Goal: Task Accomplishment & Management: Use online tool/utility

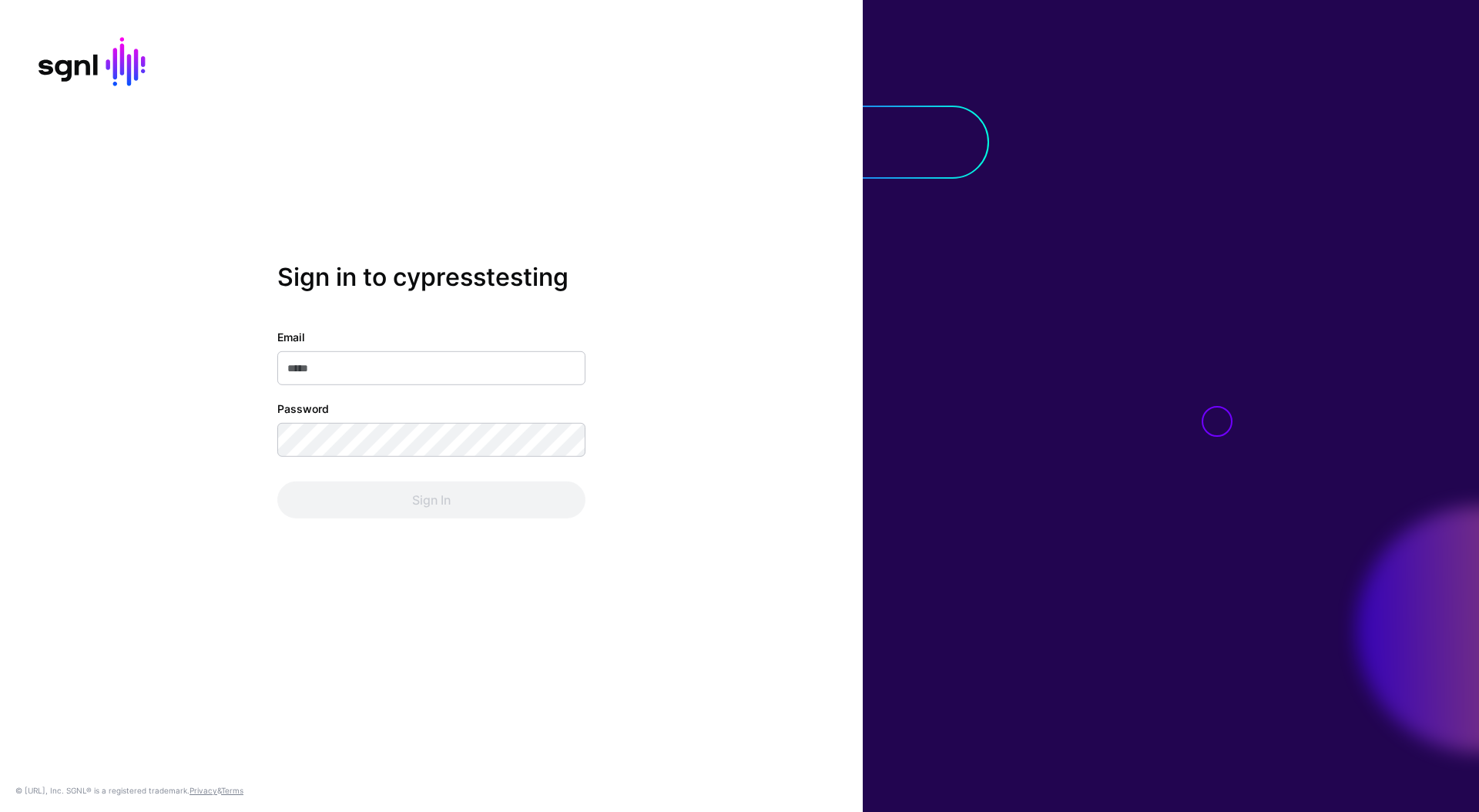
click at [462, 373] on input "Email" at bounding box center [431, 368] width 308 height 34
type input "**********"
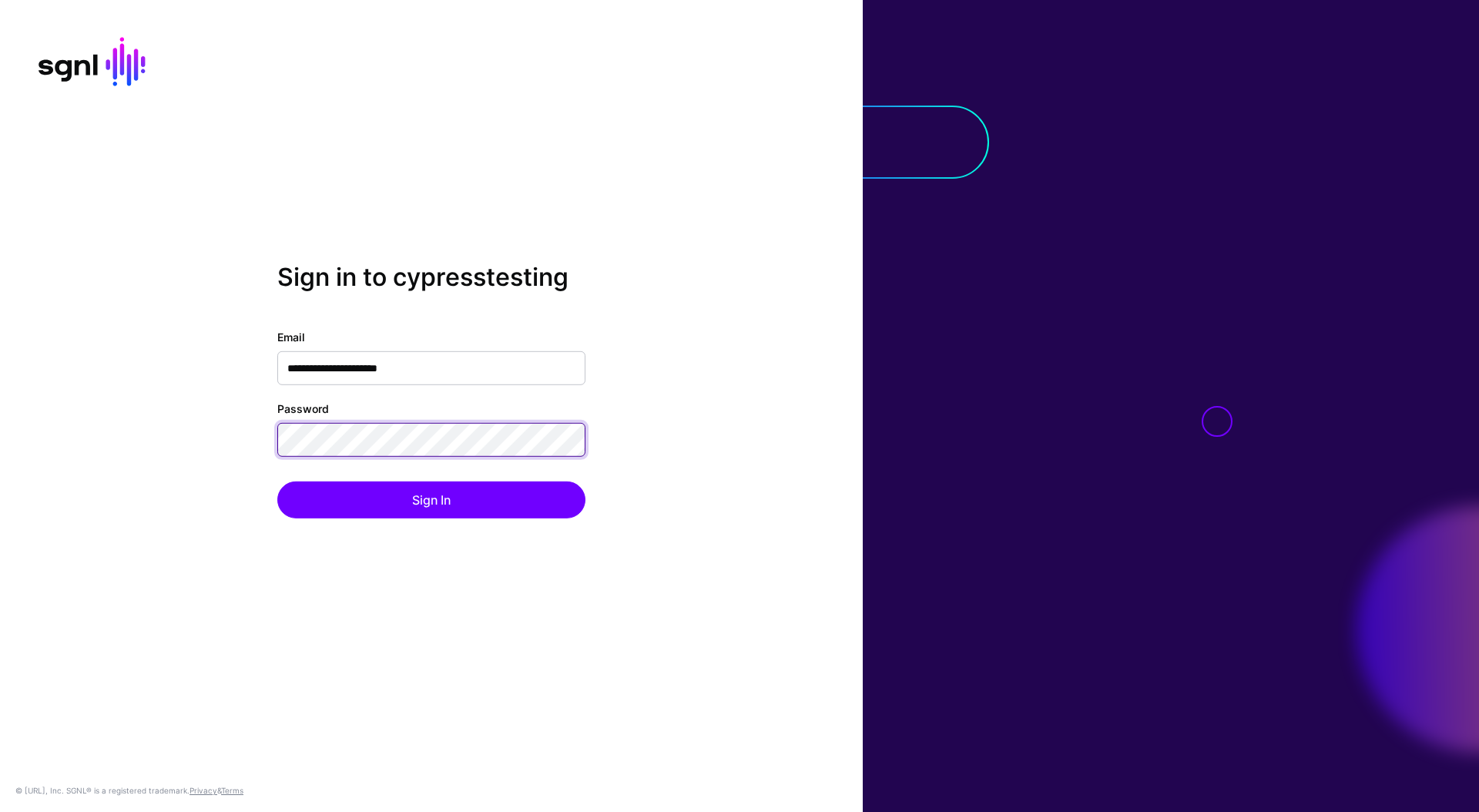
click at [277, 481] on button "Sign In" at bounding box center [431, 499] width 308 height 37
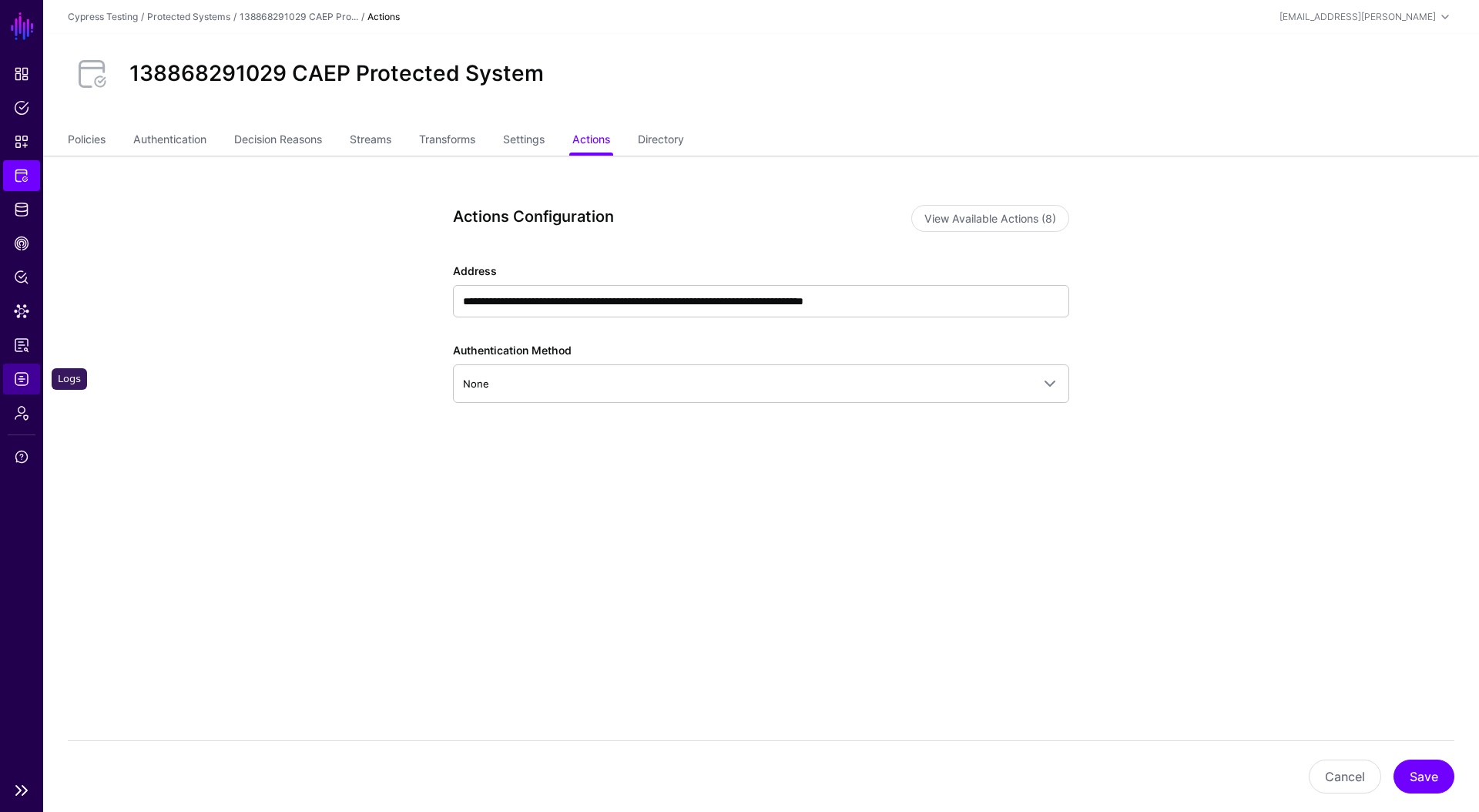
click at [27, 378] on span "Logs" at bounding box center [21, 379] width 16 height 16
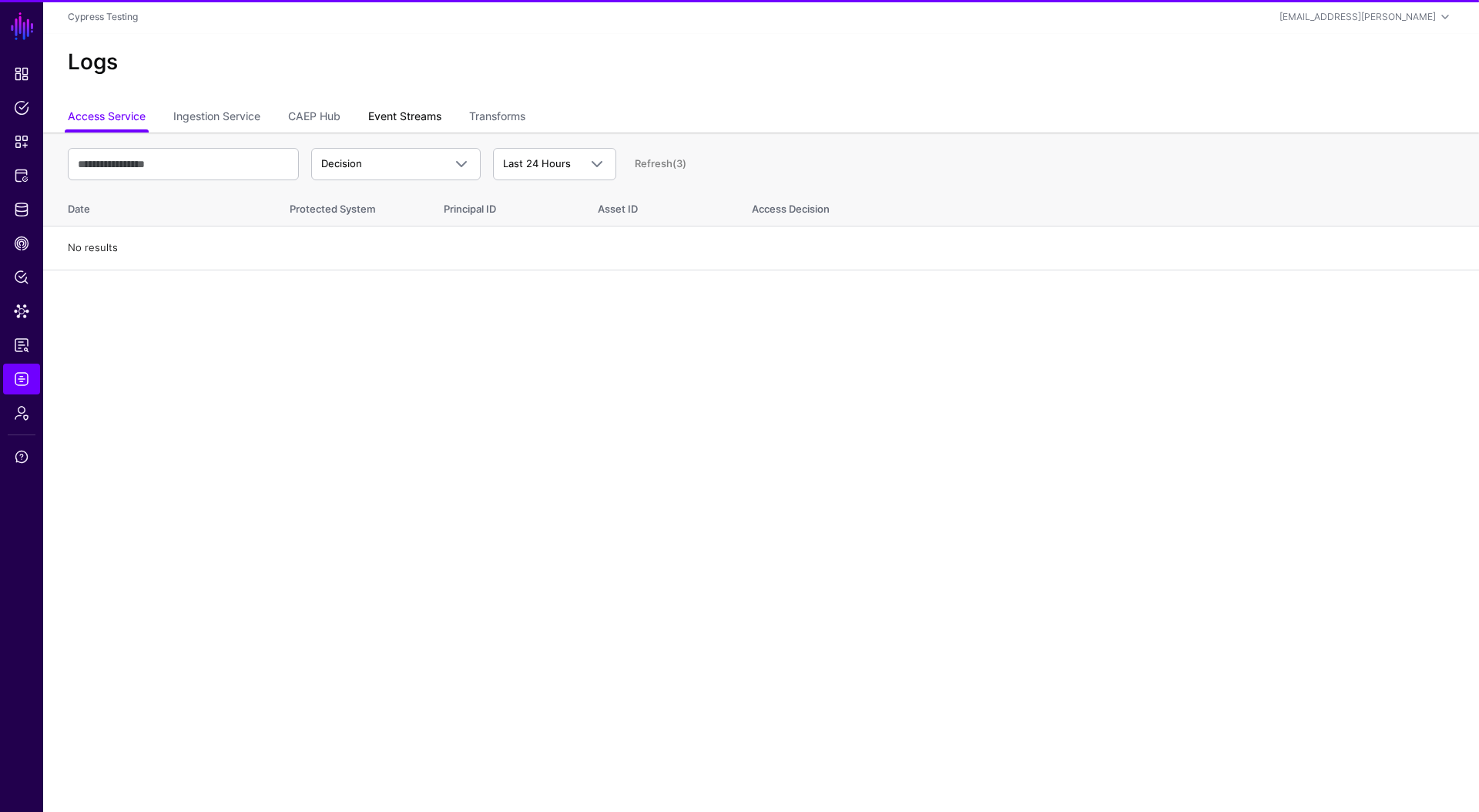
click at [404, 112] on link "Event Streams" at bounding box center [405, 118] width 73 height 29
click at [406, 162] on span "Event Received" at bounding box center [381, 164] width 122 height 16
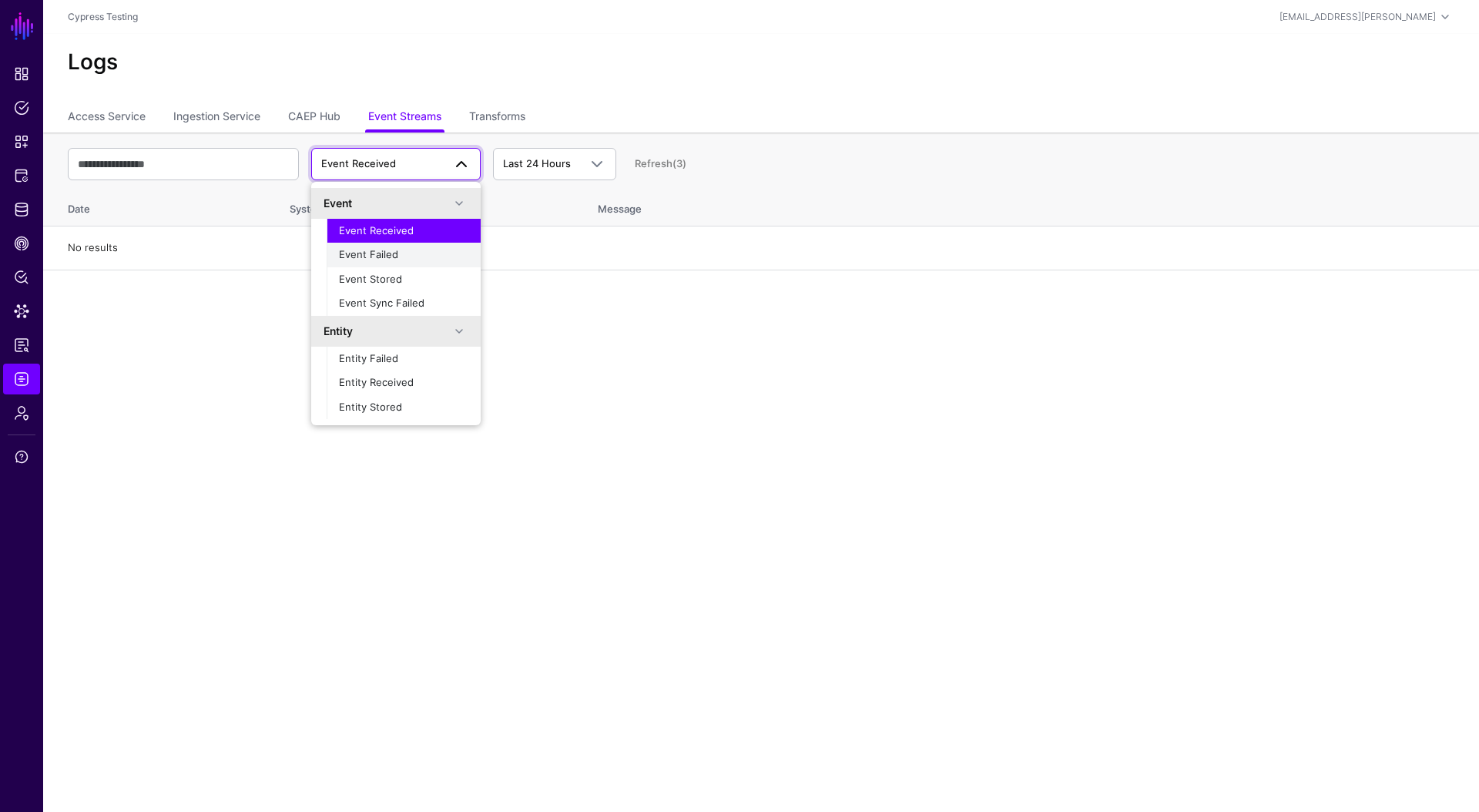
click at [406, 247] on div "Event Failed" at bounding box center [403, 255] width 129 height 16
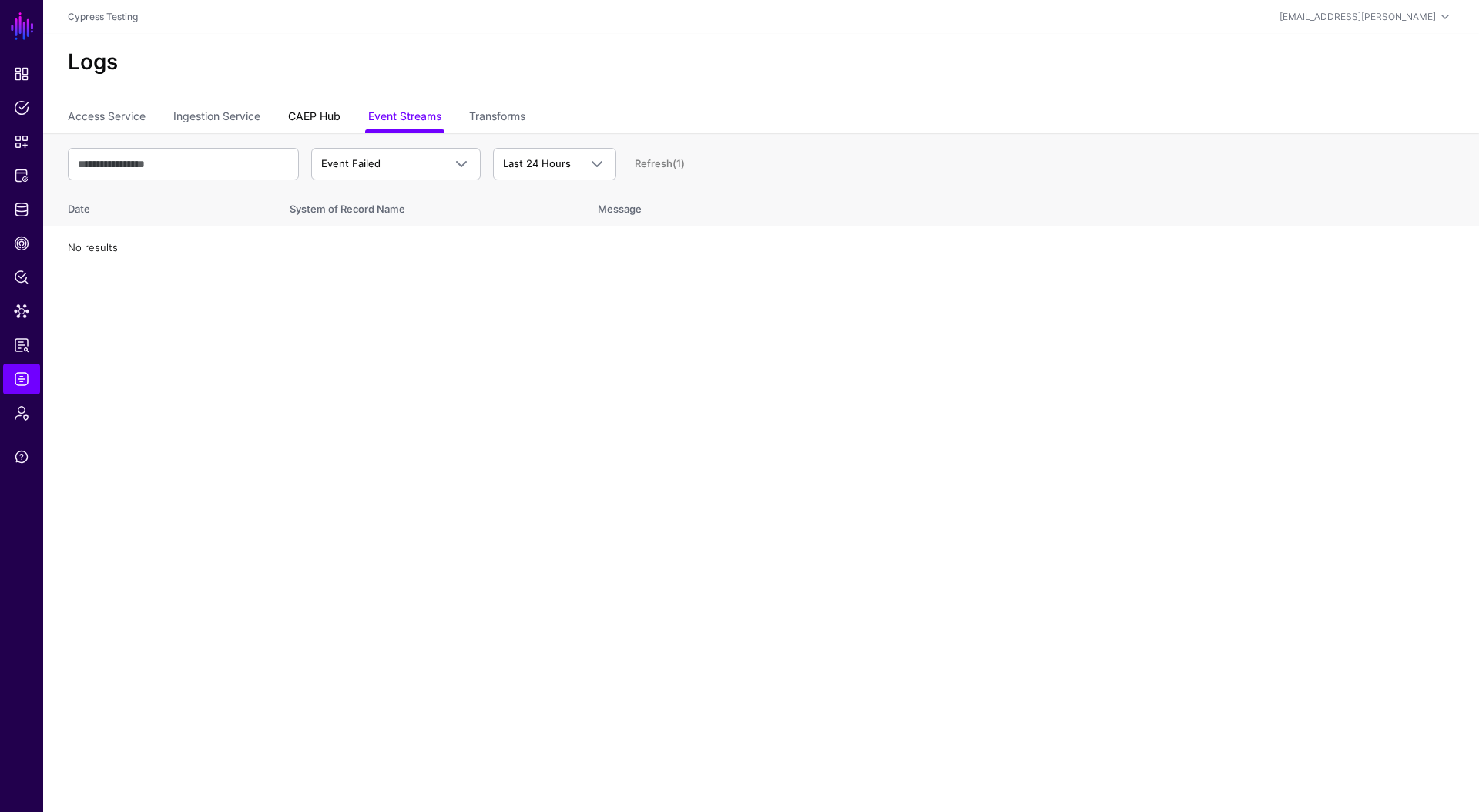
click at [311, 117] on link "CAEP Hub" at bounding box center [314, 118] width 52 height 29
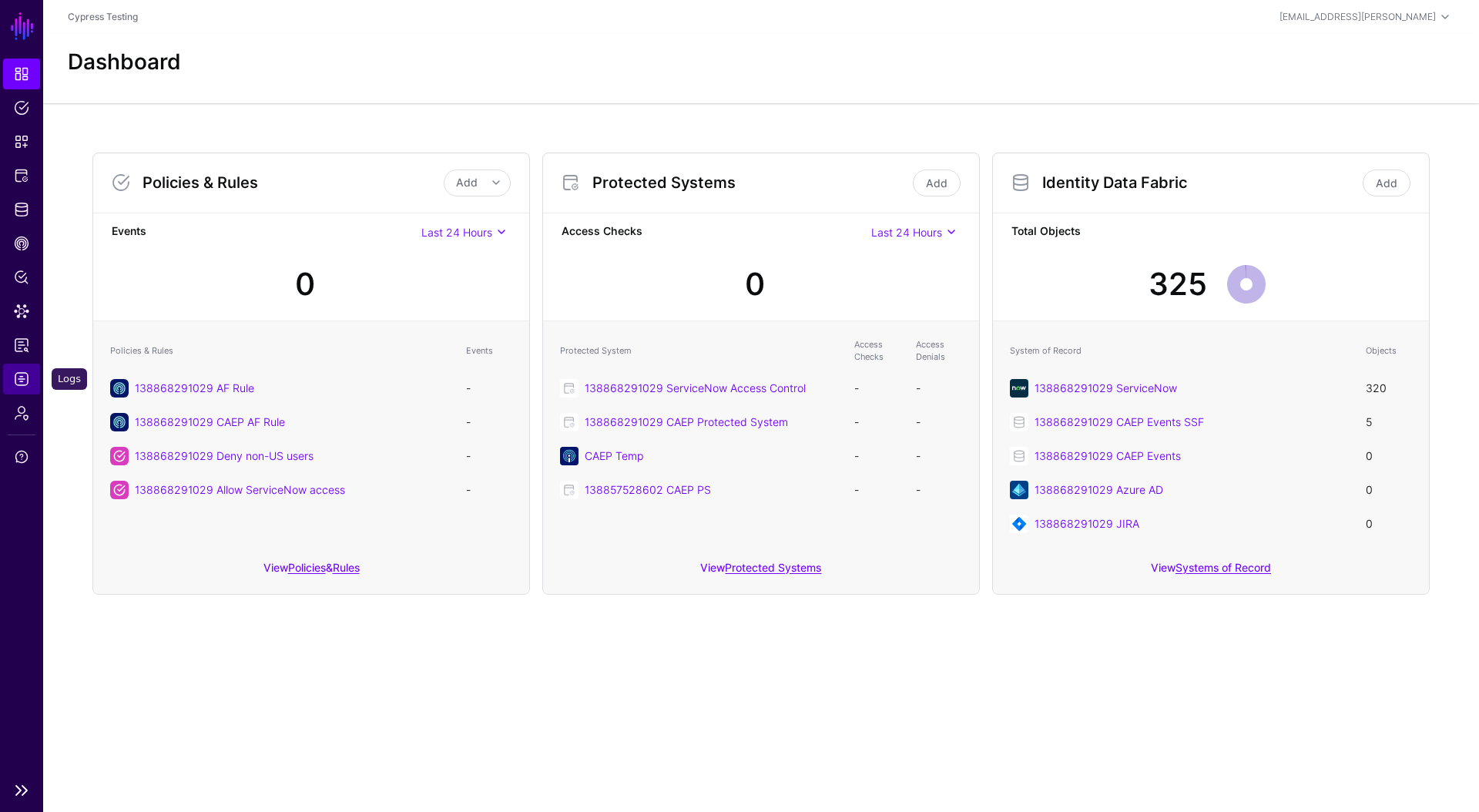
click at [23, 393] on link "Logs" at bounding box center [21, 379] width 37 height 31
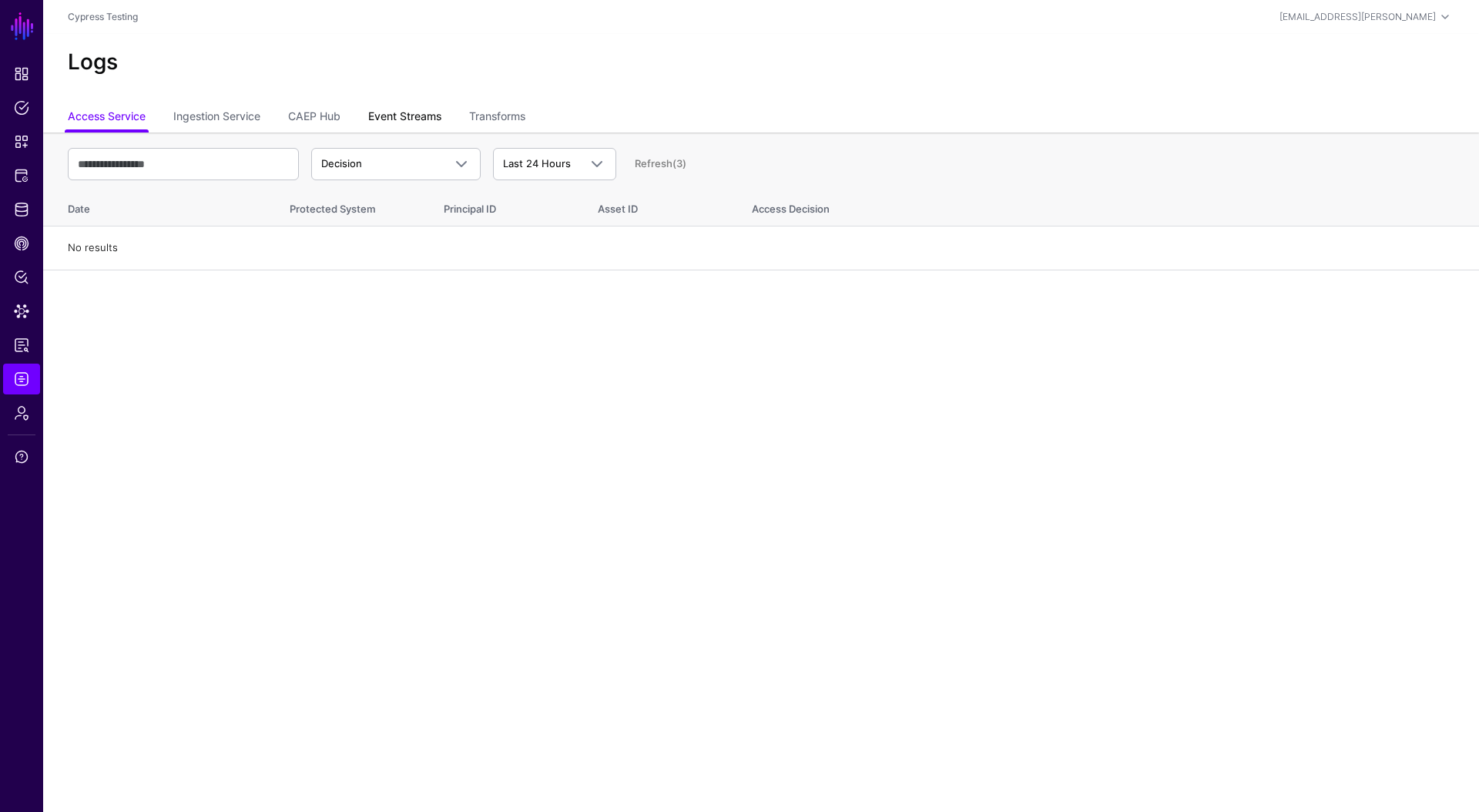
click at [401, 131] on link "Event Streams" at bounding box center [405, 118] width 73 height 29
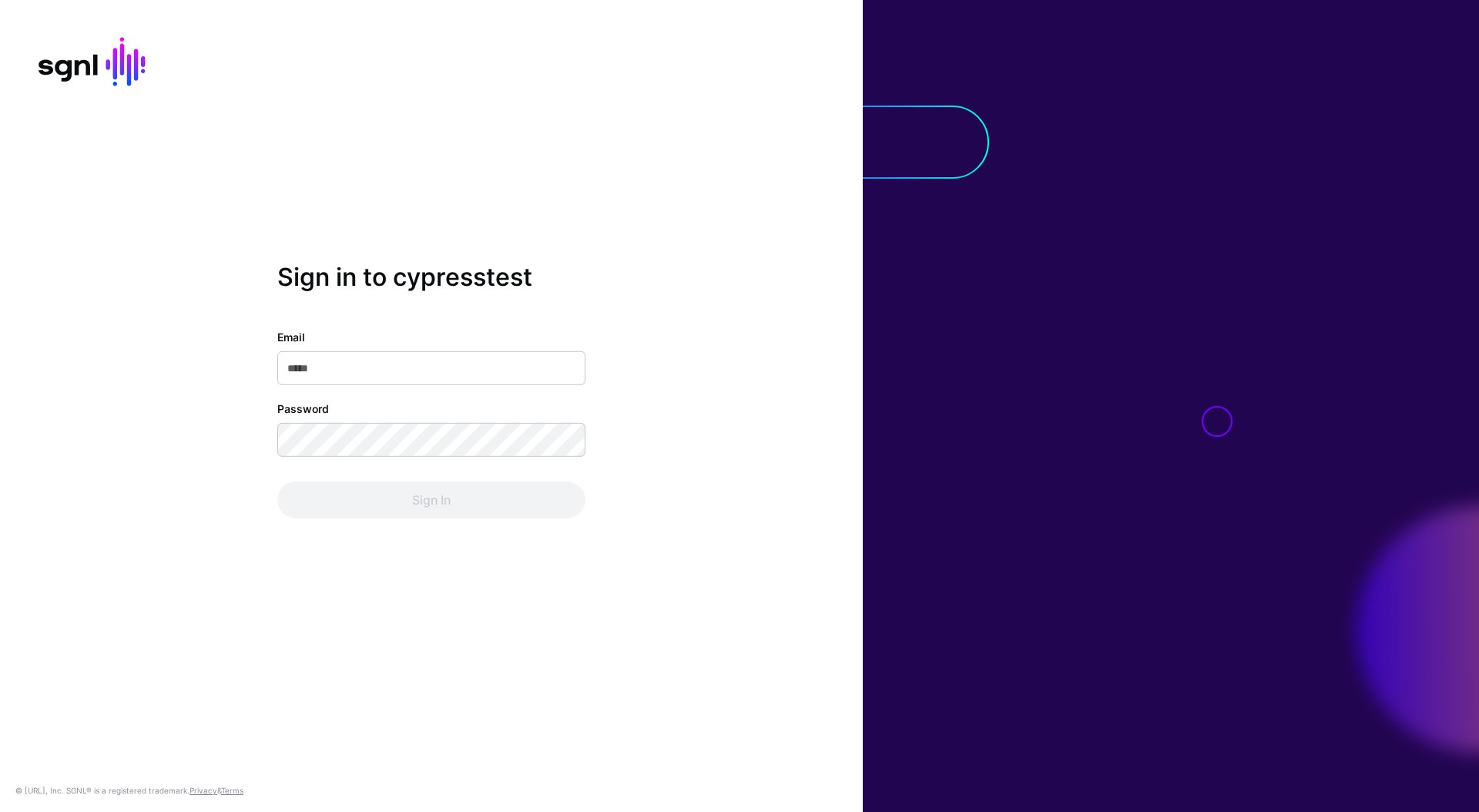
drag, startPoint x: 401, startPoint y: 392, endPoint x: 404, endPoint y: 384, distance: 8.5
click at [401, 392] on div "Email Password Sign In" at bounding box center [431, 423] width 308 height 190
click at [413, 374] on input "Email" at bounding box center [431, 368] width 308 height 34
type input "**********"
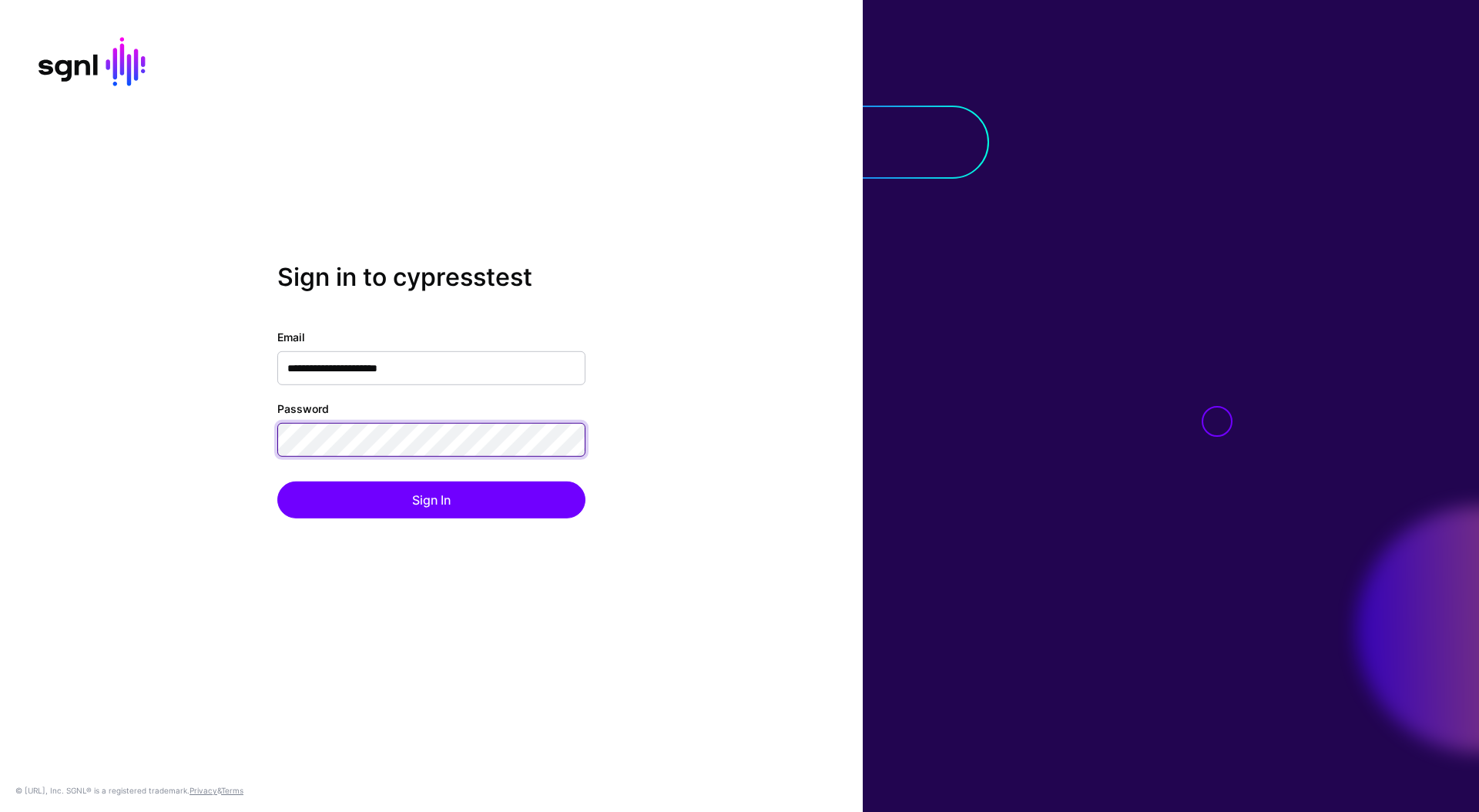
click at [277, 481] on button "Sign In" at bounding box center [431, 499] width 308 height 37
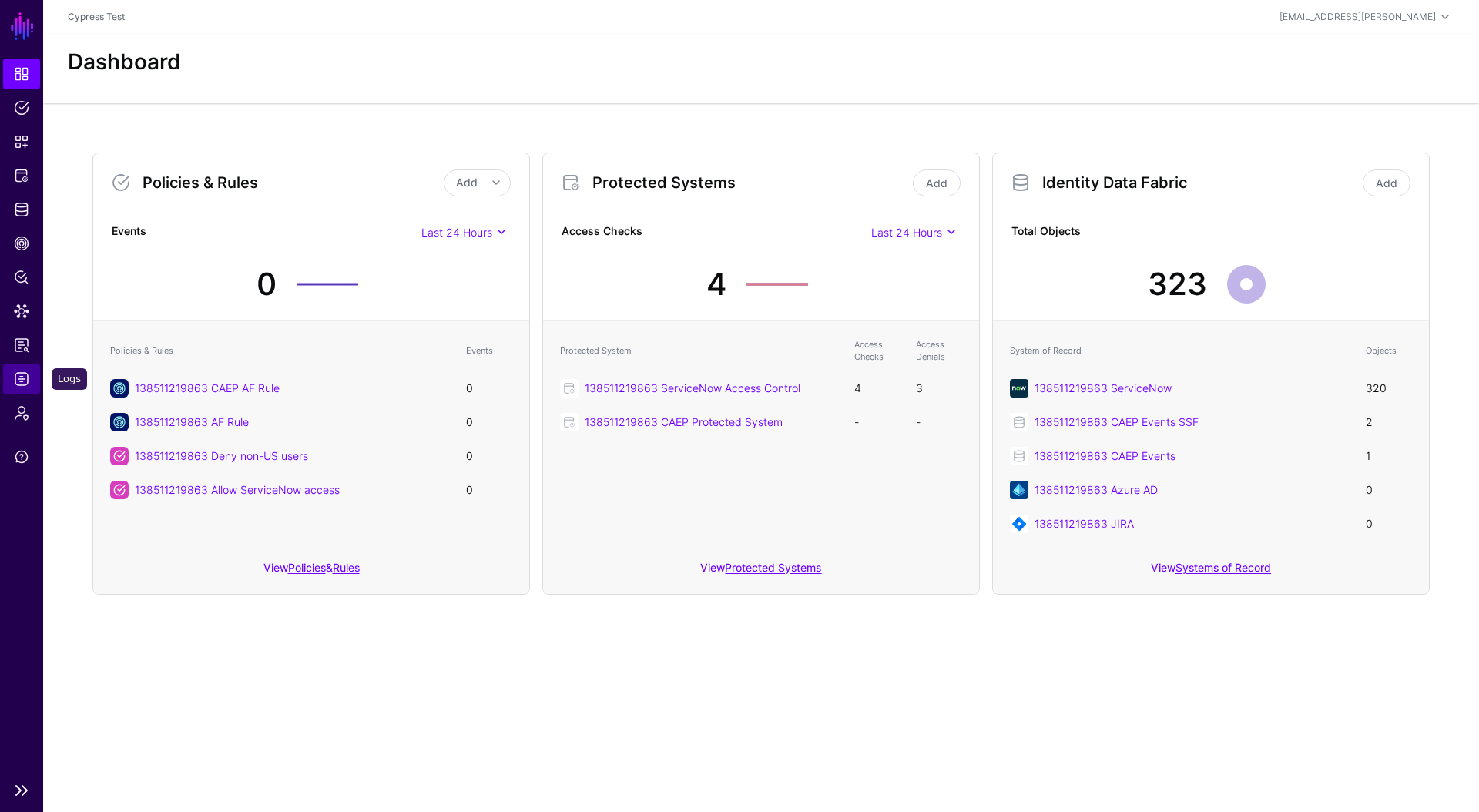
click at [31, 371] on link "Logs" at bounding box center [21, 379] width 37 height 31
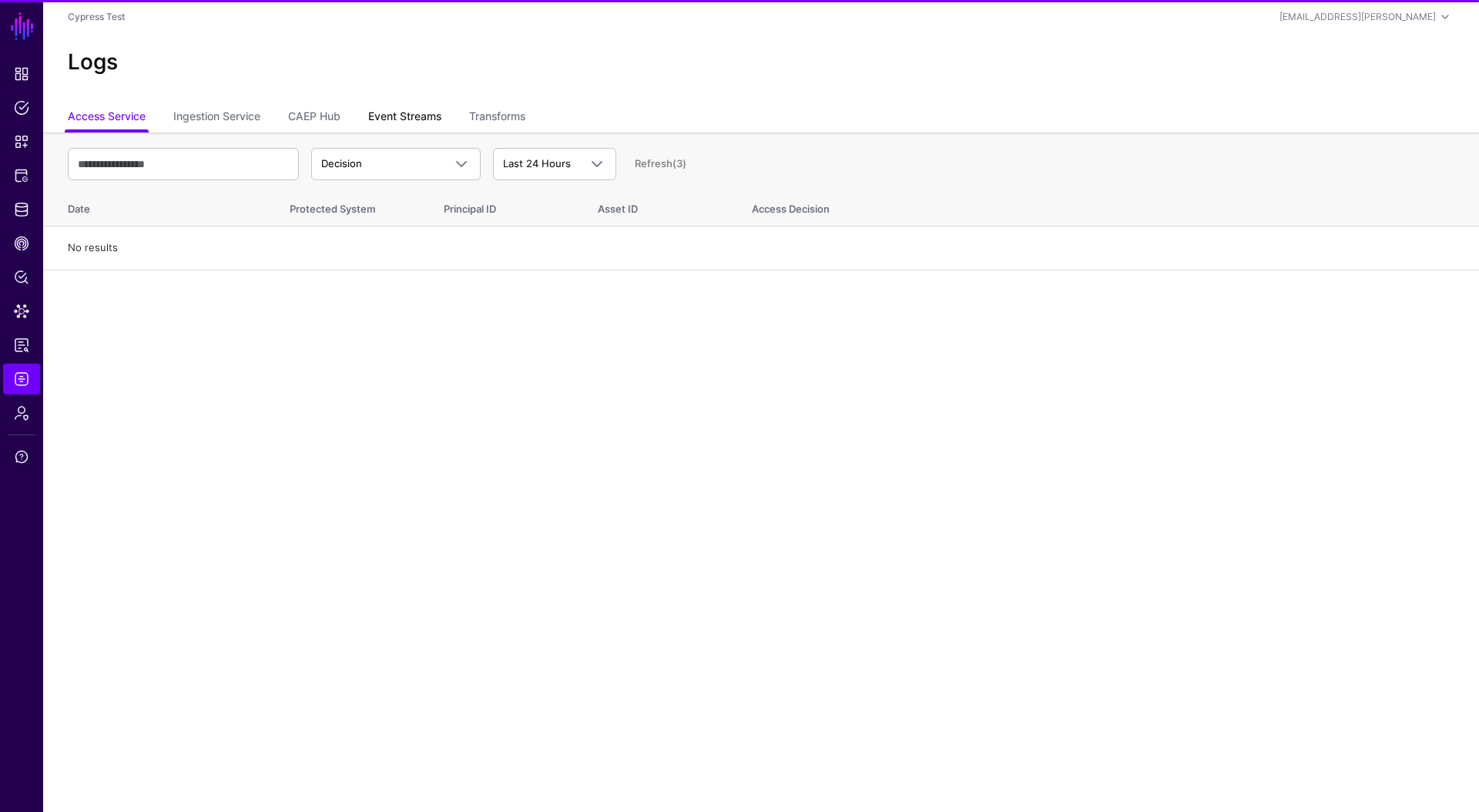
click at [426, 122] on link "Event Streams" at bounding box center [405, 118] width 73 height 29
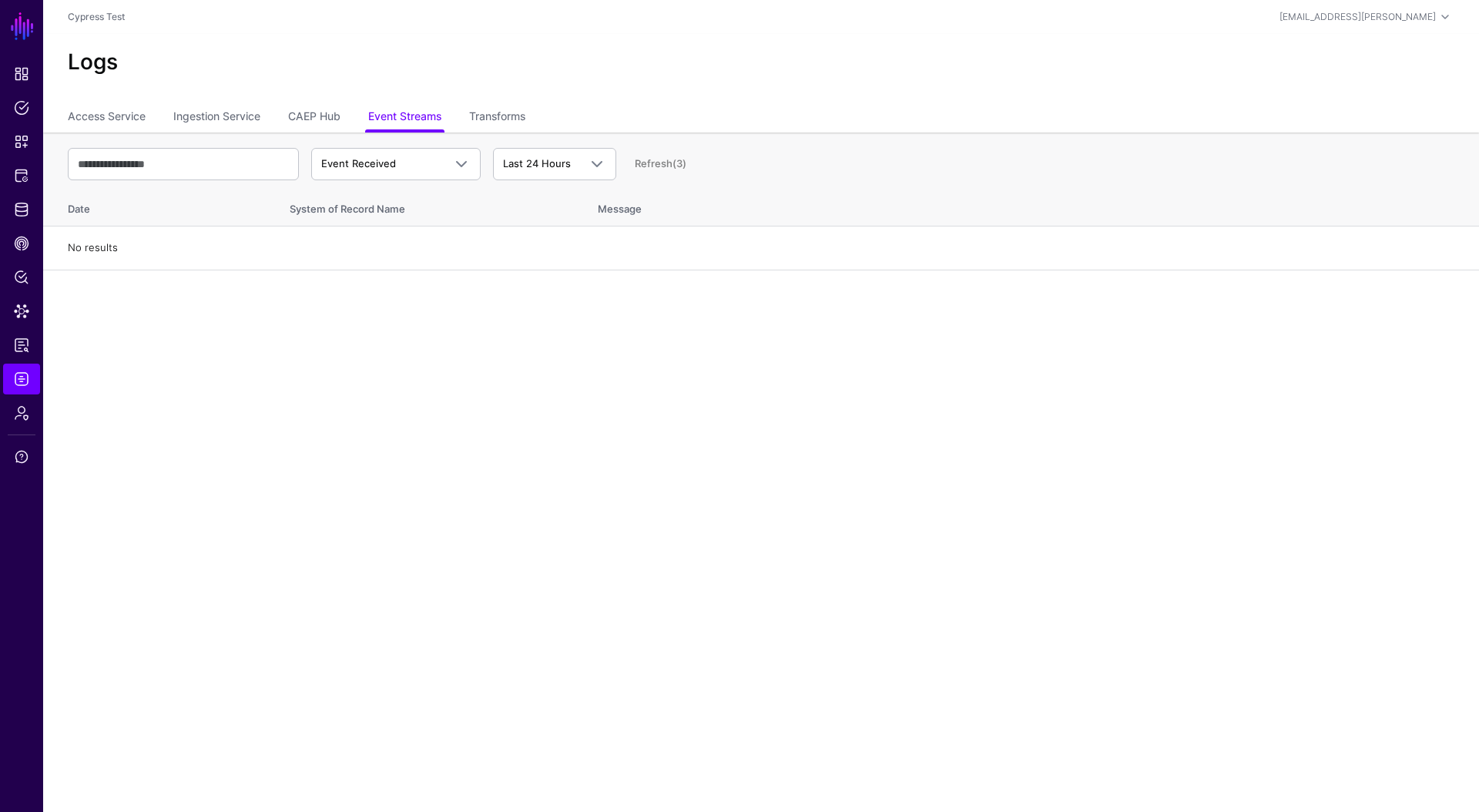
click at [429, 146] on div "Event Received Event Event Received Event Failed Event Stored Event Sync Failed…" at bounding box center [761, 164] width 1386 height 45
click at [434, 159] on span "Event Received" at bounding box center [381, 164] width 122 height 16
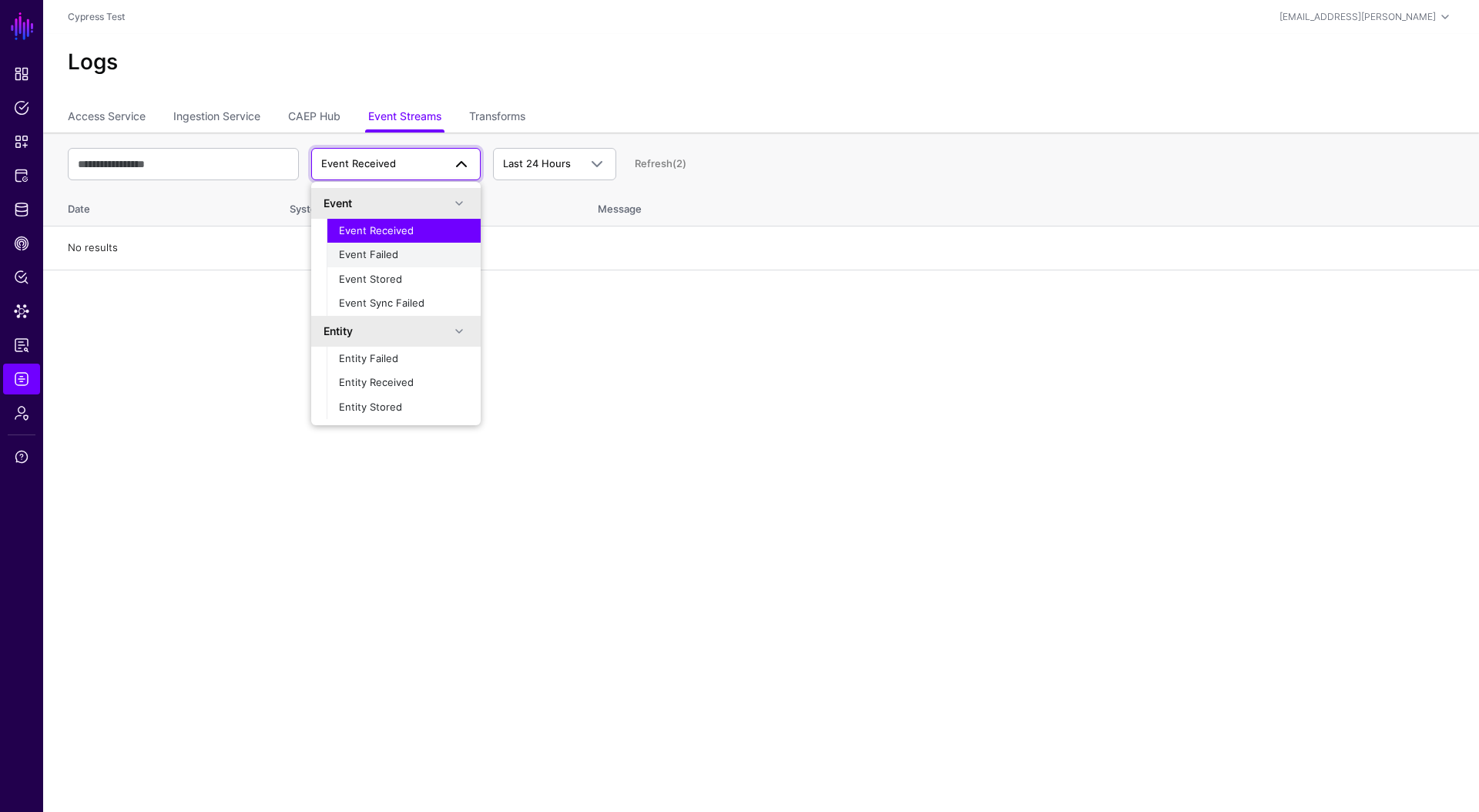
click at [414, 259] on div "Event Failed" at bounding box center [403, 255] width 129 height 16
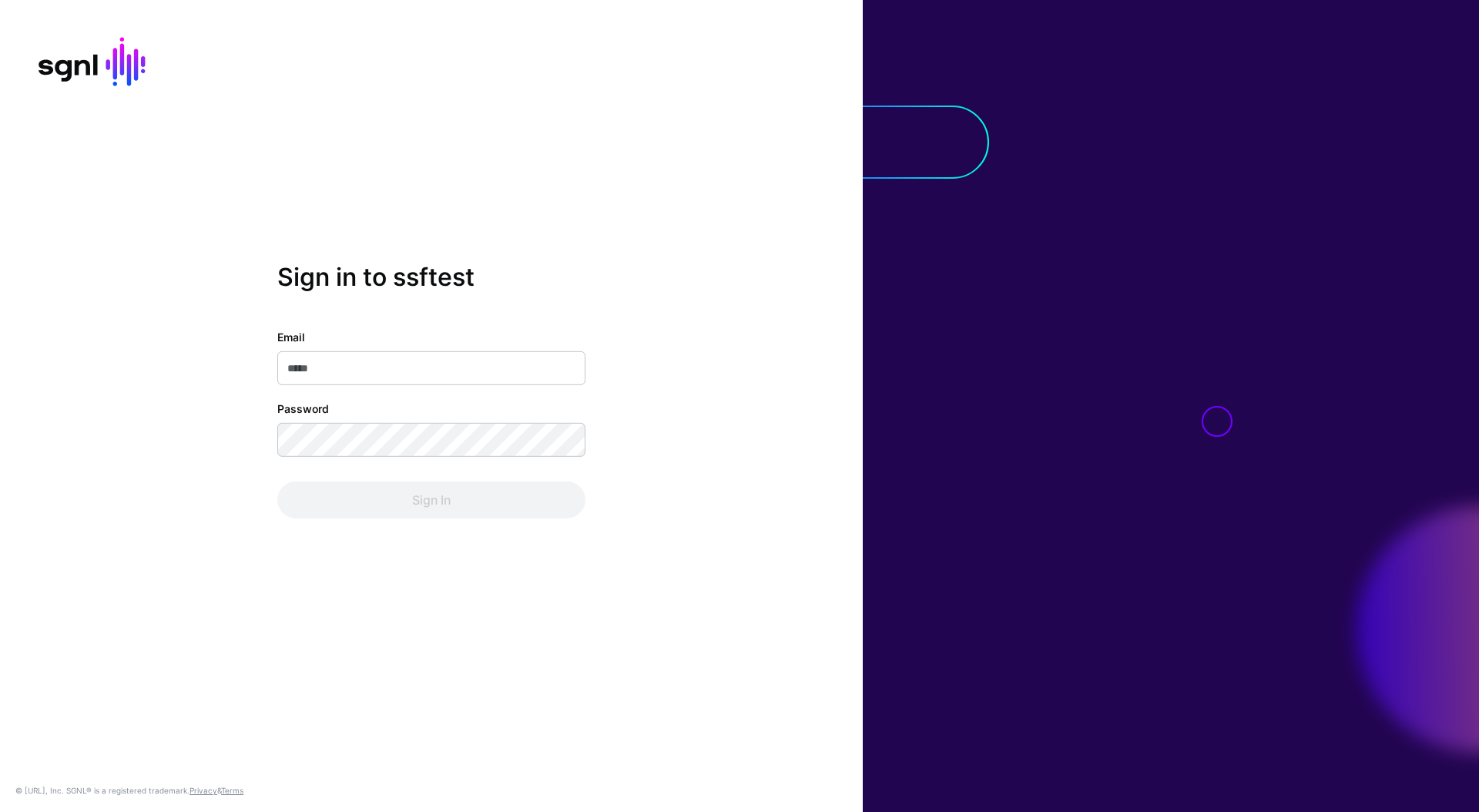
click at [494, 359] on input "Email" at bounding box center [431, 368] width 308 height 34
type input "**********"
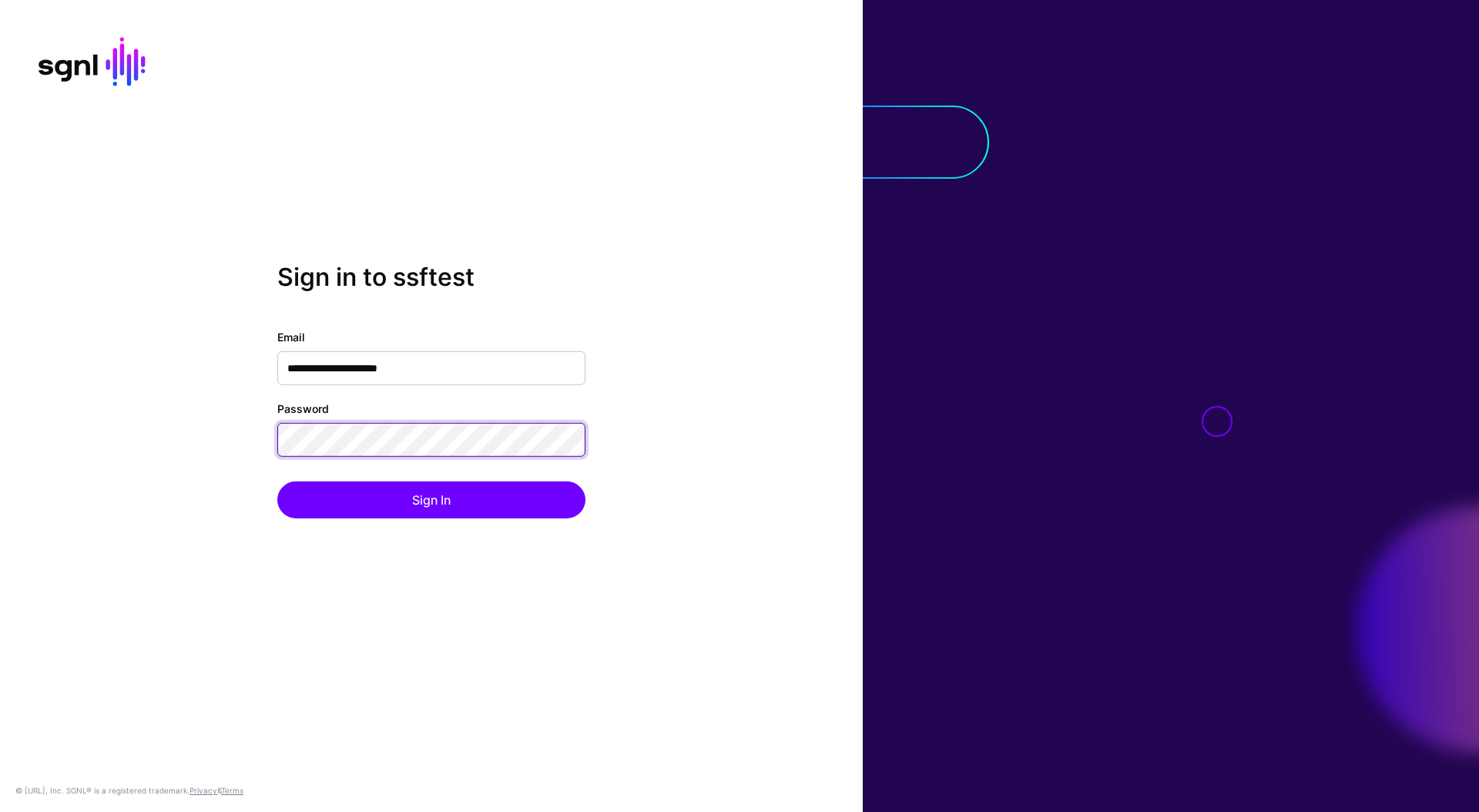
click at [277, 481] on button "Sign In" at bounding box center [431, 499] width 308 height 37
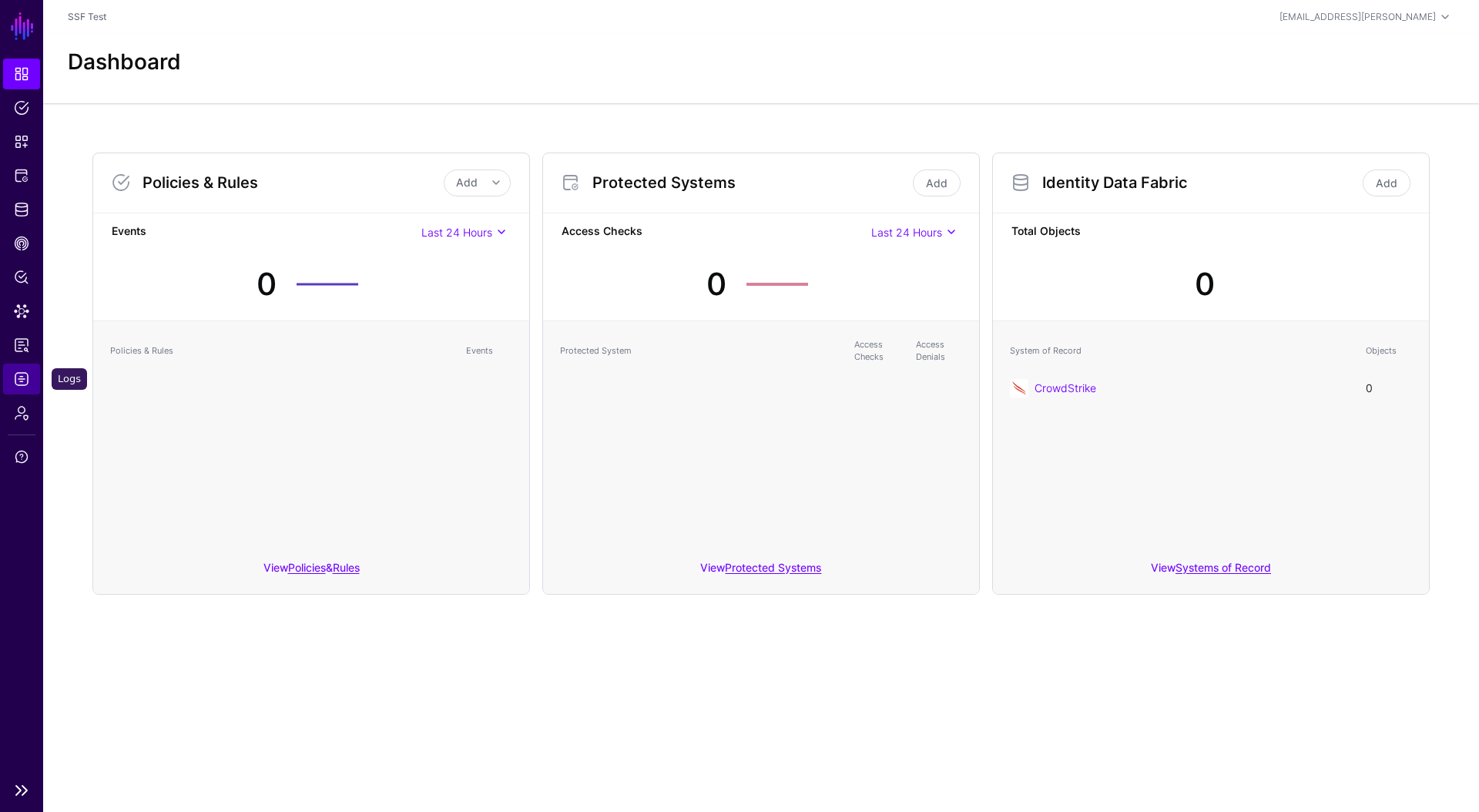
click at [18, 381] on span "Logs" at bounding box center [21, 379] width 16 height 16
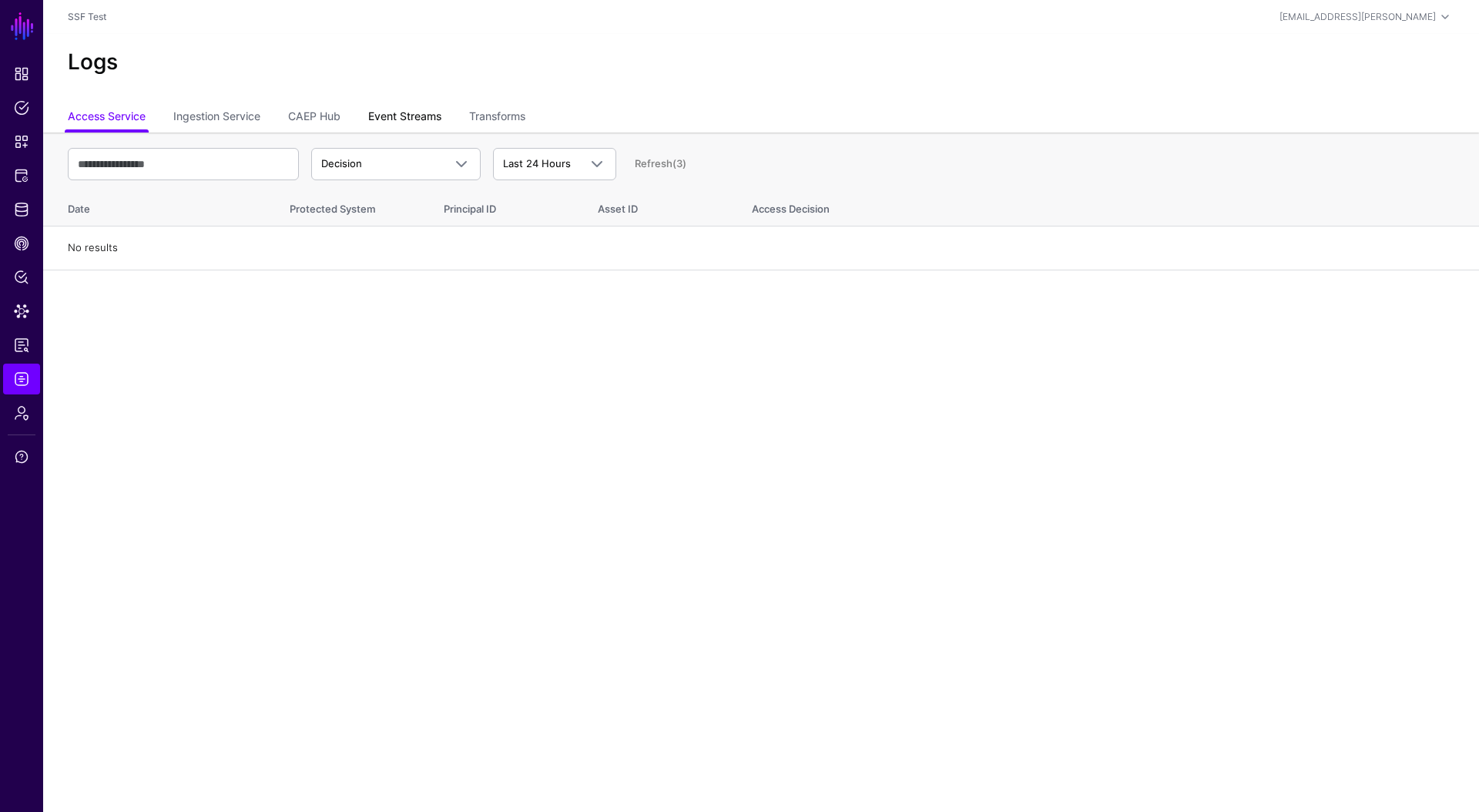
click at [402, 116] on link "Event Streams" at bounding box center [405, 118] width 73 height 29
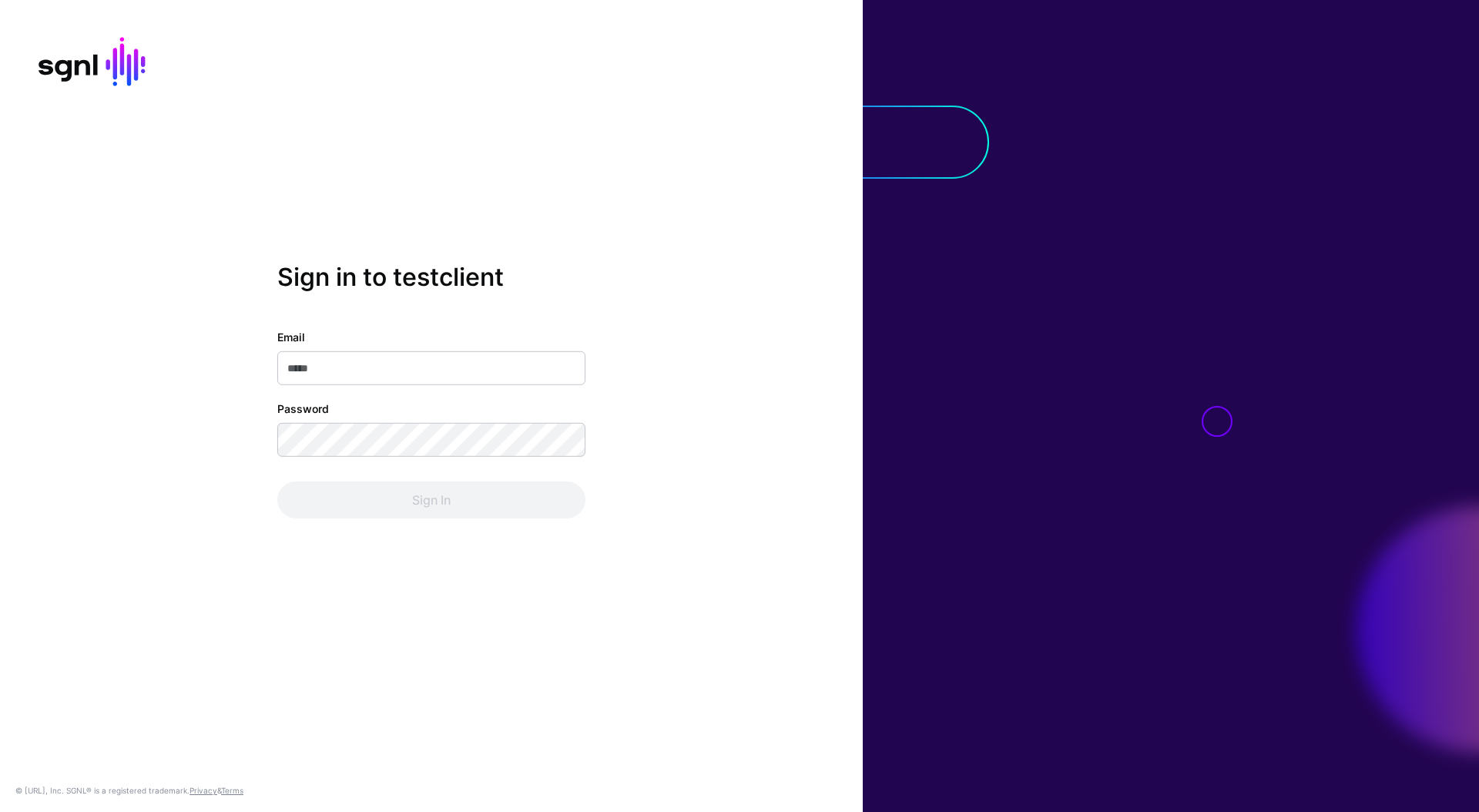
click at [449, 368] on input "Email" at bounding box center [431, 368] width 308 height 34
type input "**********"
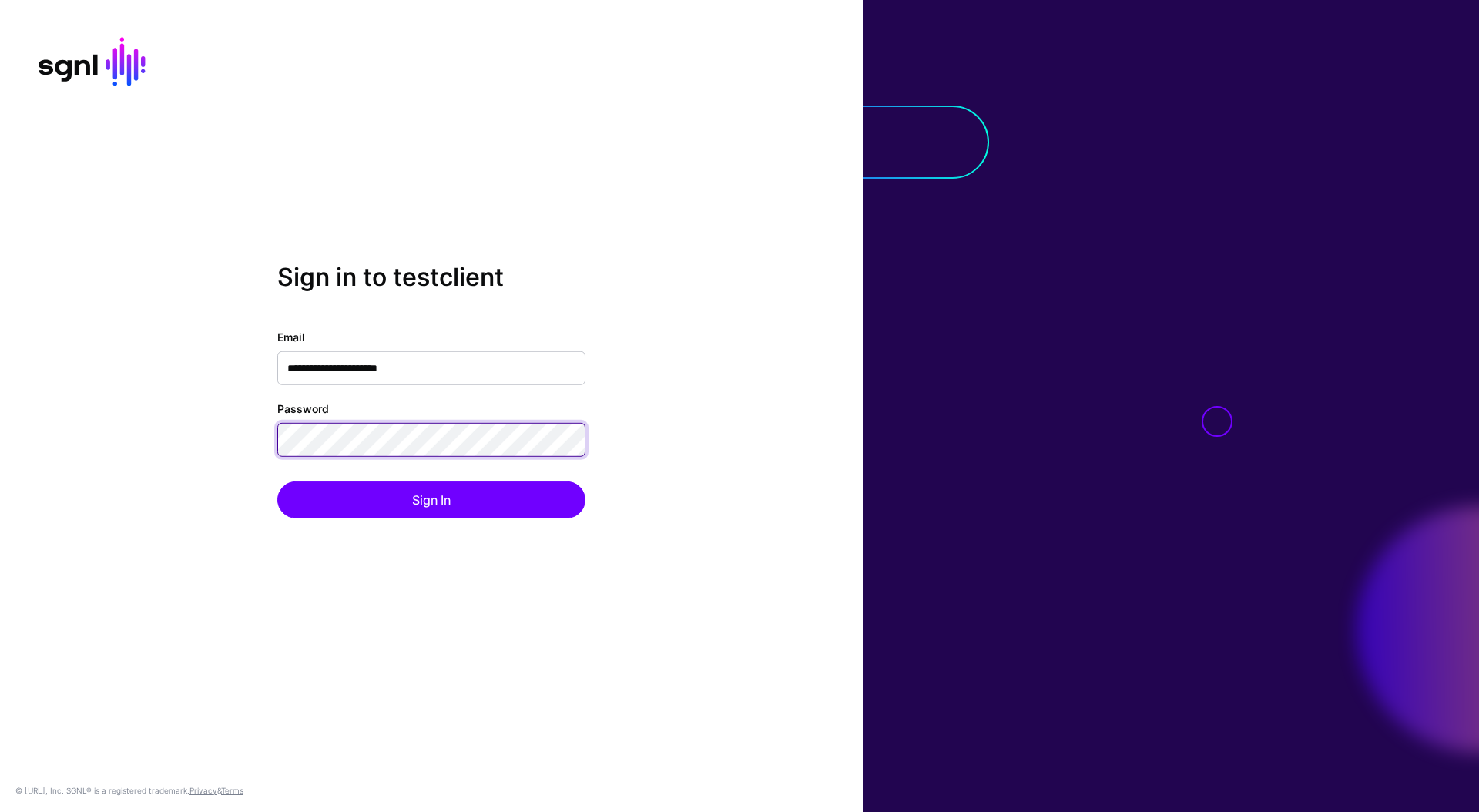
click at [277, 481] on button "Sign In" at bounding box center [431, 499] width 308 height 37
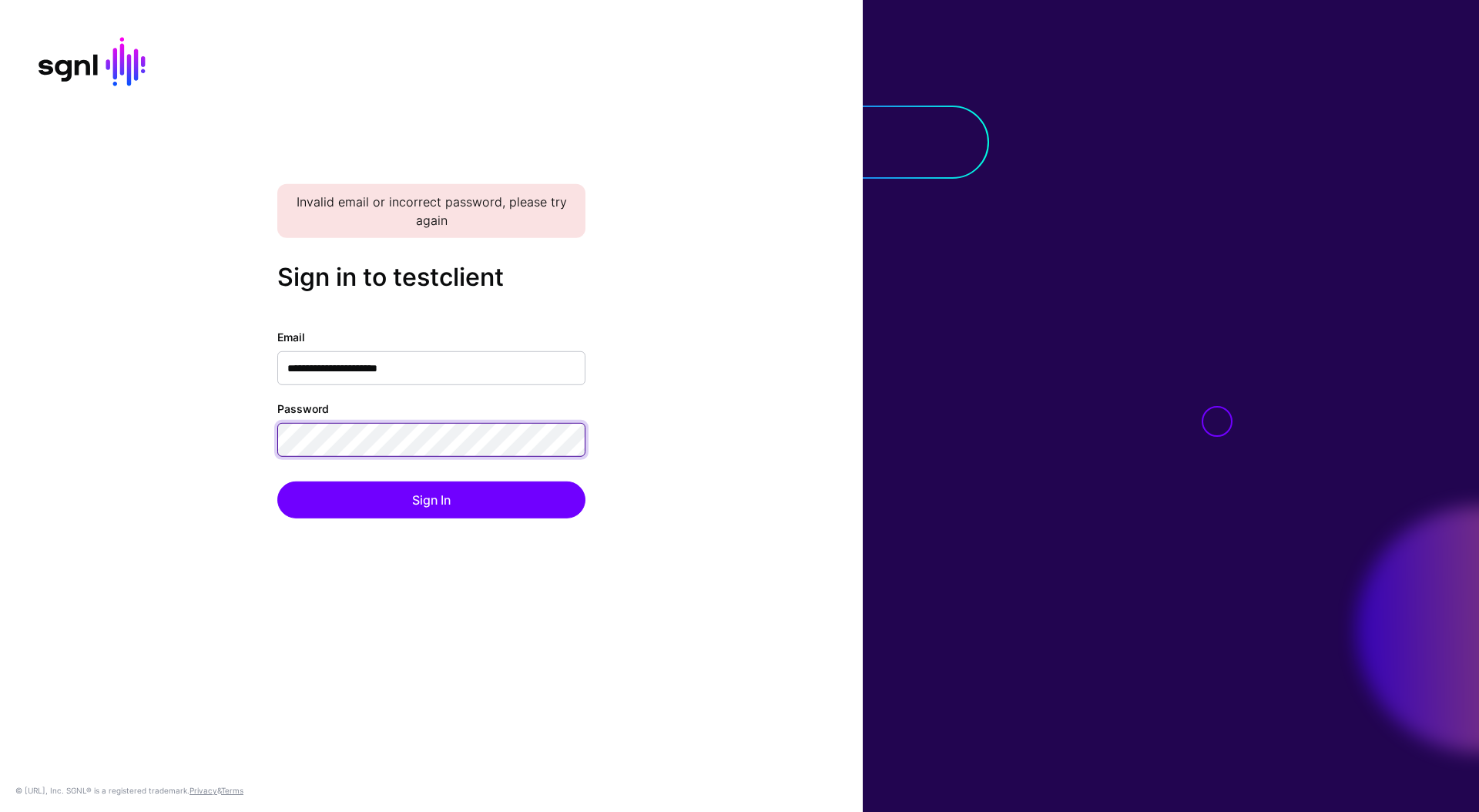
click at [277, 481] on button "Sign In" at bounding box center [431, 499] width 308 height 37
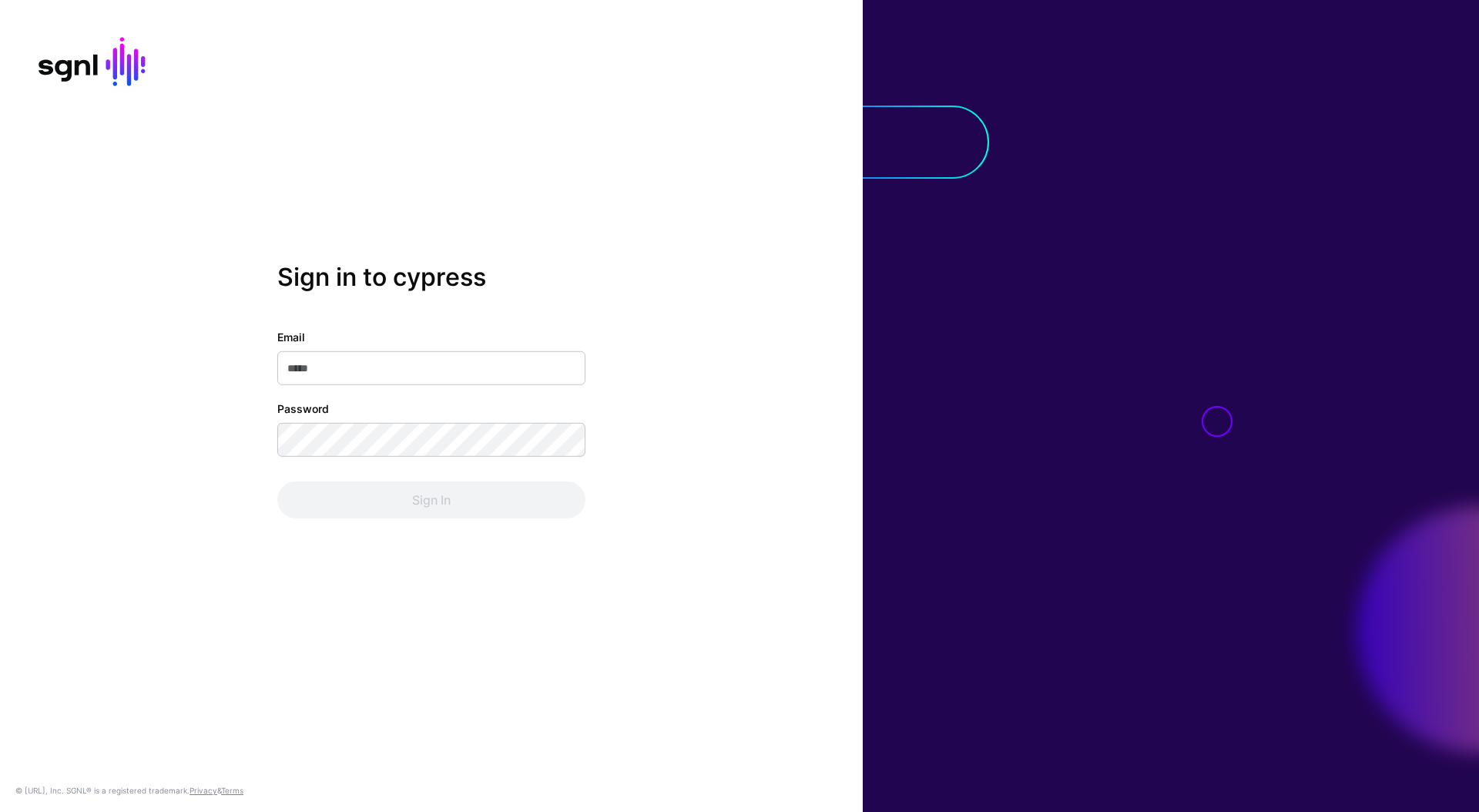
click at [469, 367] on input "Email" at bounding box center [431, 368] width 308 height 34
type input "**********"
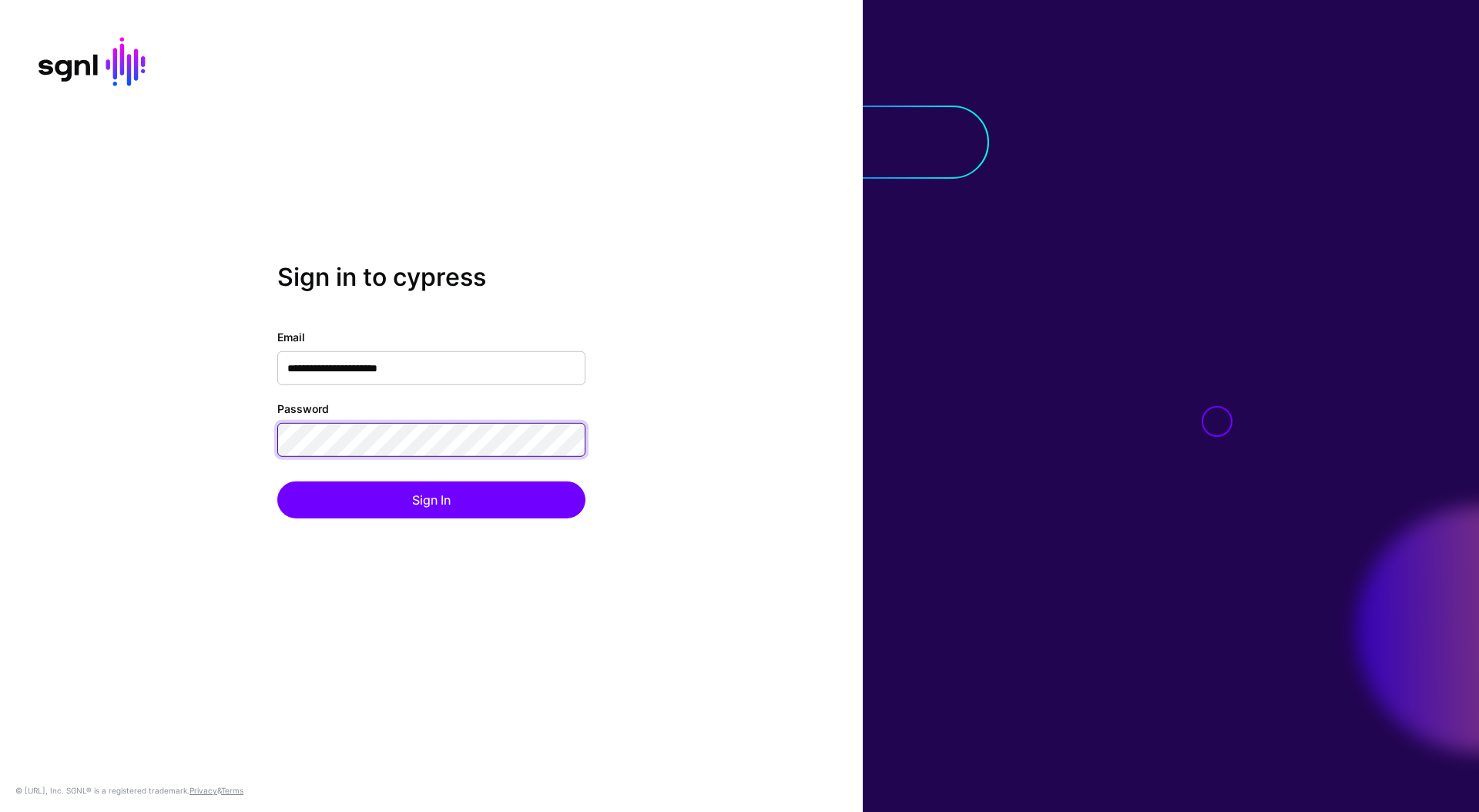
click at [277, 481] on button "Sign In" at bounding box center [431, 499] width 308 height 37
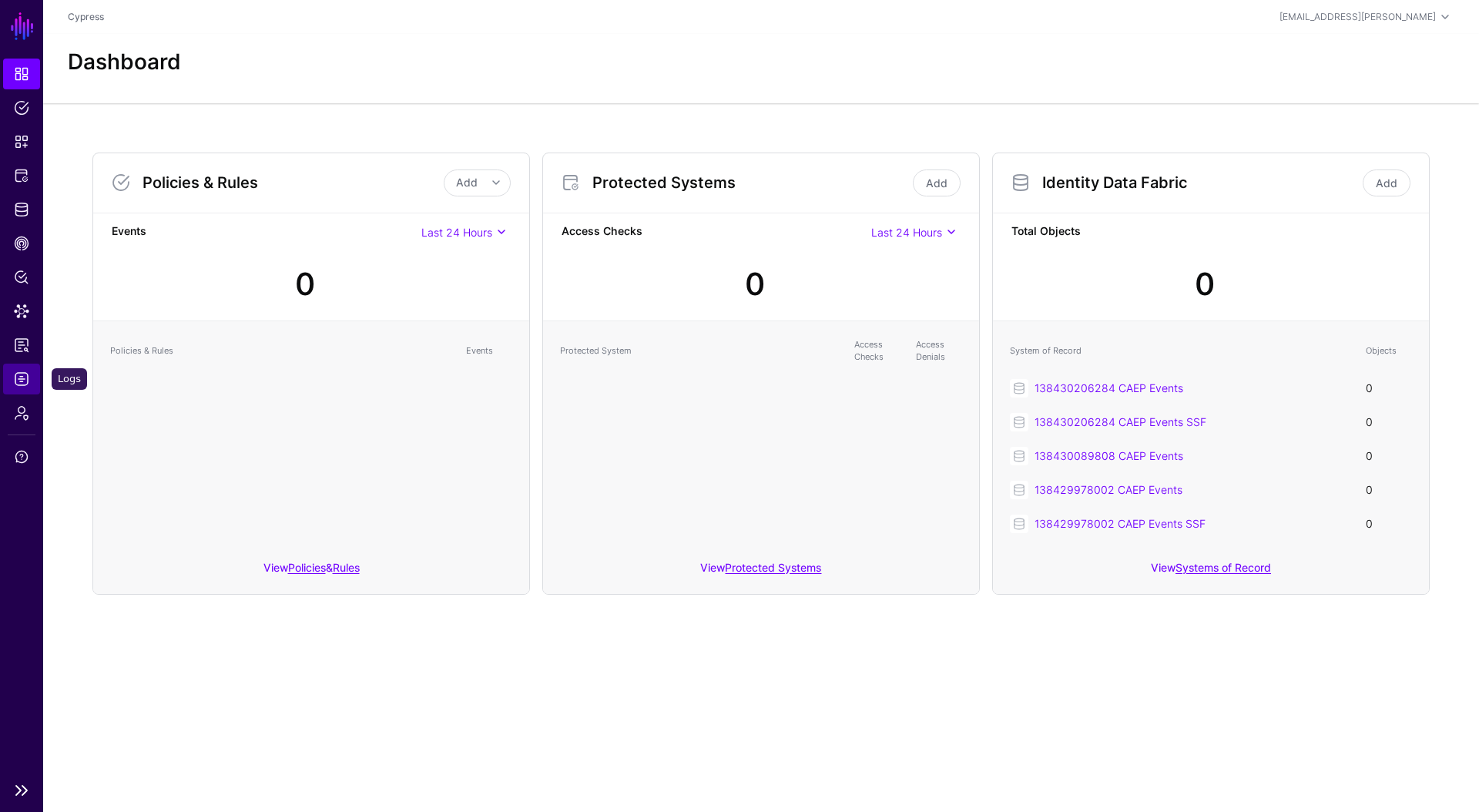
click at [14, 390] on link "Logs" at bounding box center [21, 379] width 37 height 31
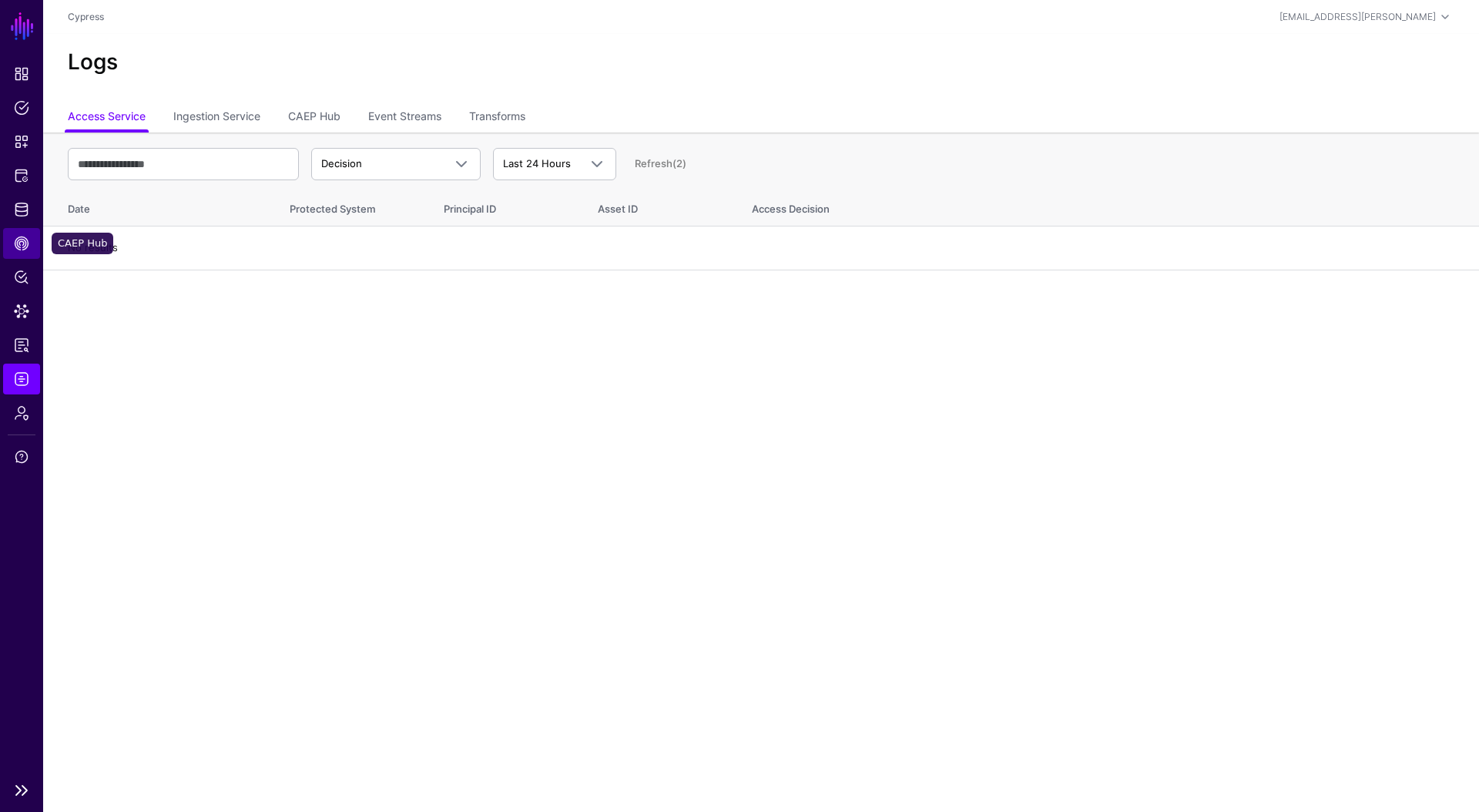
click at [15, 246] on span "CAEP Hub" at bounding box center [21, 243] width 16 height 16
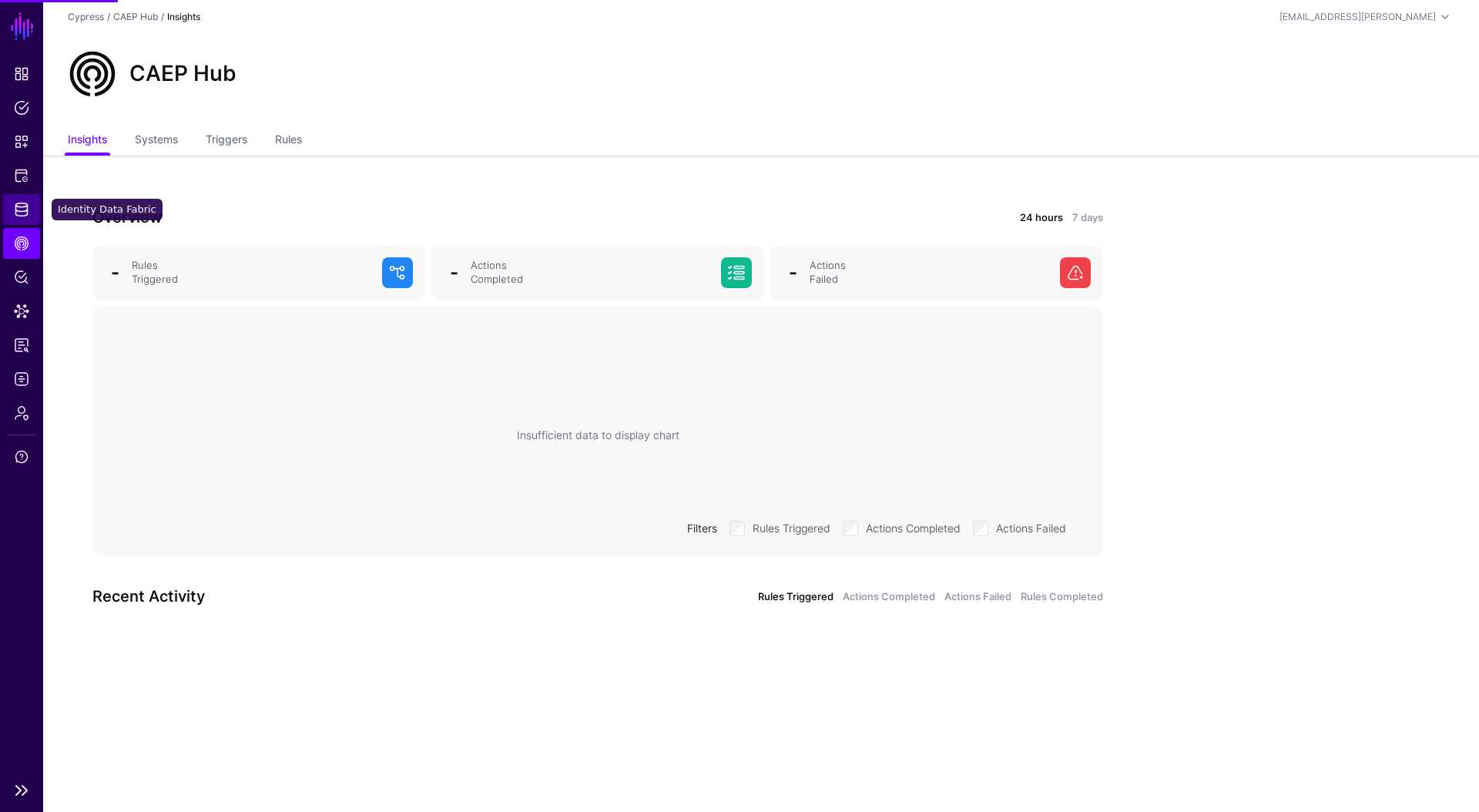
click at [27, 207] on span "Identity Data Fabric" at bounding box center [21, 209] width 16 height 16
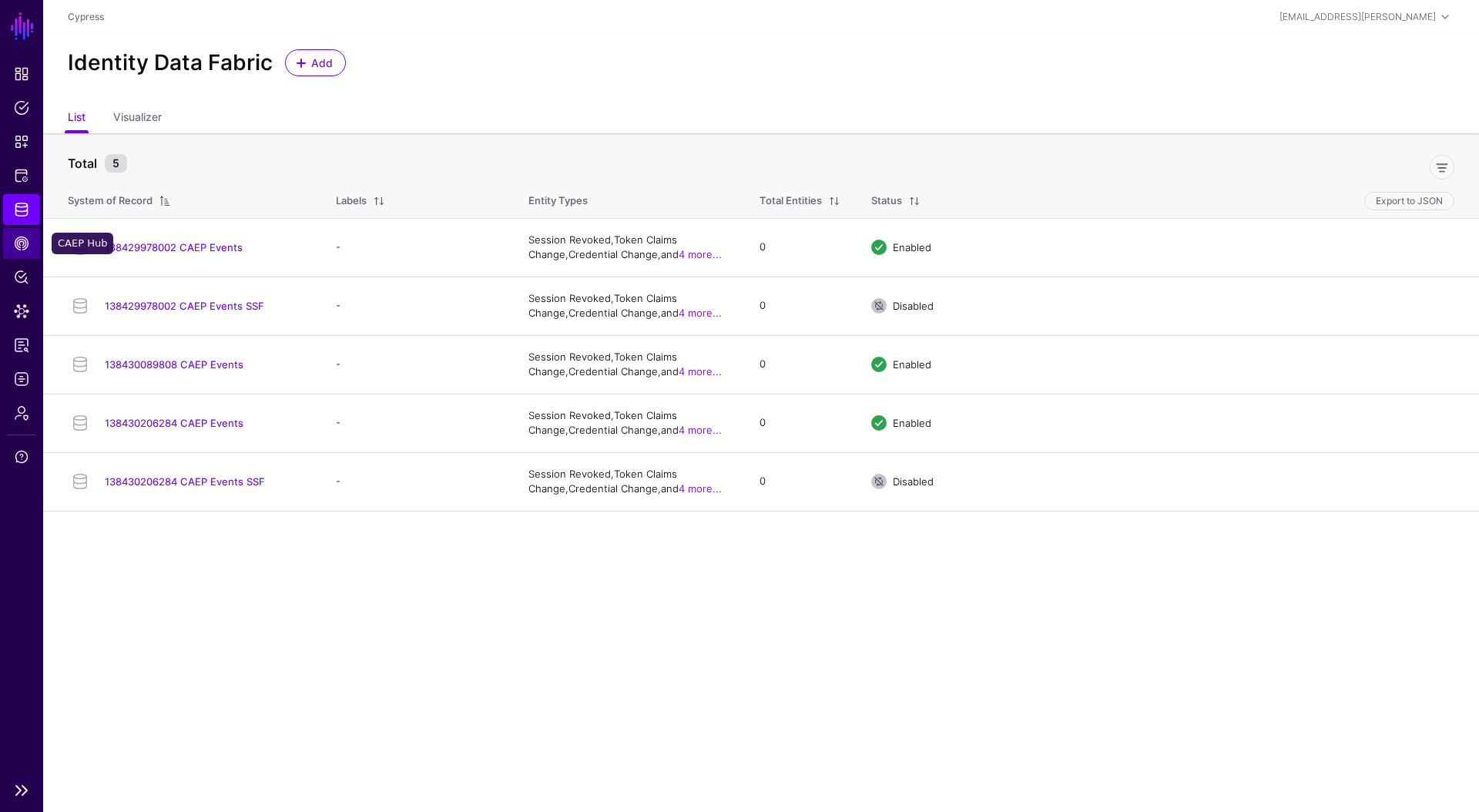
click at [17, 242] on span "CAEP Hub" at bounding box center [21, 243] width 16 height 16
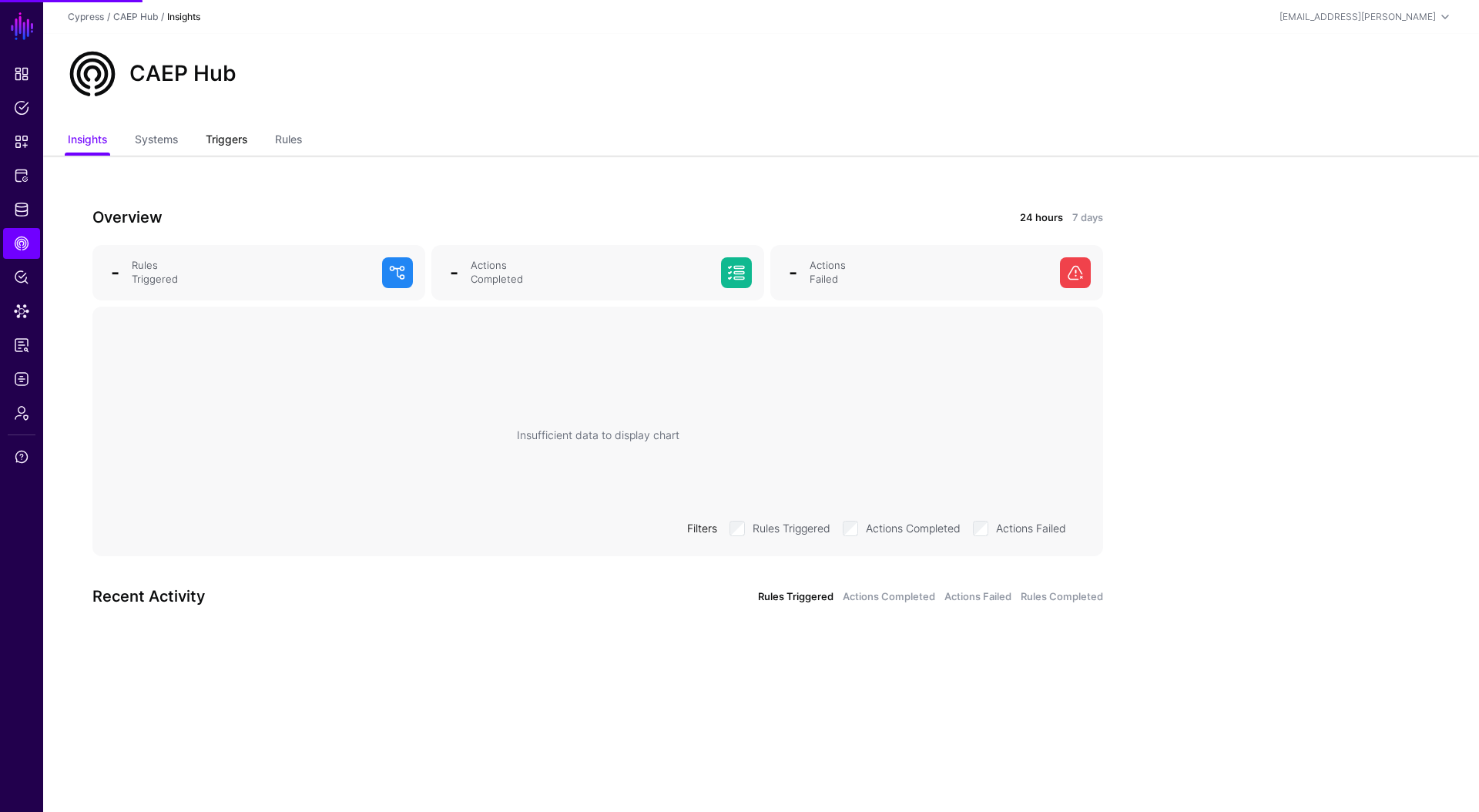
click at [213, 140] on link "Triggers" at bounding box center [226, 141] width 41 height 29
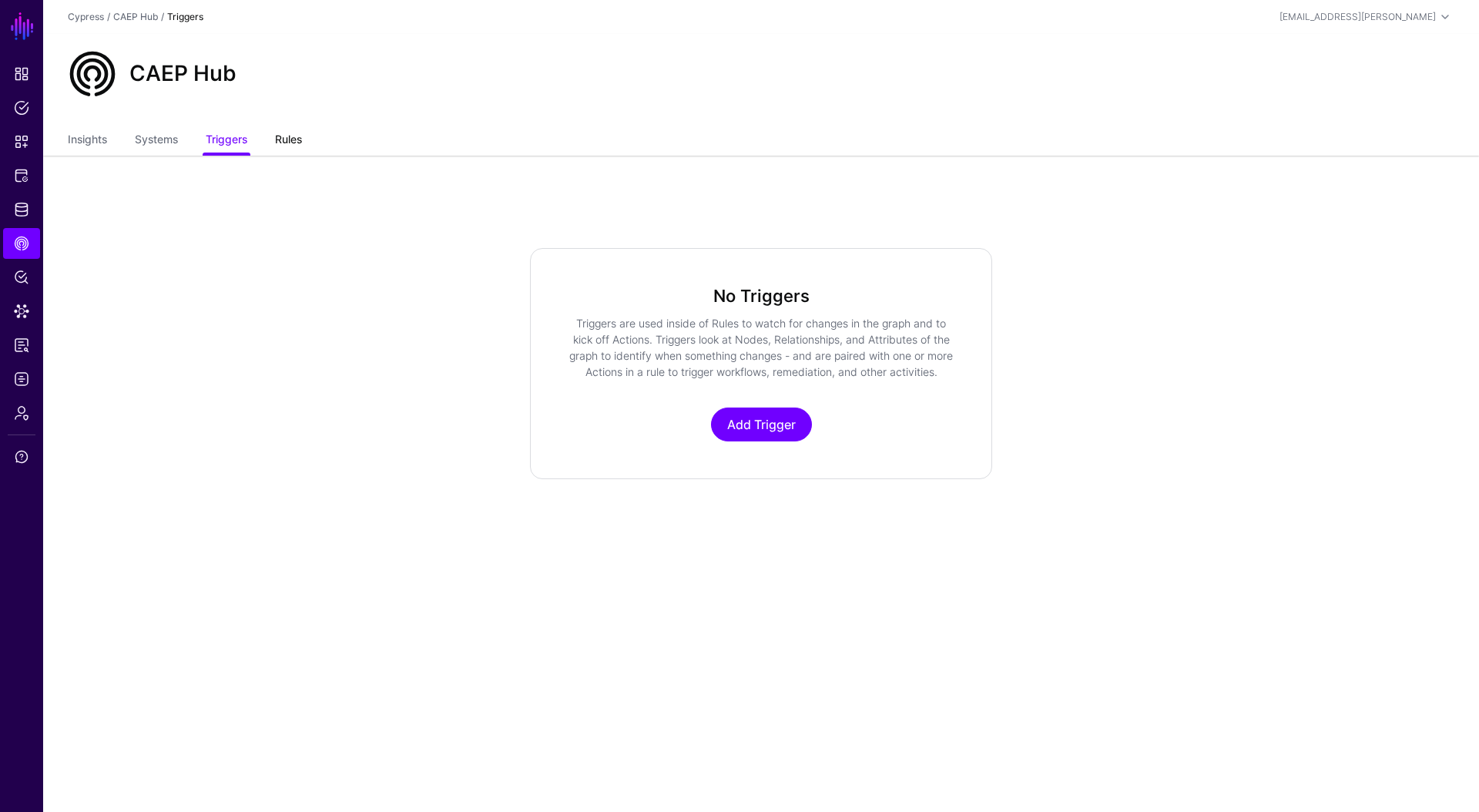
click at [302, 135] on link "Rules" at bounding box center [288, 141] width 27 height 29
click at [7, 281] on link "Policy Lens" at bounding box center [21, 278] width 37 height 31
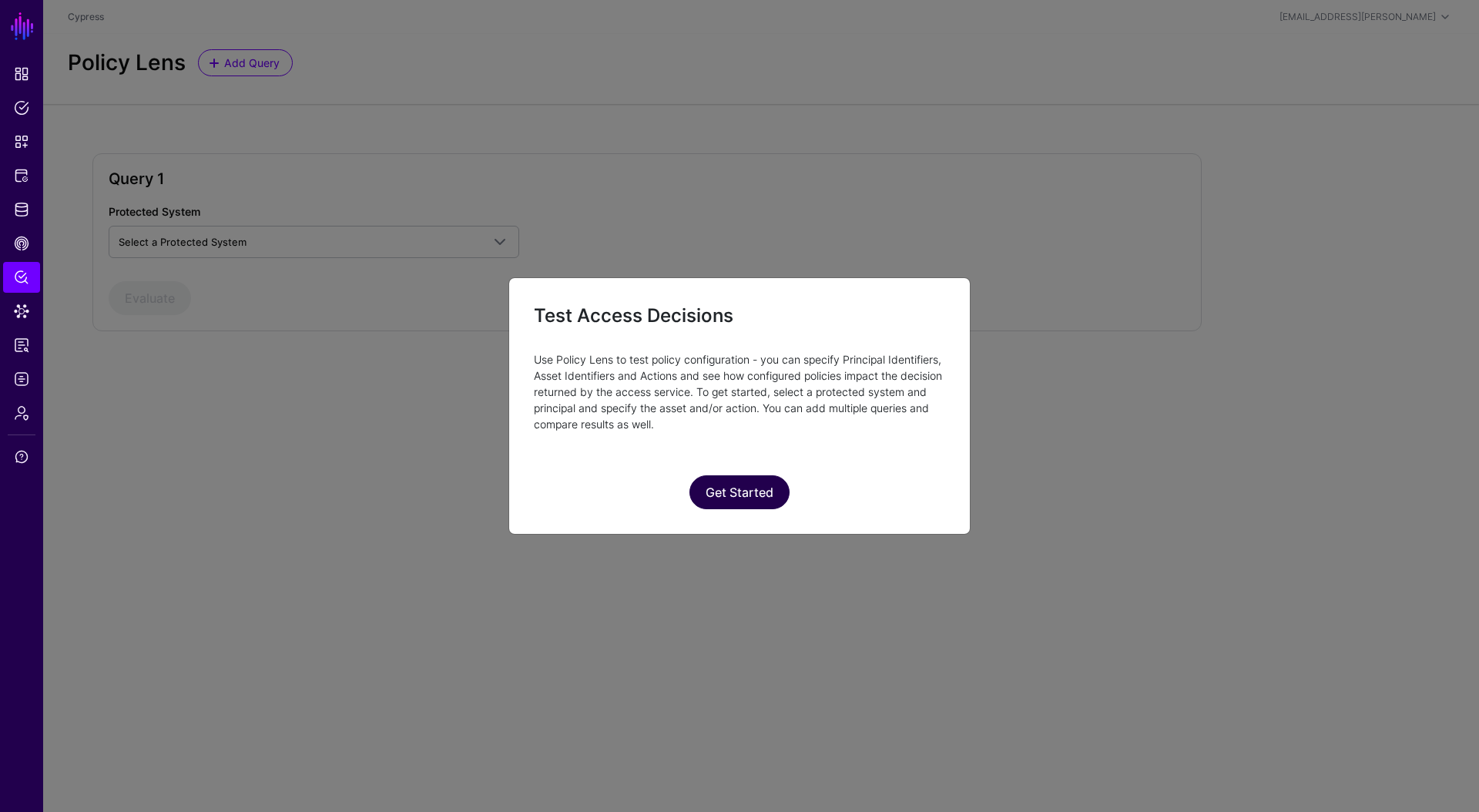
click at [722, 486] on button "Get Started" at bounding box center [739, 491] width 100 height 34
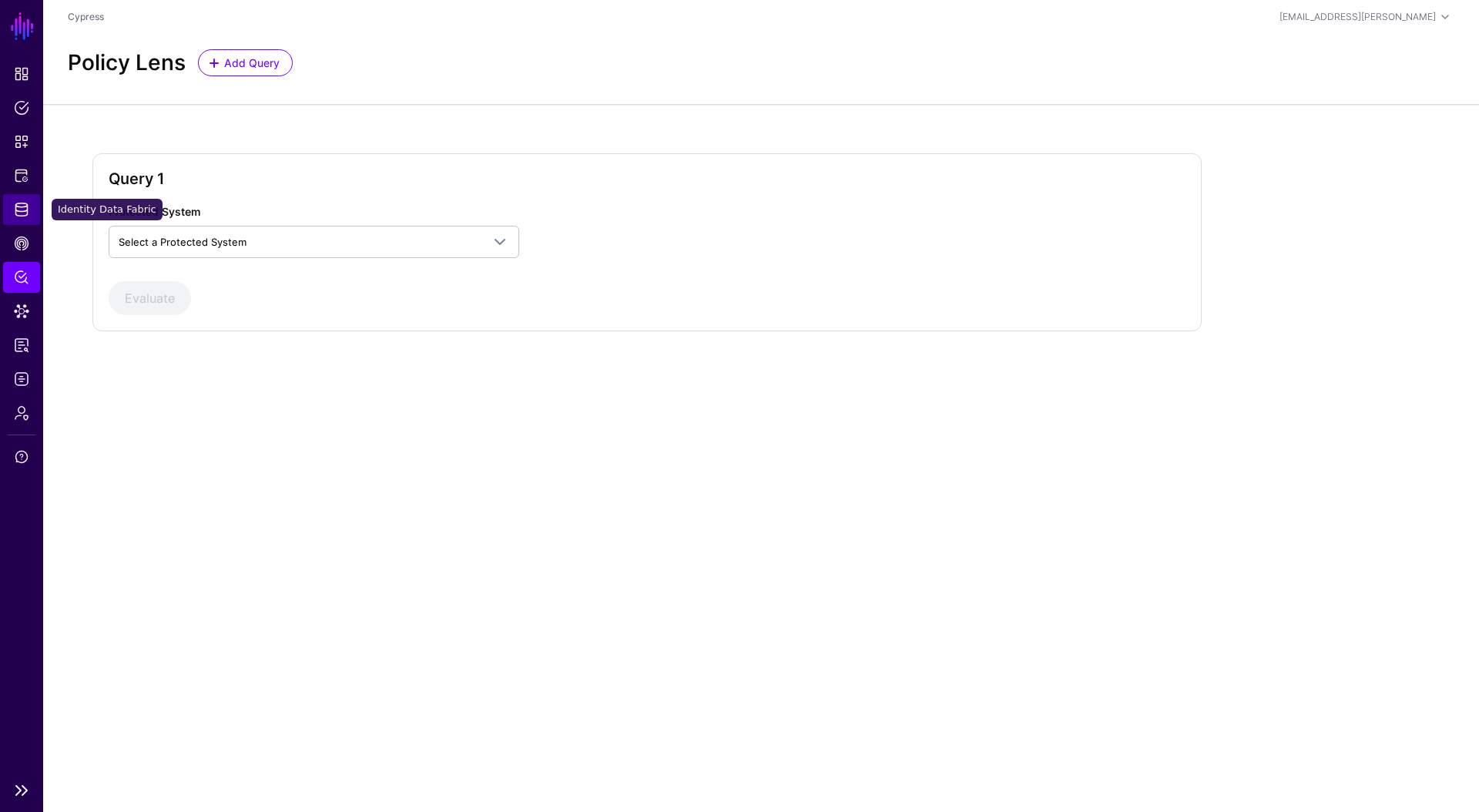
click at [17, 210] on span "Identity Data Fabric" at bounding box center [21, 209] width 16 height 16
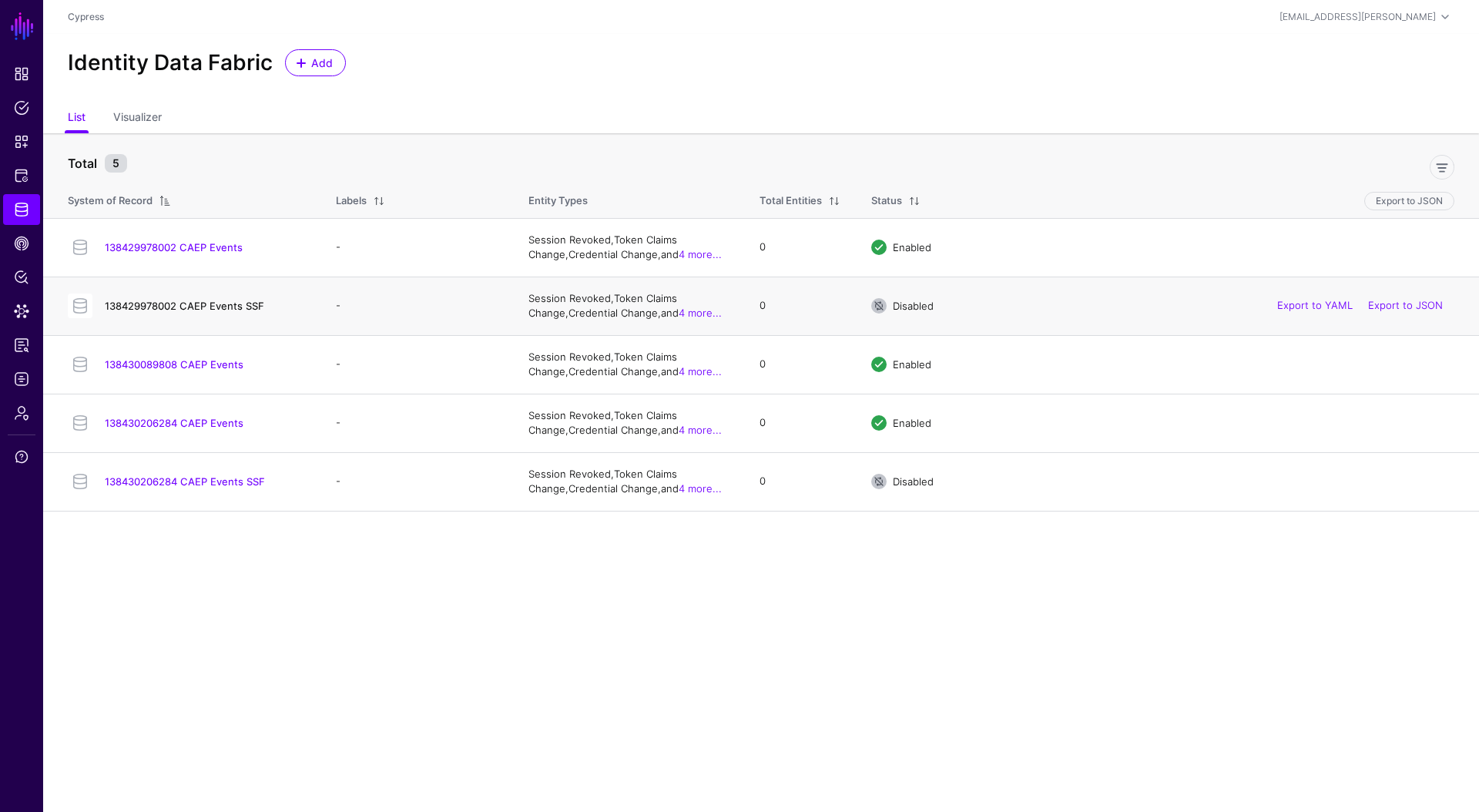
click at [229, 309] on link "138429978002 CAEP Events SSF" at bounding box center [184, 305] width 160 height 12
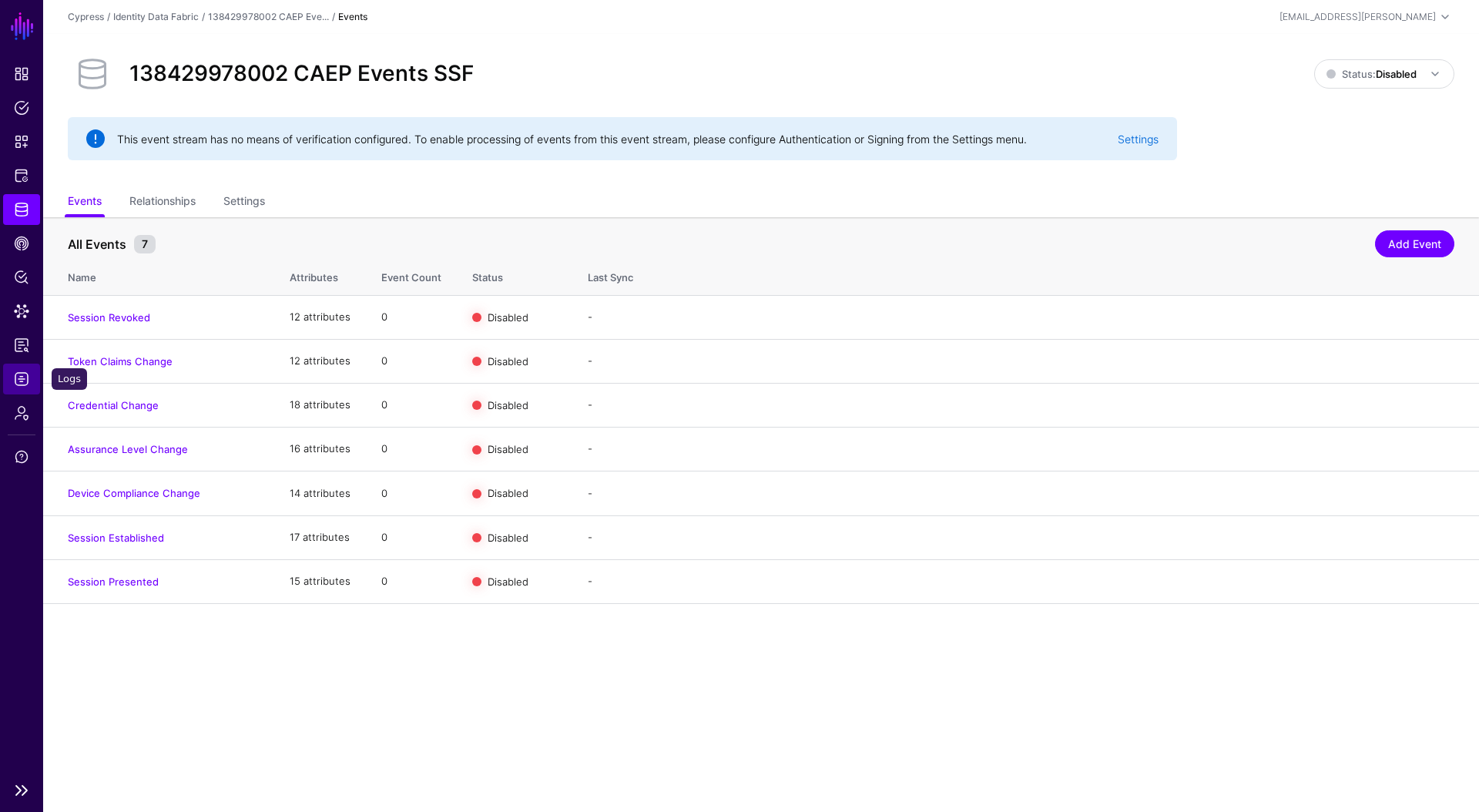
click at [23, 372] on span "Logs" at bounding box center [21, 379] width 16 height 16
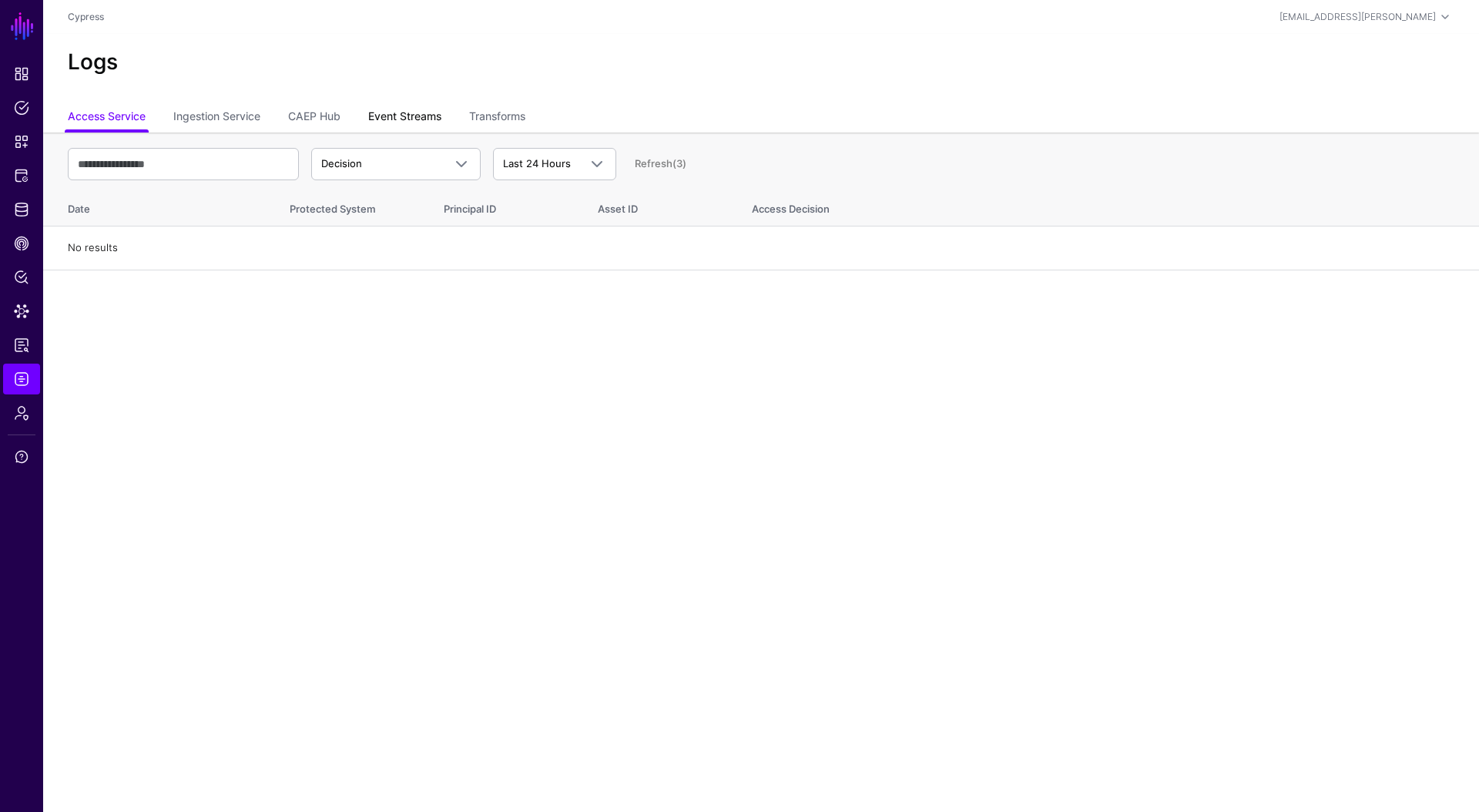
click at [418, 120] on link "Event Streams" at bounding box center [405, 118] width 73 height 29
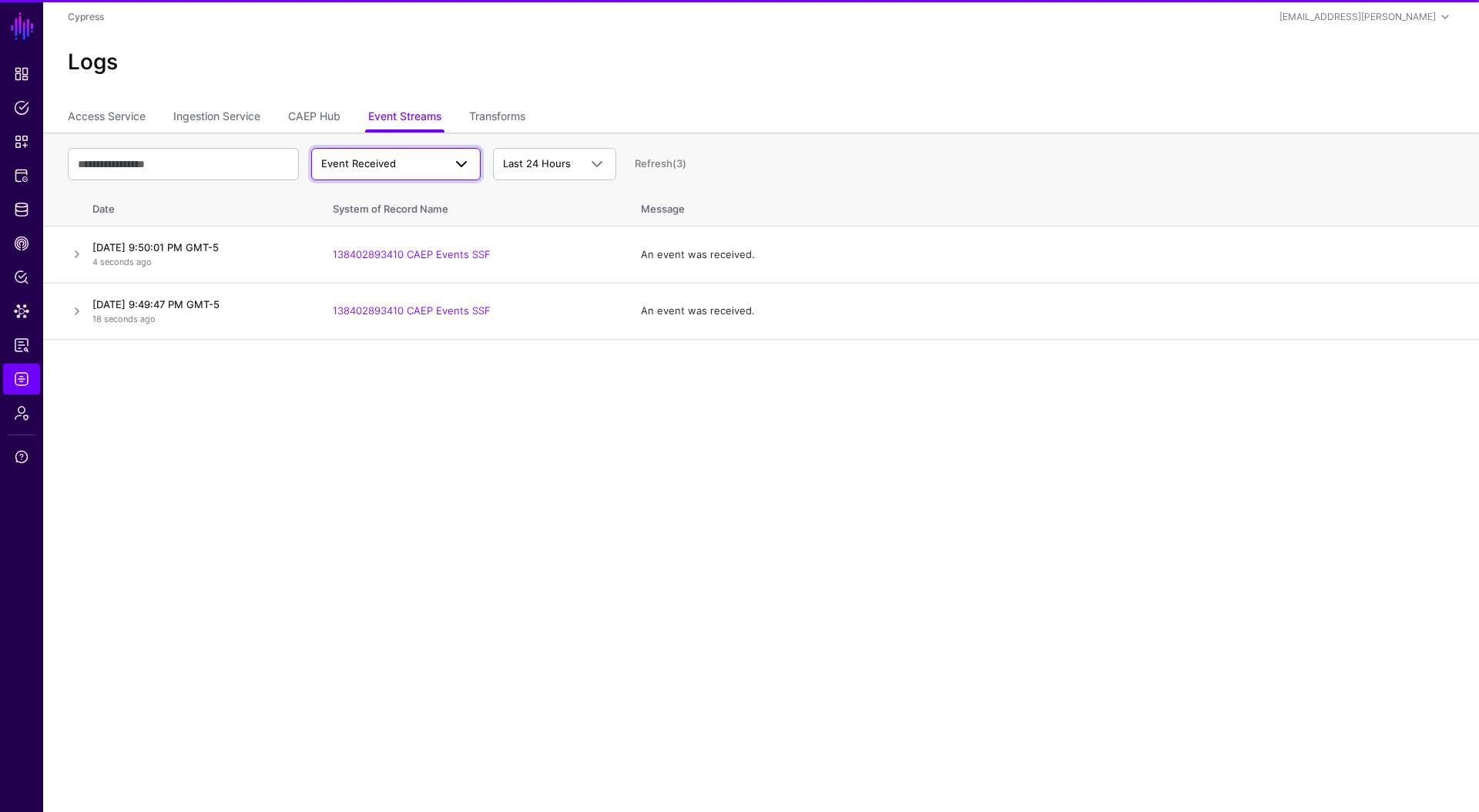
click at [424, 161] on span "Event Received" at bounding box center [381, 164] width 122 height 16
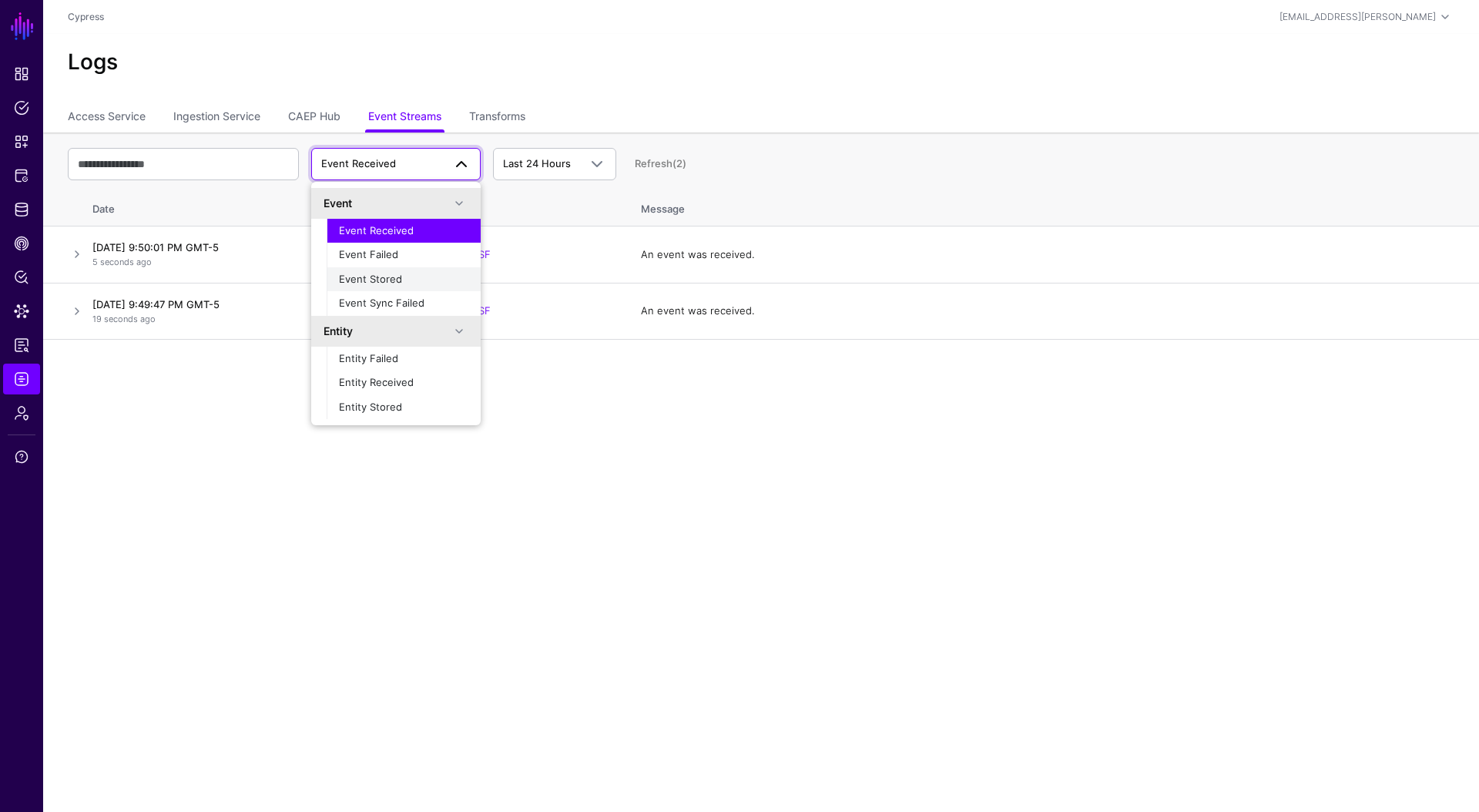
click at [398, 269] on button "Event Stored" at bounding box center [403, 280] width 154 height 25
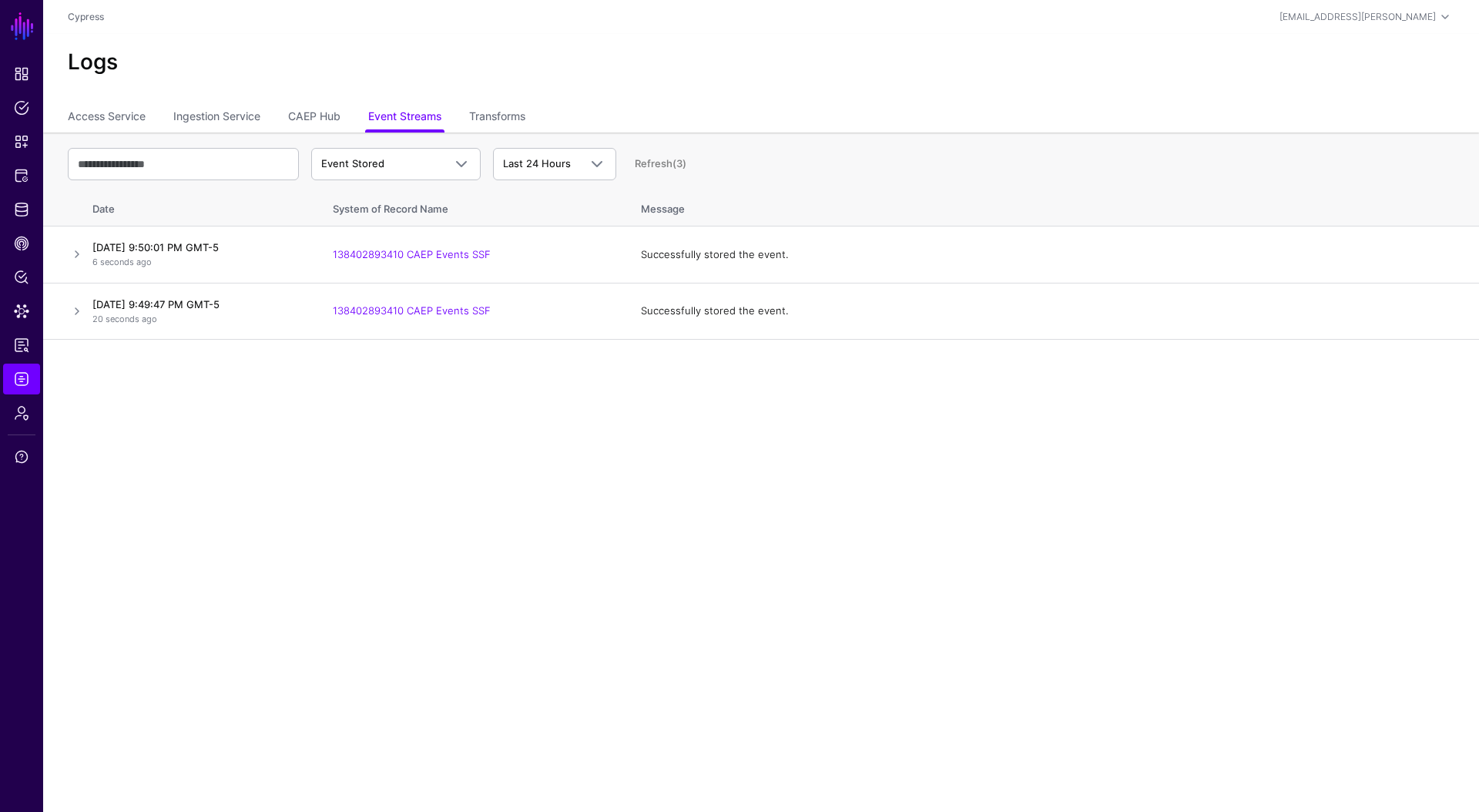
click at [402, 189] on th "System of Record Name" at bounding box center [471, 206] width 308 height 40
click at [402, 171] on span "Event Stored" at bounding box center [395, 164] width 149 height 18
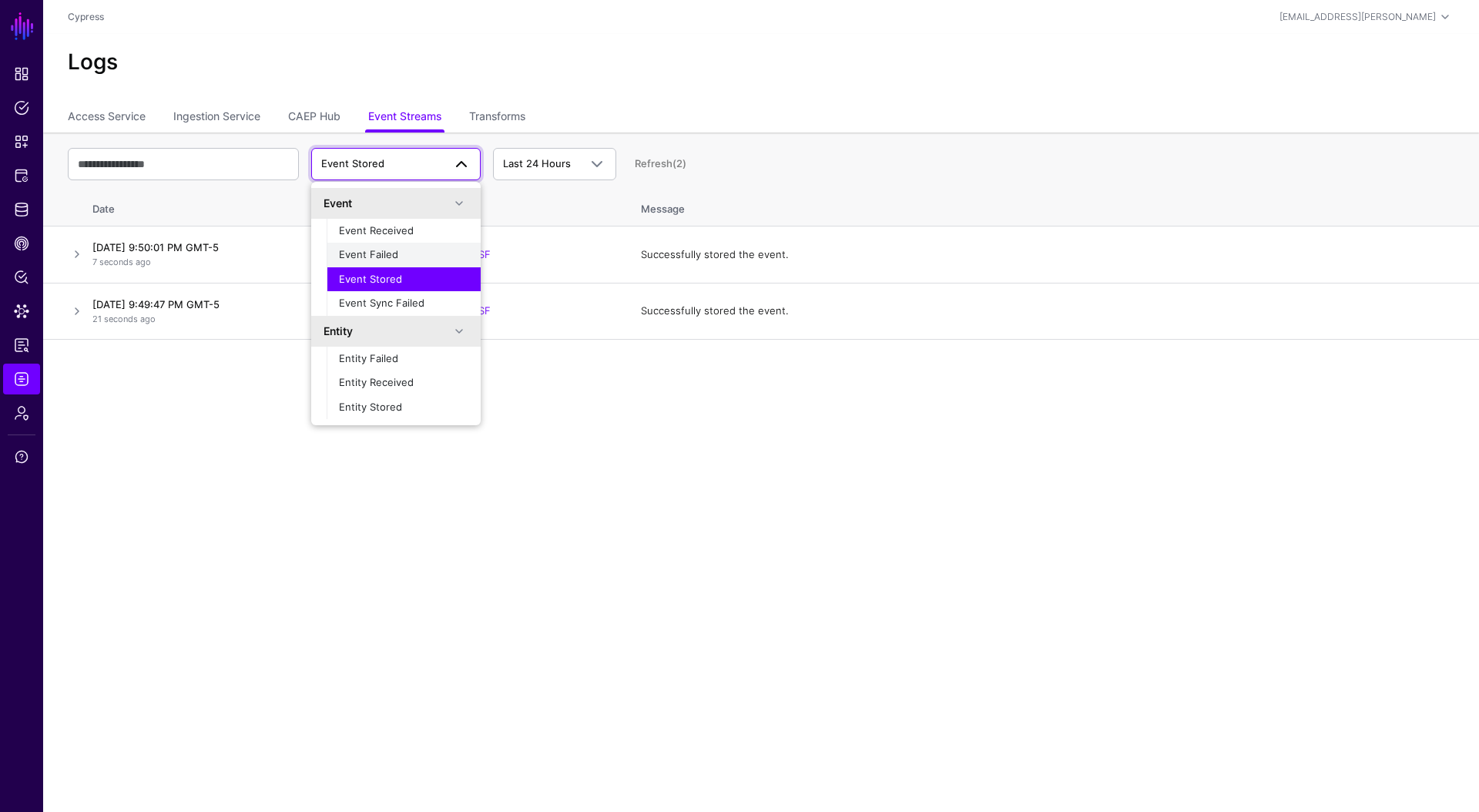
click at [407, 250] on div "Event Failed" at bounding box center [403, 255] width 129 height 16
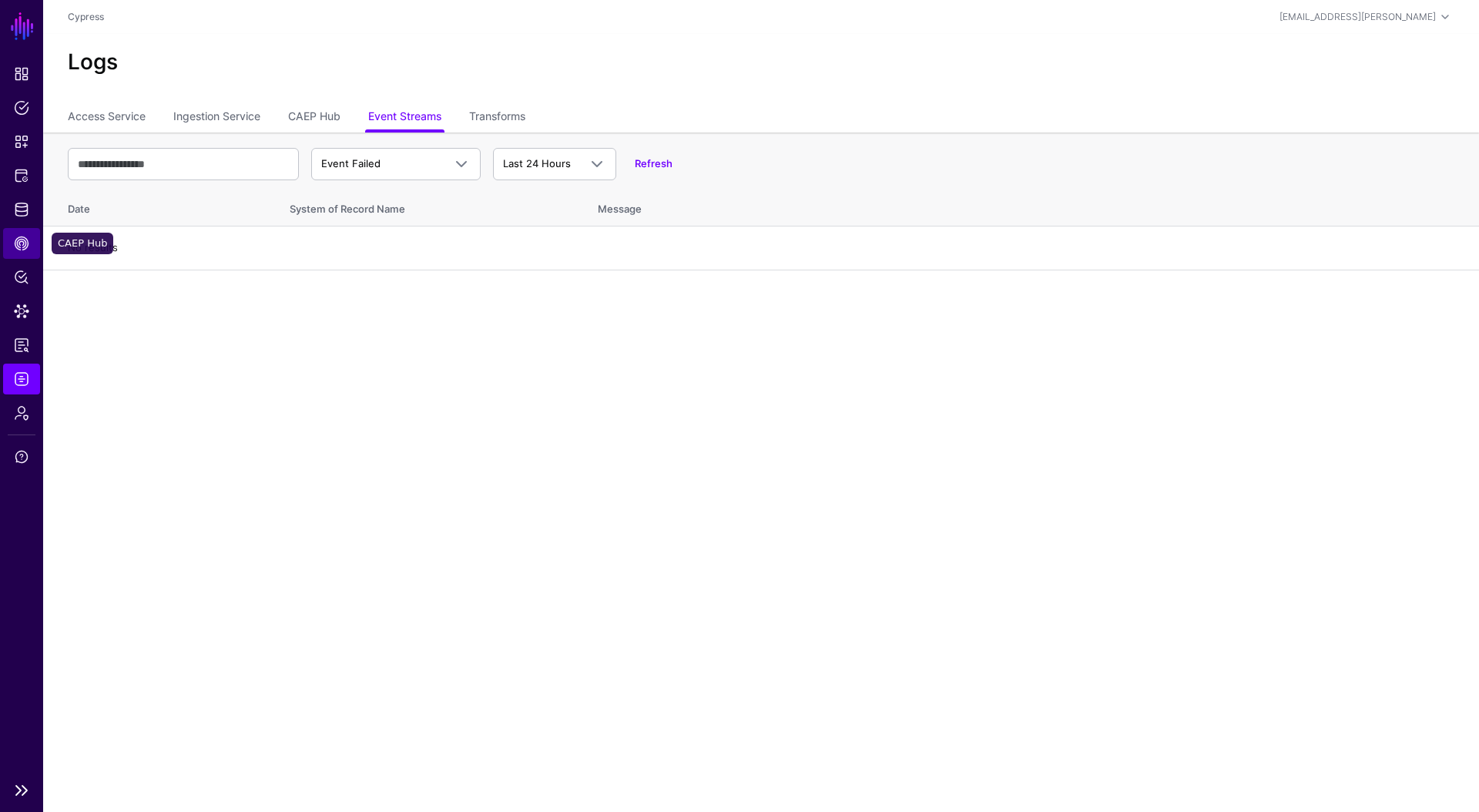
click at [27, 239] on span "CAEP Hub" at bounding box center [21, 243] width 16 height 16
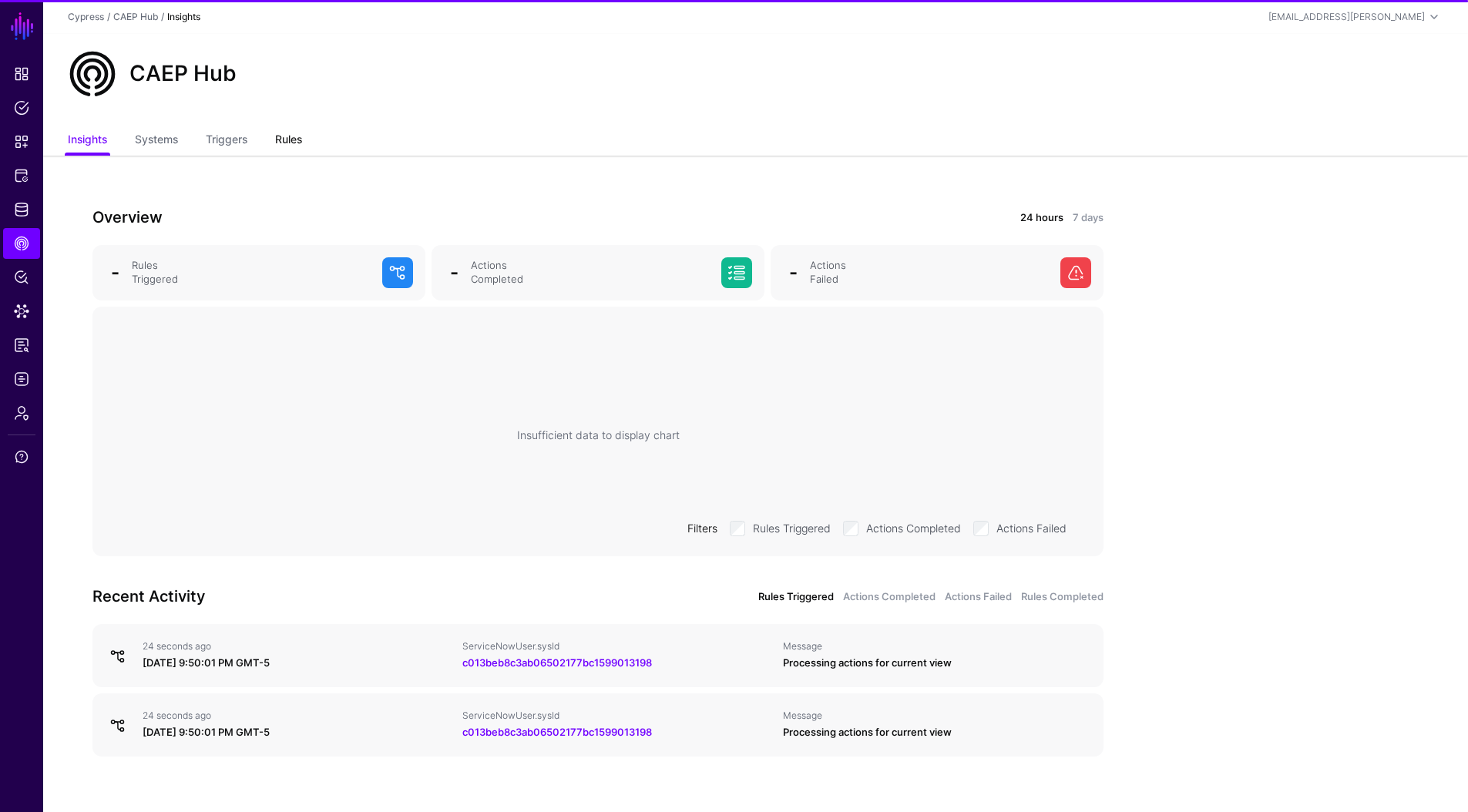
click at [300, 137] on link "Rules" at bounding box center [288, 141] width 27 height 29
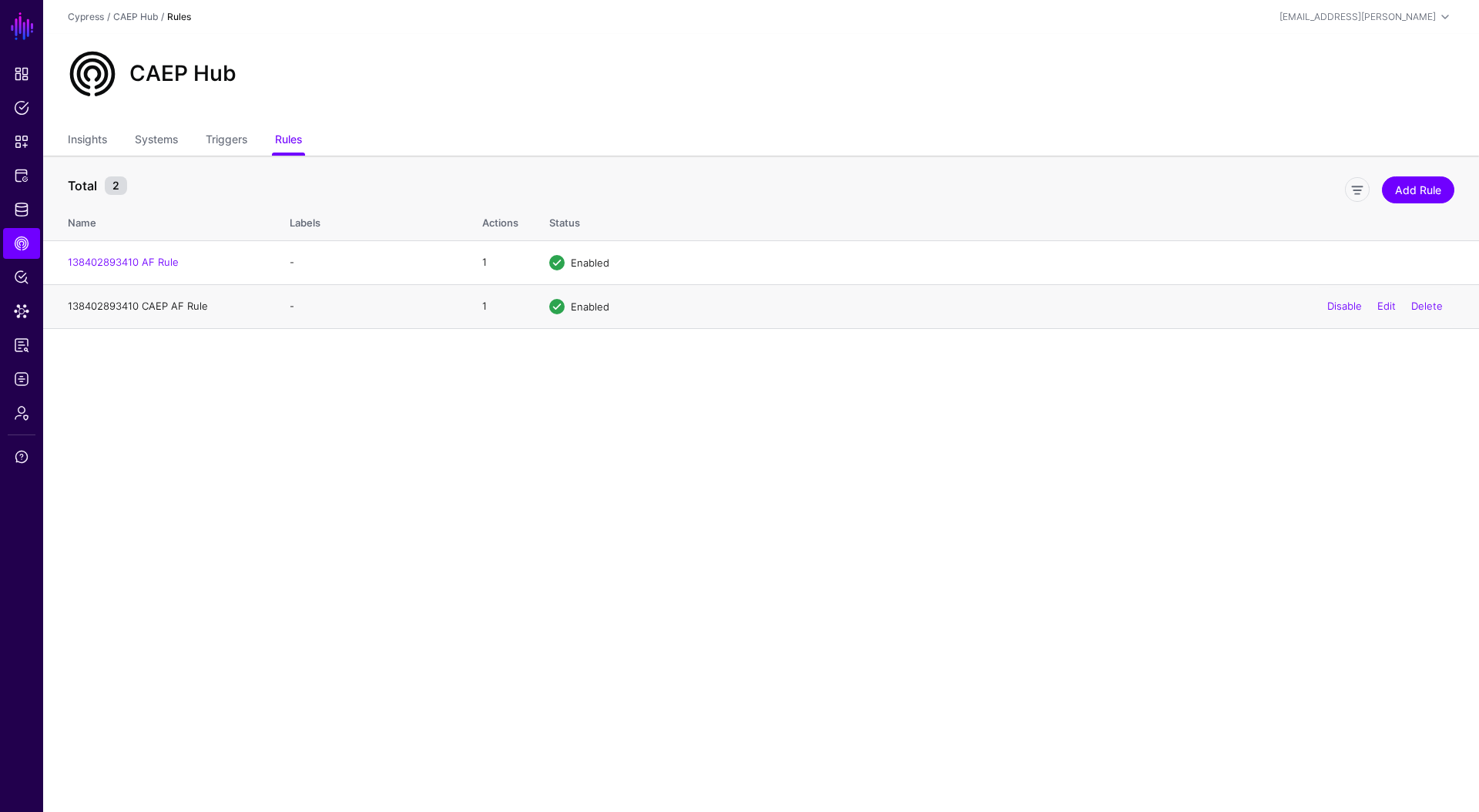
click at [178, 302] on link "138402893410 CAEP AF Rule" at bounding box center [138, 305] width 140 height 12
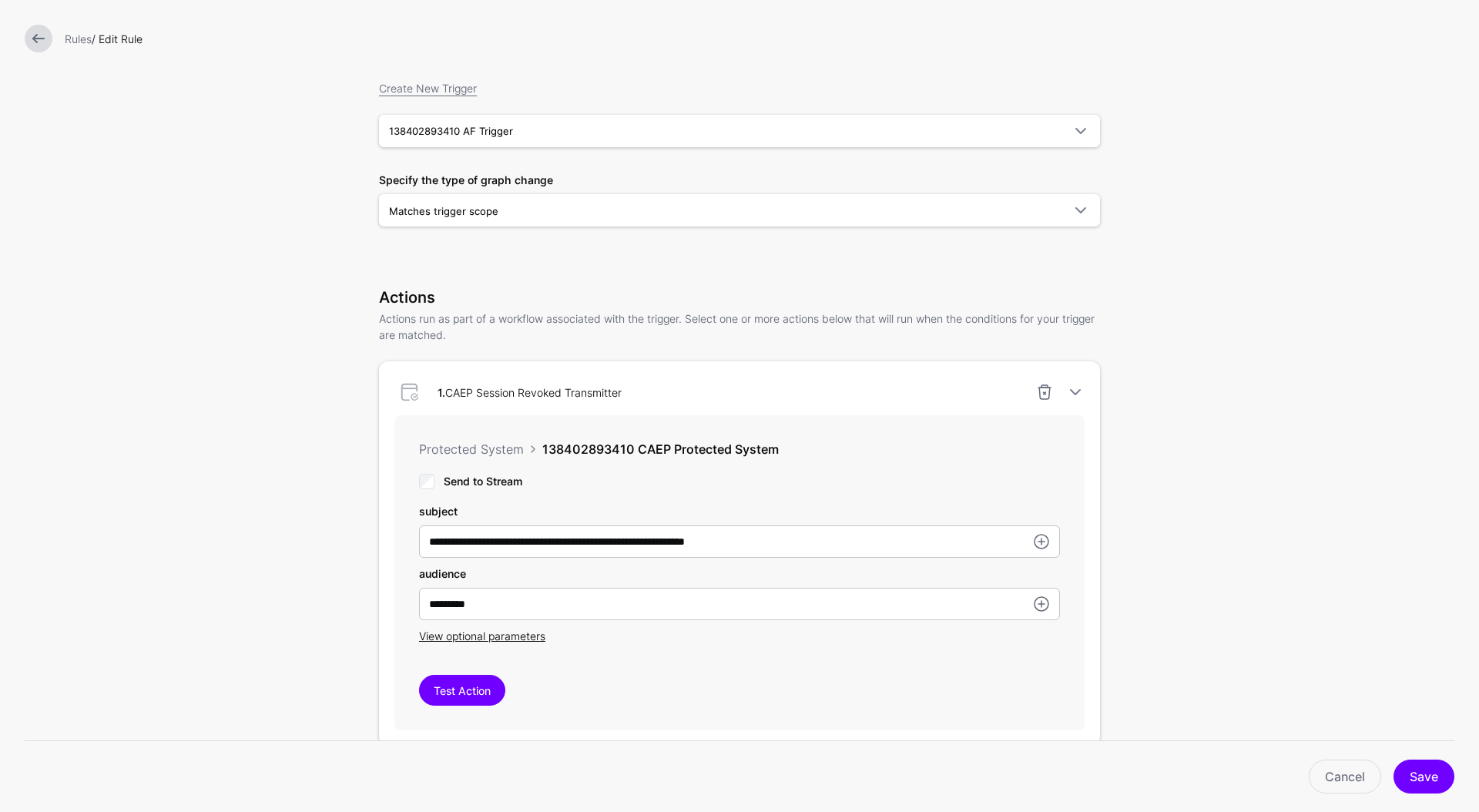
scroll to position [271, 0]
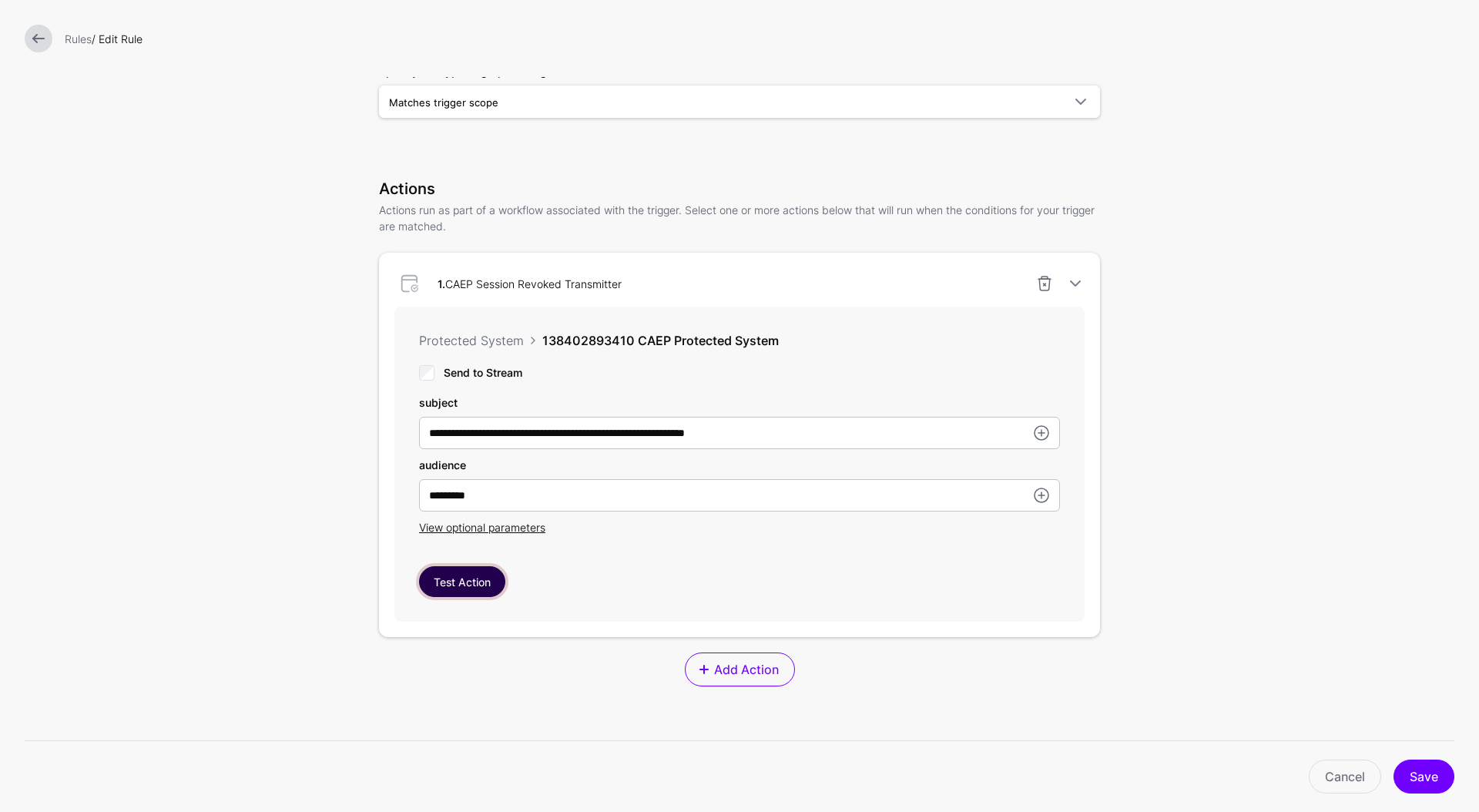
click at [463, 587] on button "Test Action" at bounding box center [462, 582] width 86 height 31
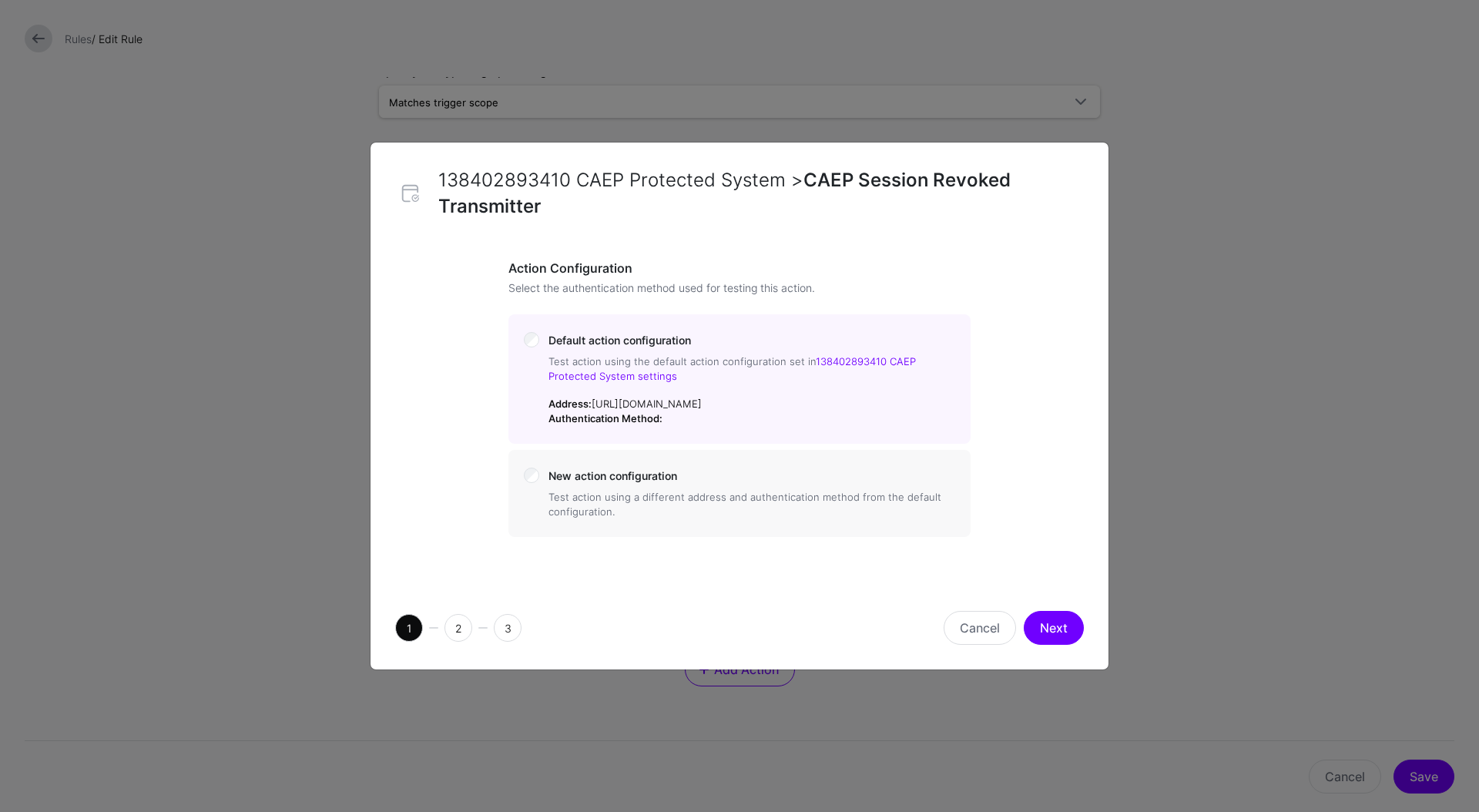
click at [1031, 631] on button "Next" at bounding box center [1054, 627] width 61 height 34
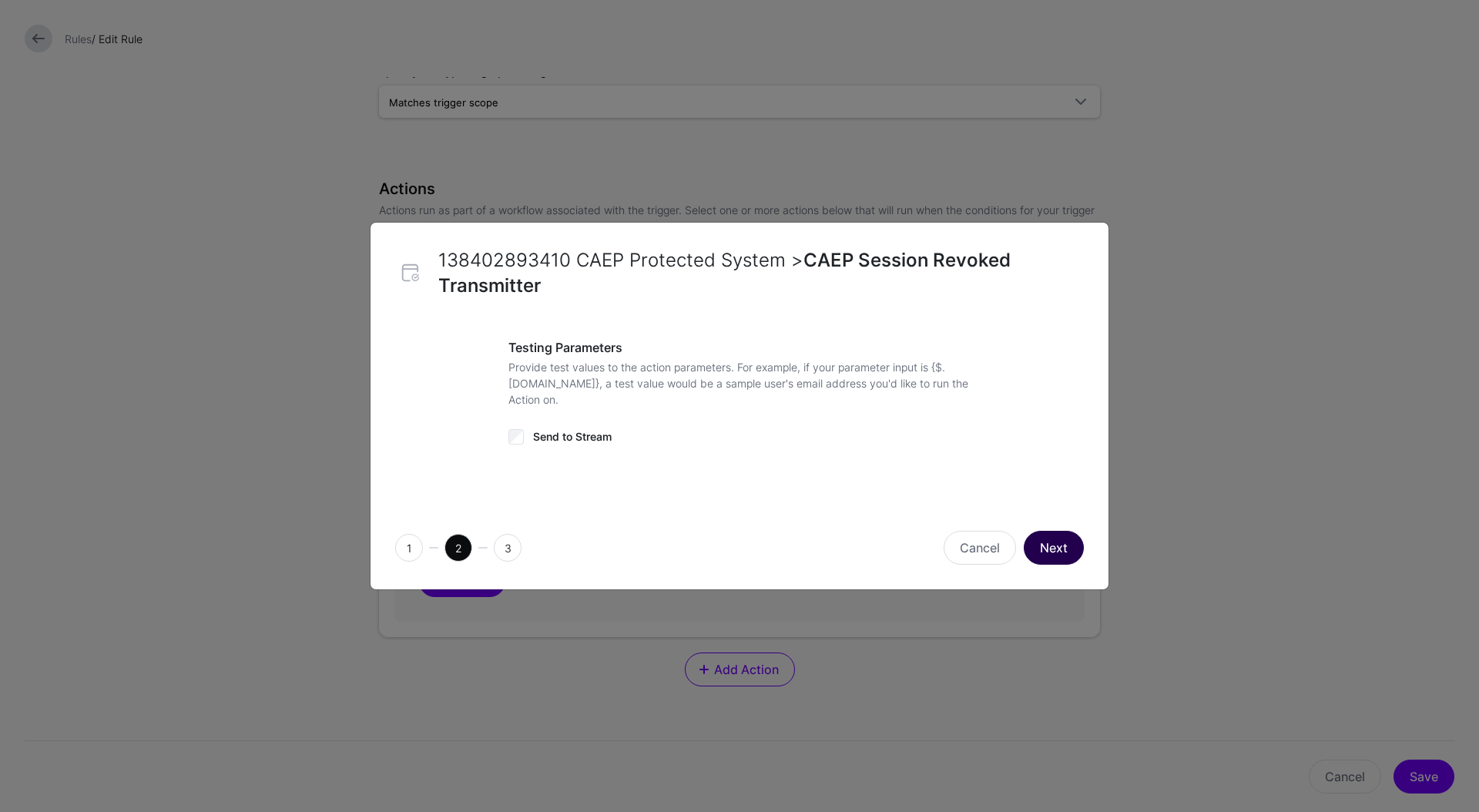
click at [1055, 558] on button "Next" at bounding box center [1054, 547] width 61 height 34
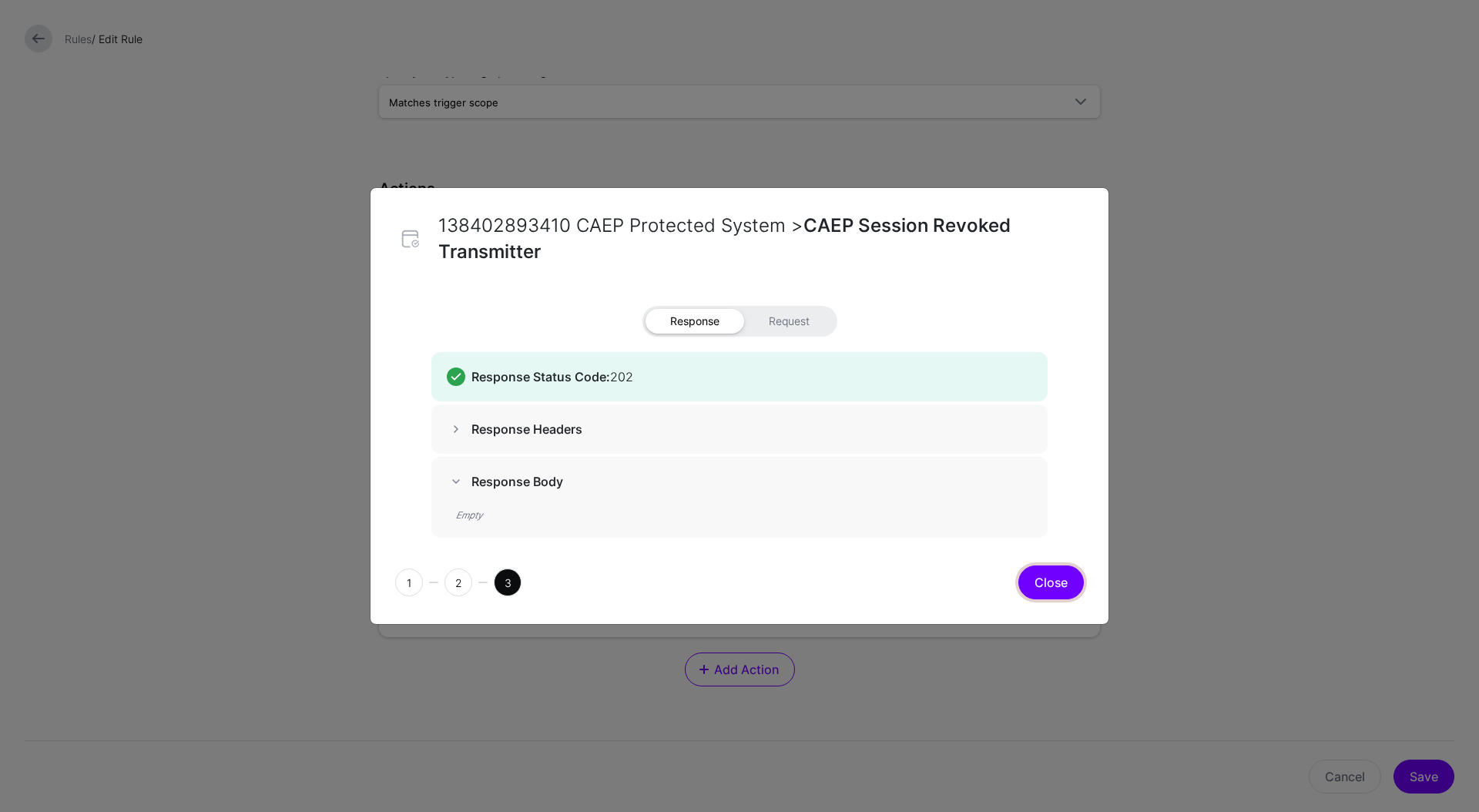
click at [1032, 583] on button "Close" at bounding box center [1051, 582] width 65 height 34
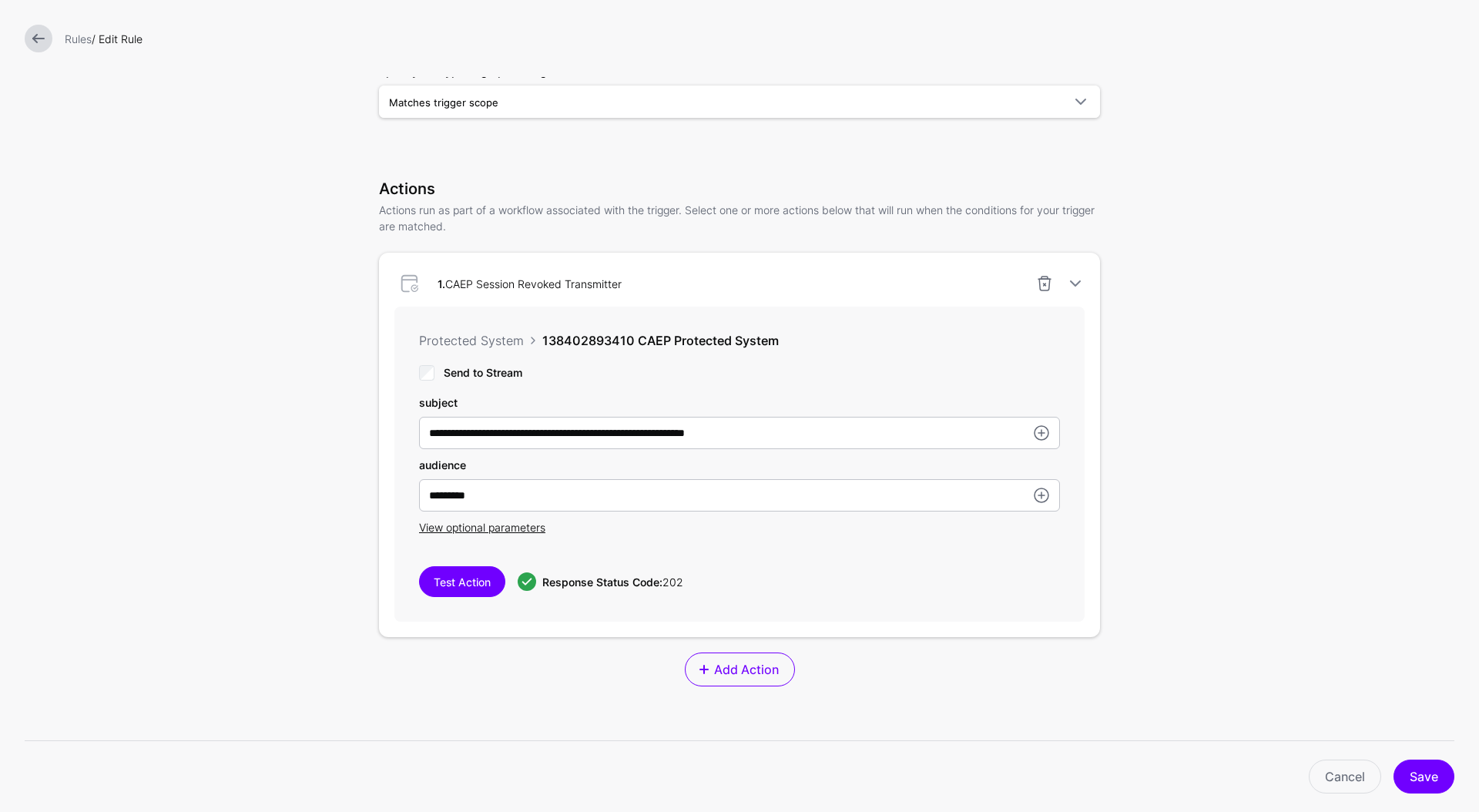
drag, startPoint x: 28, startPoint y: 42, endPoint x: 33, endPoint y: 68, distance: 26.5
click at [28, 41] on link at bounding box center [39, 38] width 28 height 27
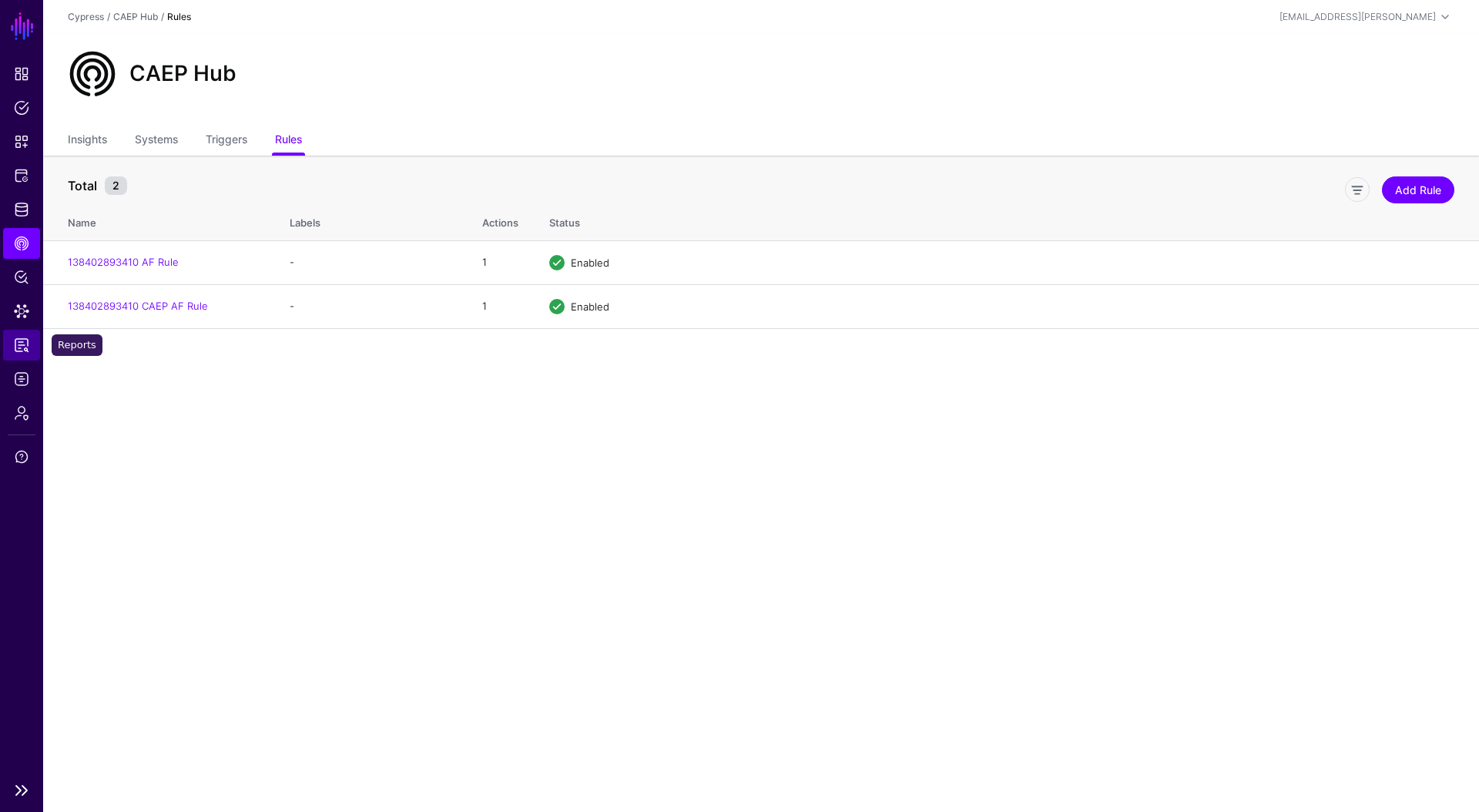
click at [24, 349] on span "Reports" at bounding box center [21, 345] width 16 height 16
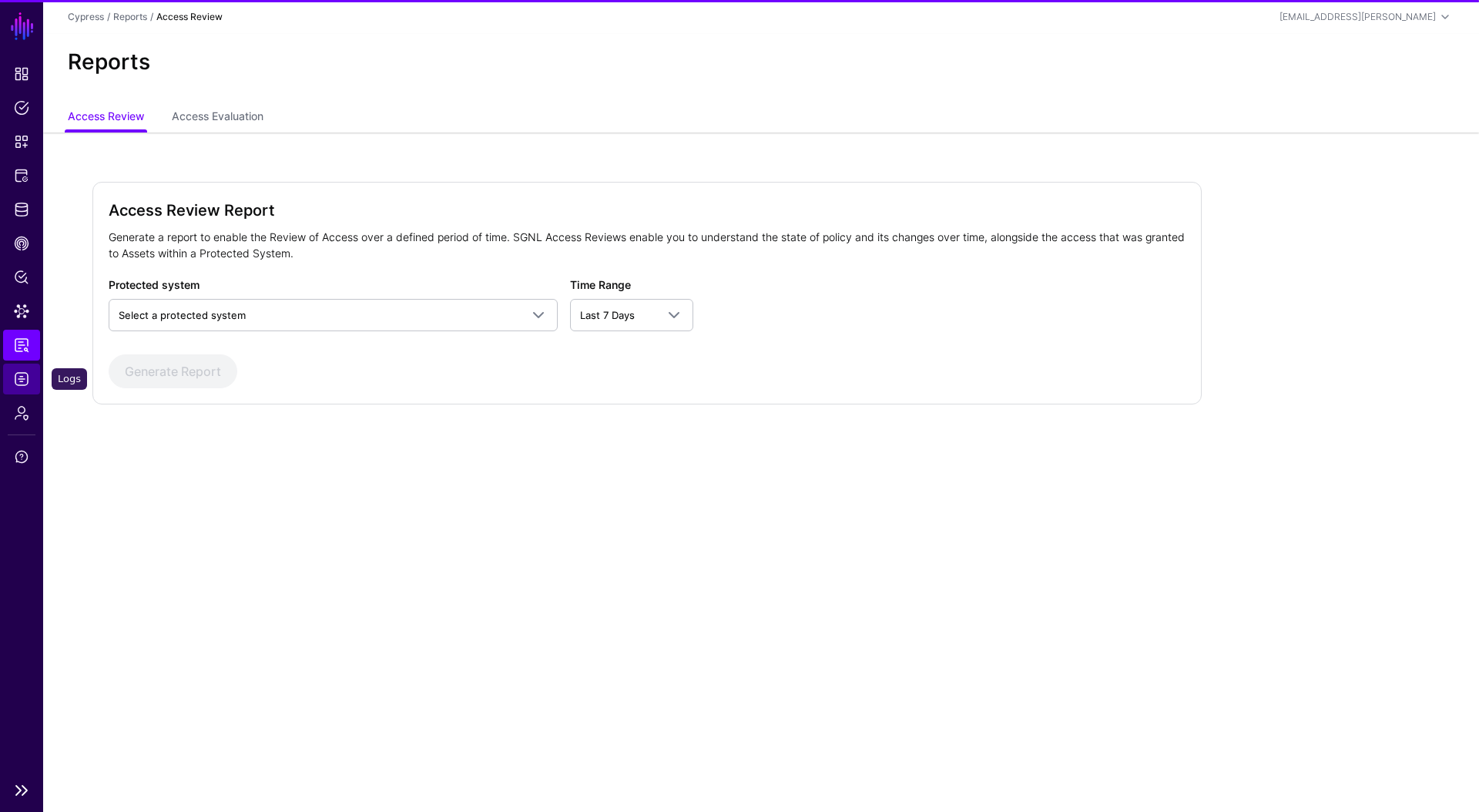
click at [20, 375] on span "Logs" at bounding box center [21, 379] width 16 height 16
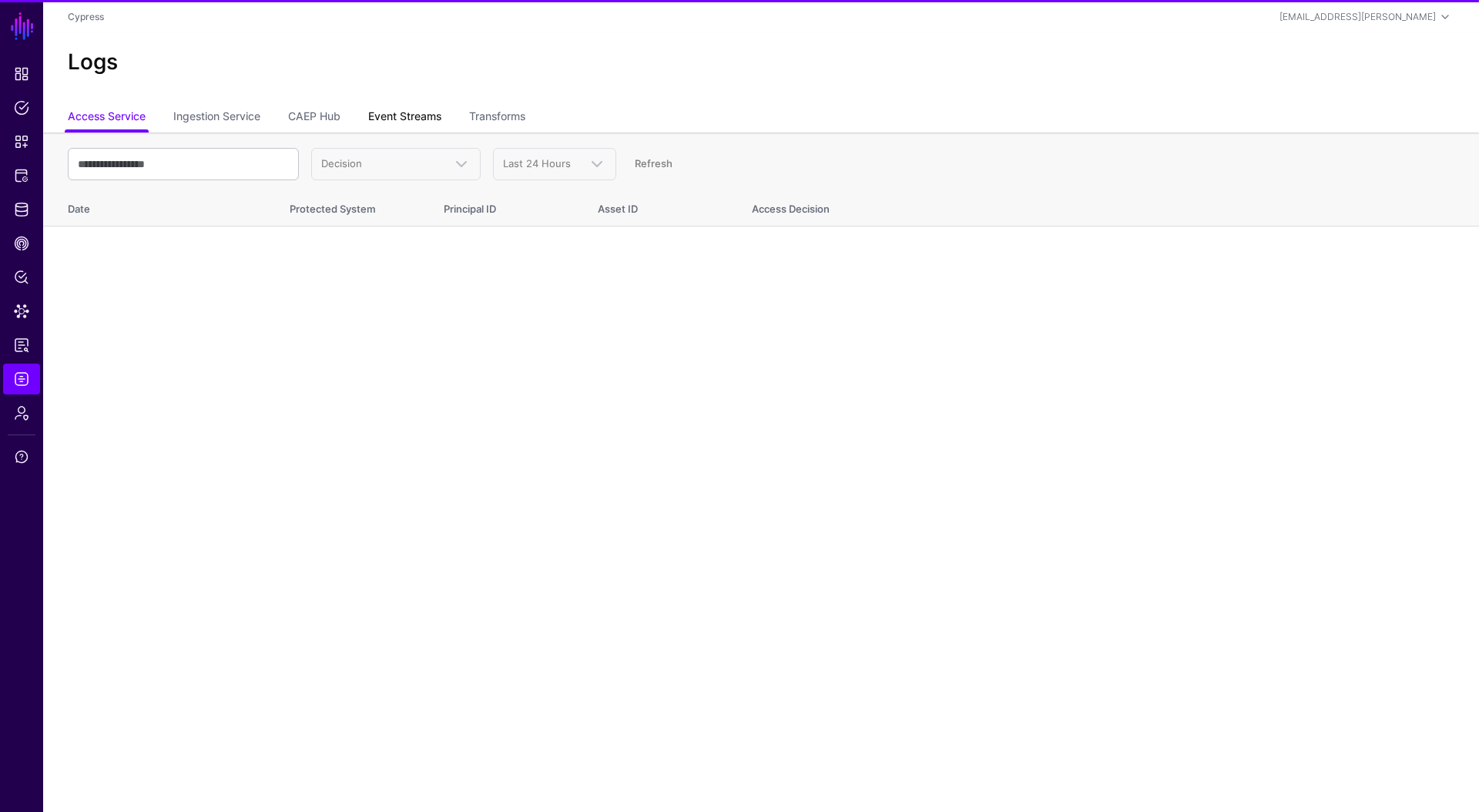
click at [413, 126] on link "Event Streams" at bounding box center [405, 118] width 73 height 29
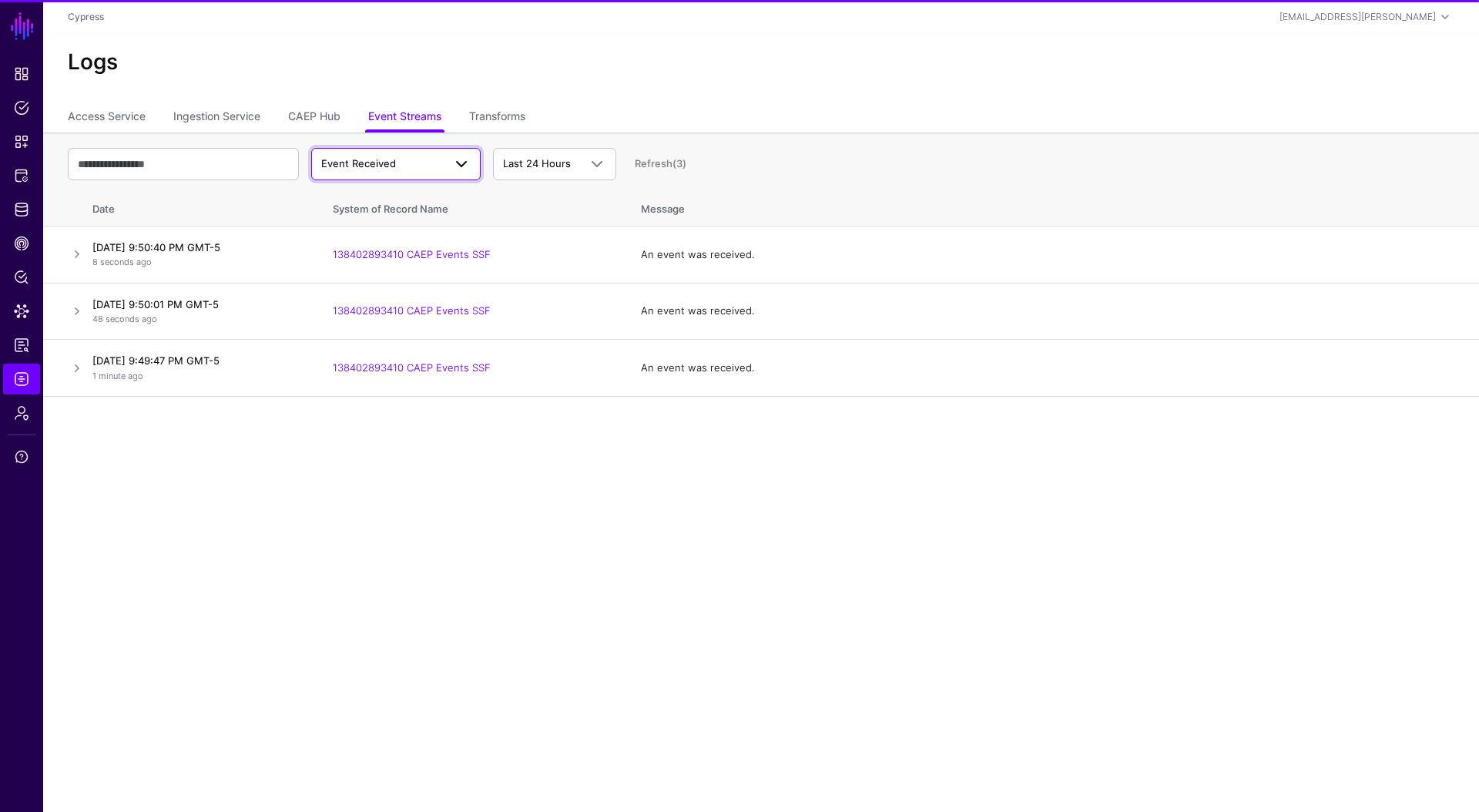
click at [412, 159] on span "Event Received" at bounding box center [381, 164] width 122 height 16
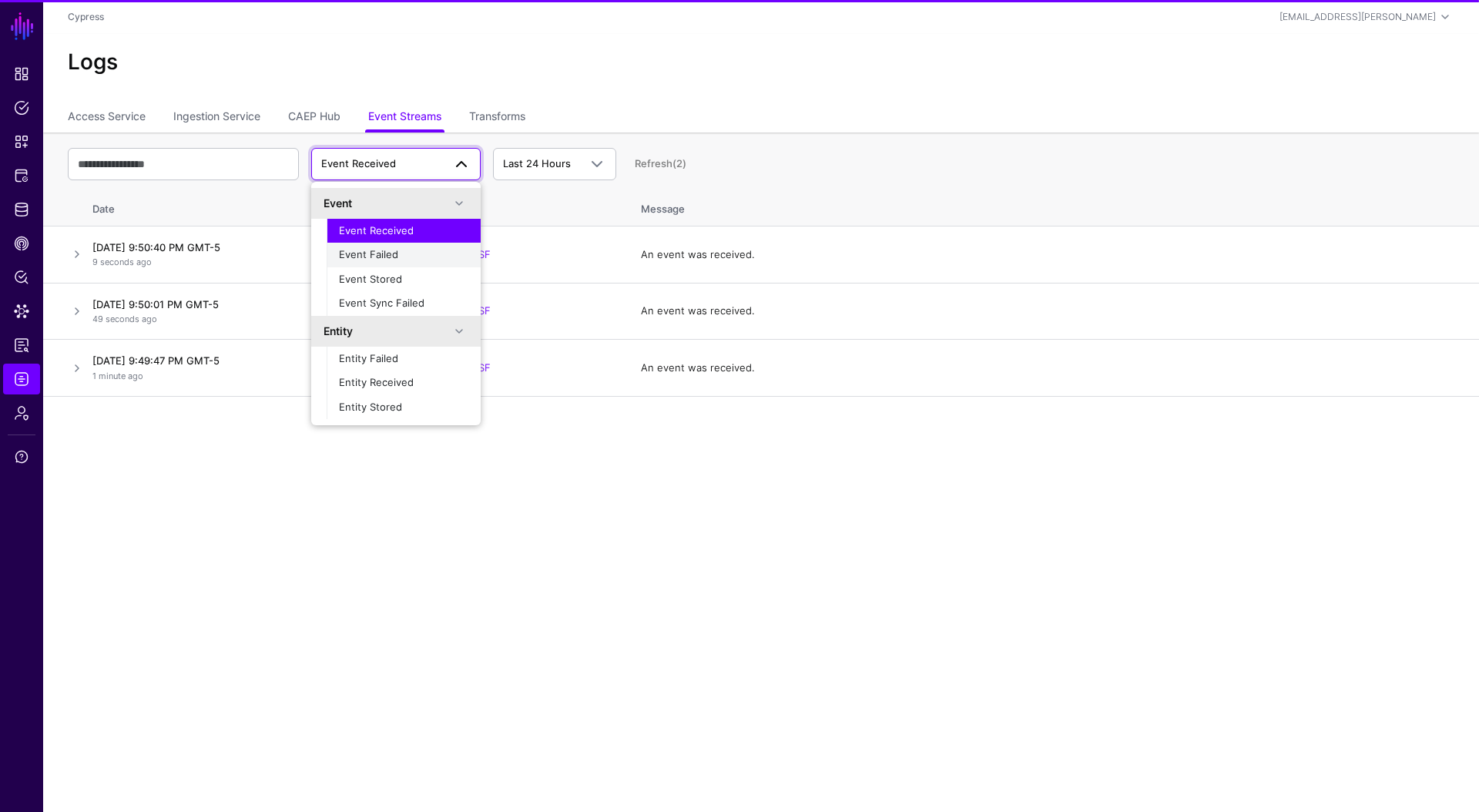
click at [403, 249] on div "Event Failed" at bounding box center [403, 255] width 129 height 16
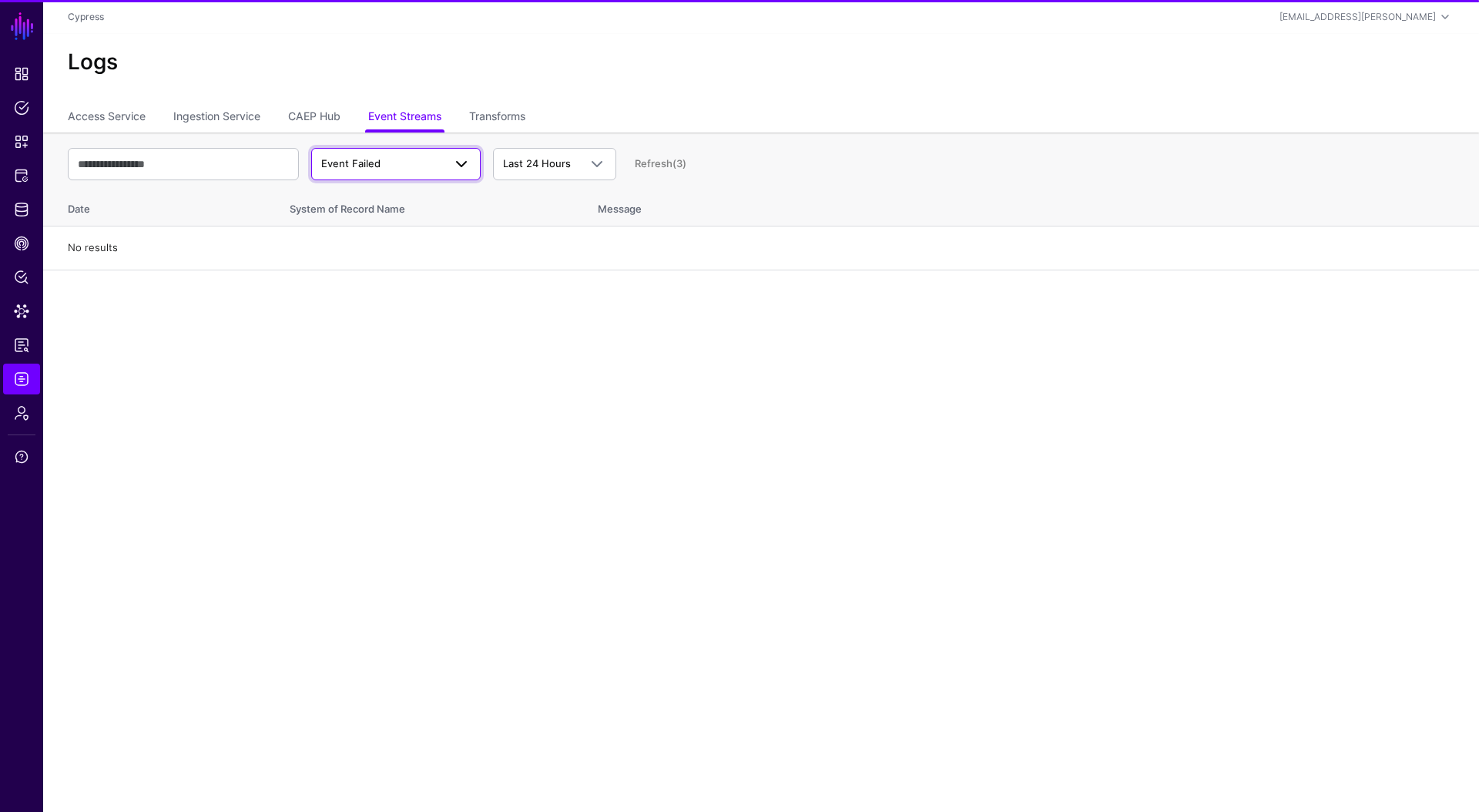
click at [422, 171] on span "Event Failed" at bounding box center [381, 164] width 122 height 16
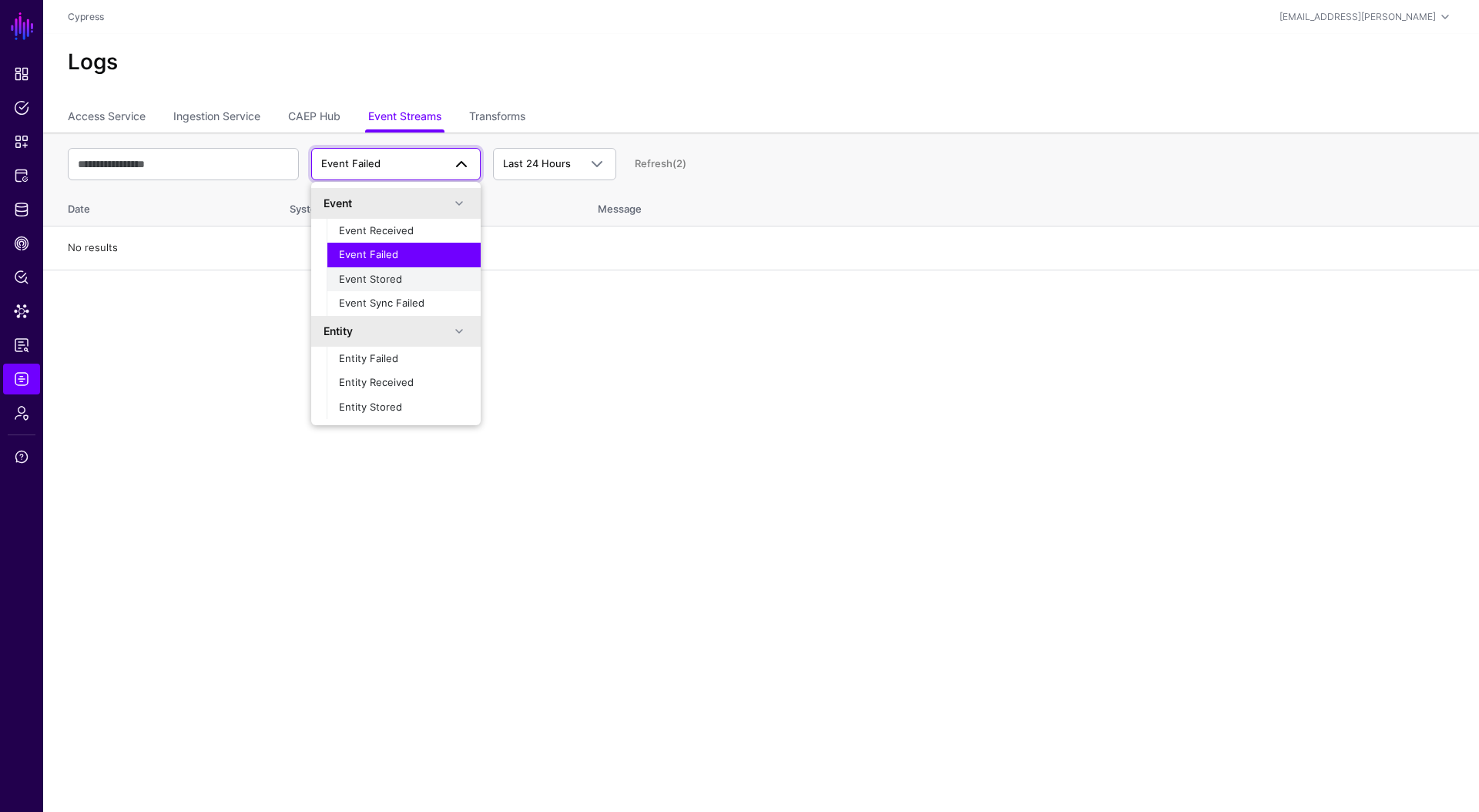
click at [403, 283] on div "Event Stored" at bounding box center [403, 280] width 129 height 16
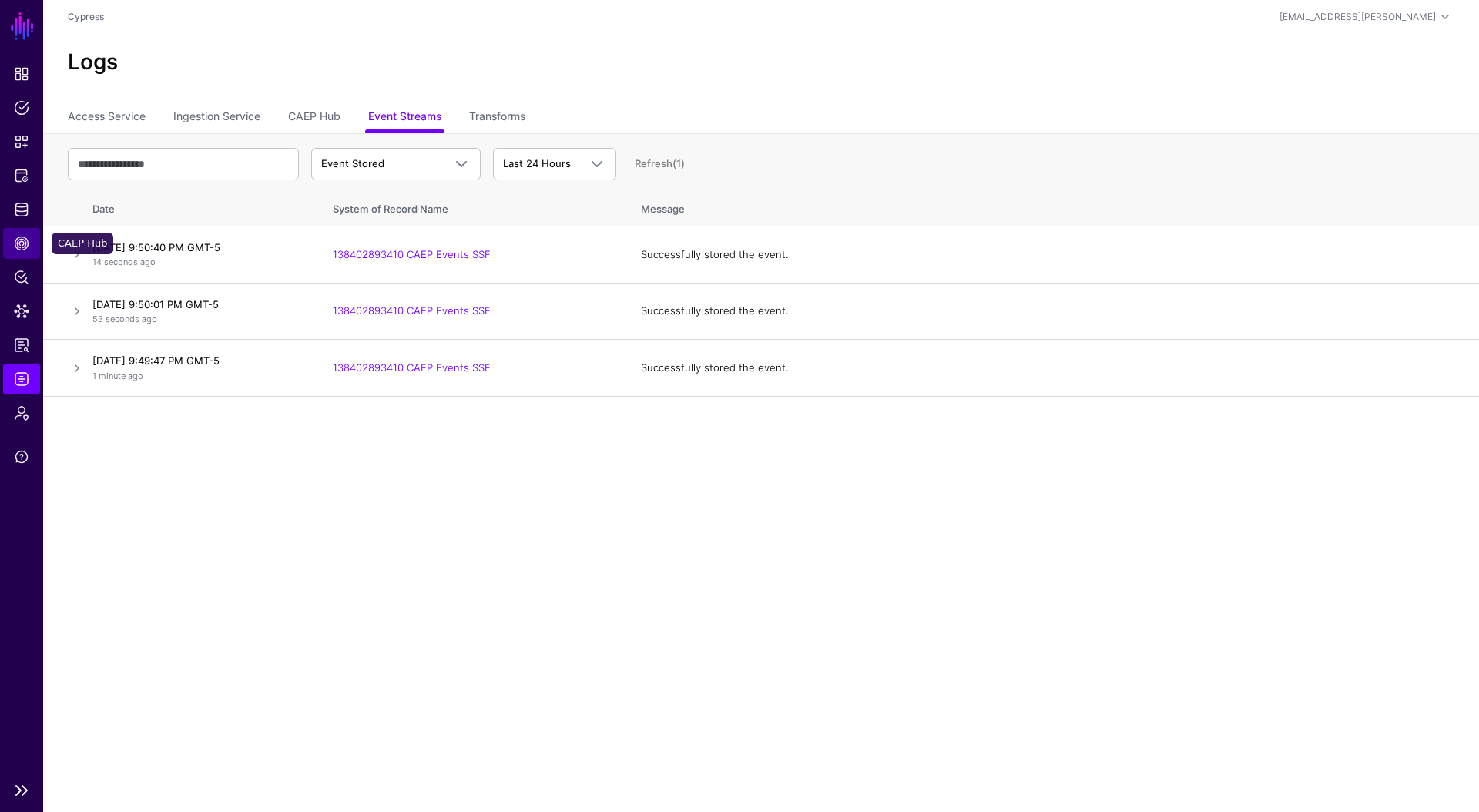
click at [28, 244] on span "CAEP Hub" at bounding box center [21, 243] width 16 height 16
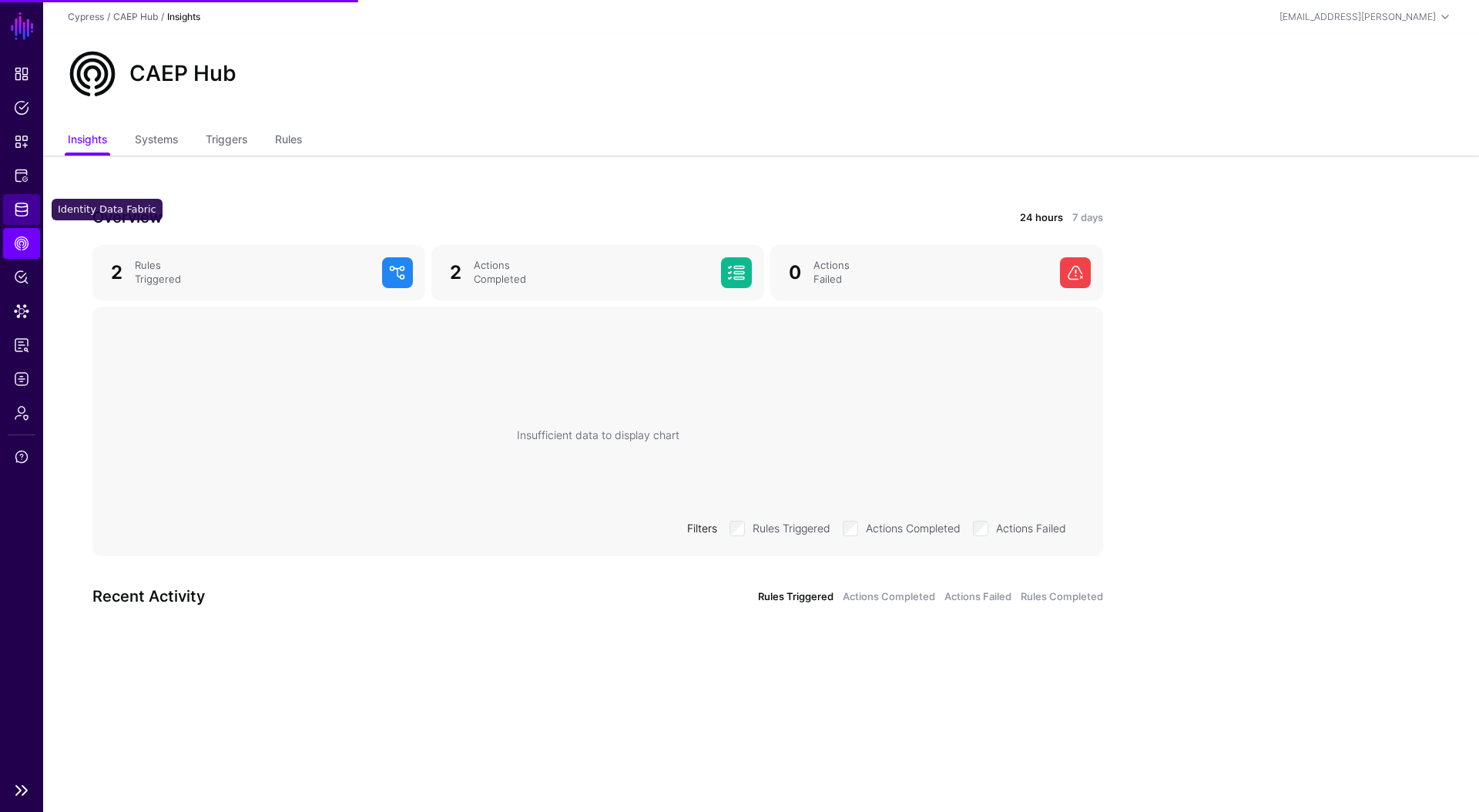
click at [36, 210] on link "Identity Data Fabric" at bounding box center [21, 210] width 37 height 31
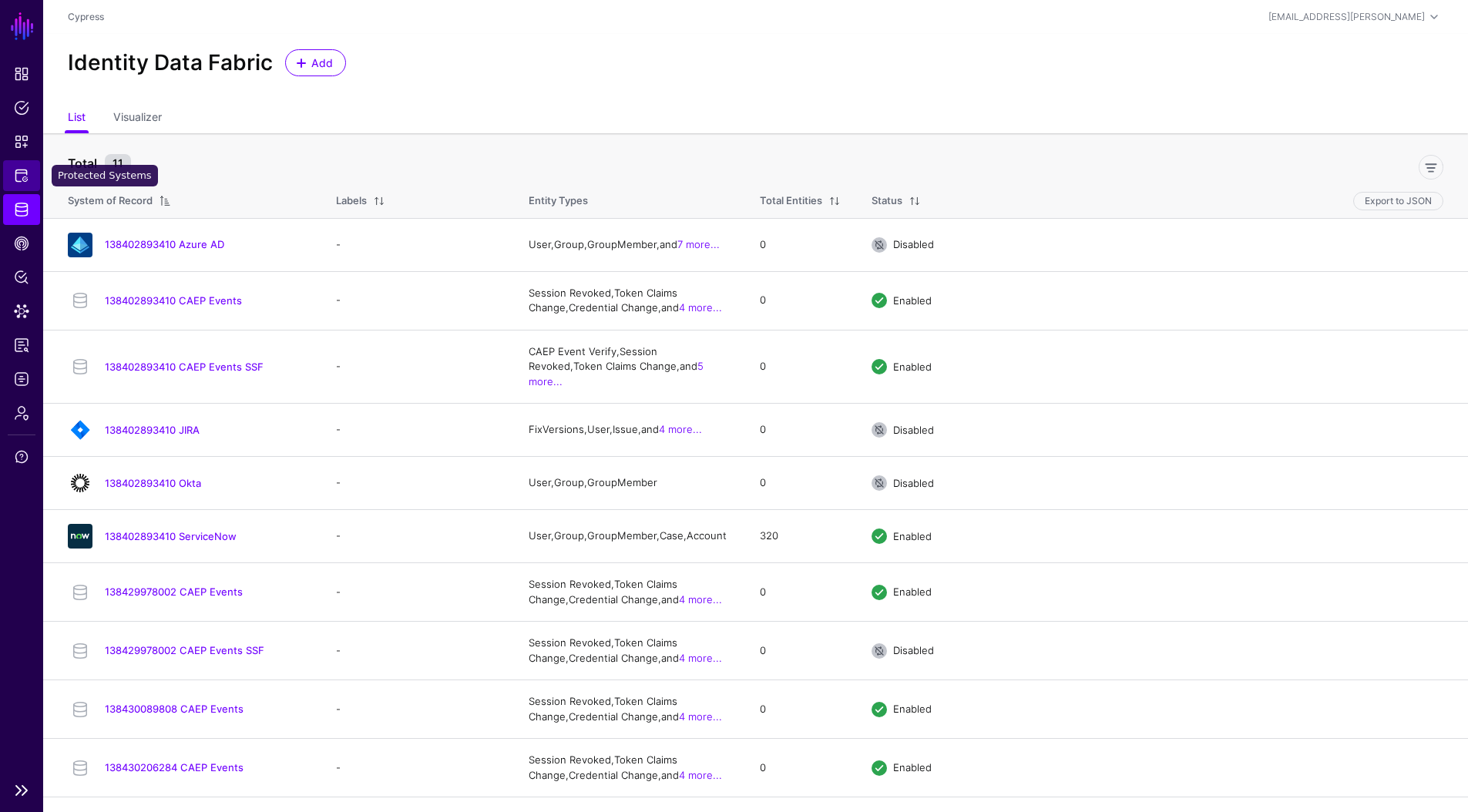
click at [28, 189] on link "Protected Systems" at bounding box center [21, 176] width 37 height 31
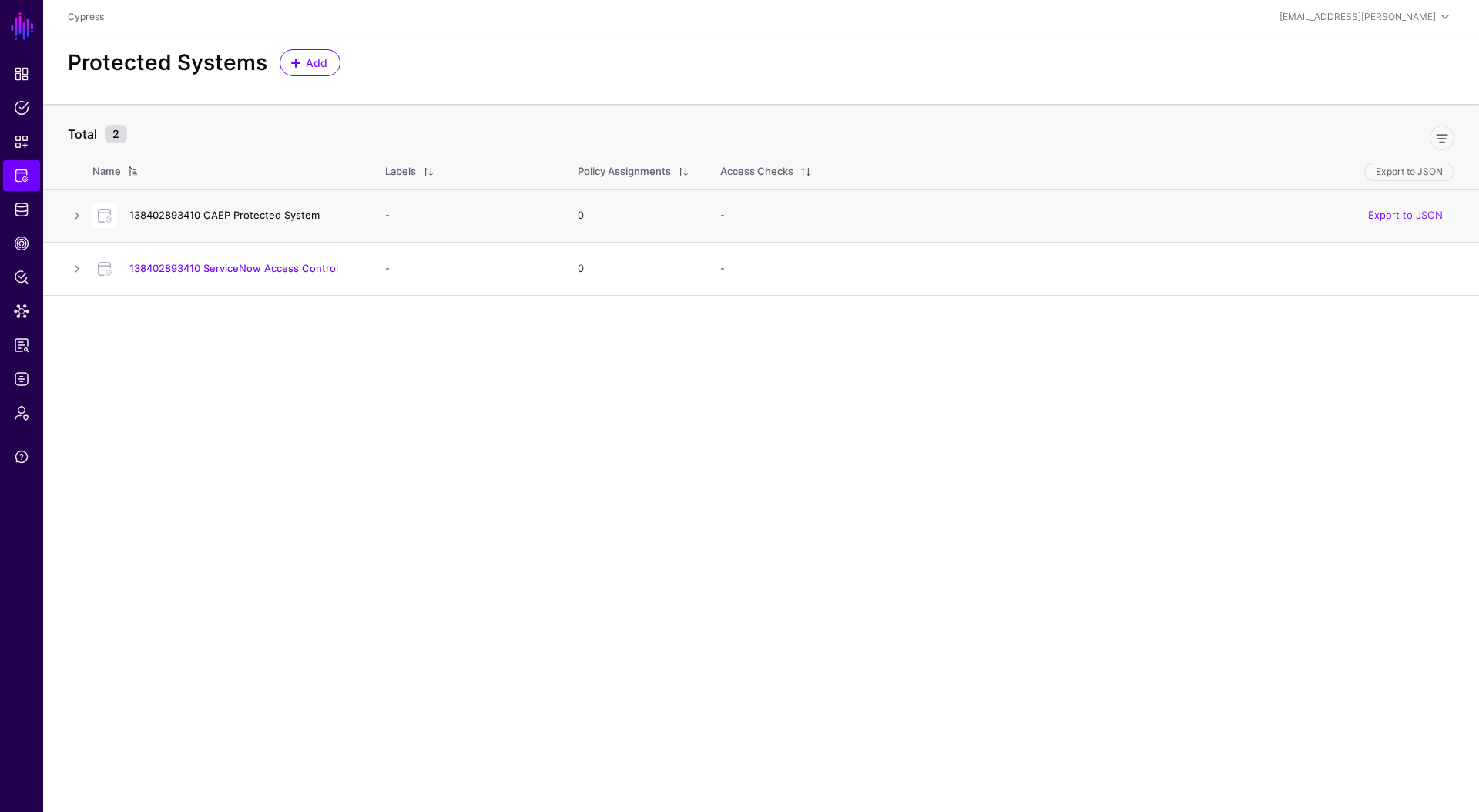
click at [192, 211] on link "138402893410 CAEP Protected System" at bounding box center [225, 214] width 191 height 12
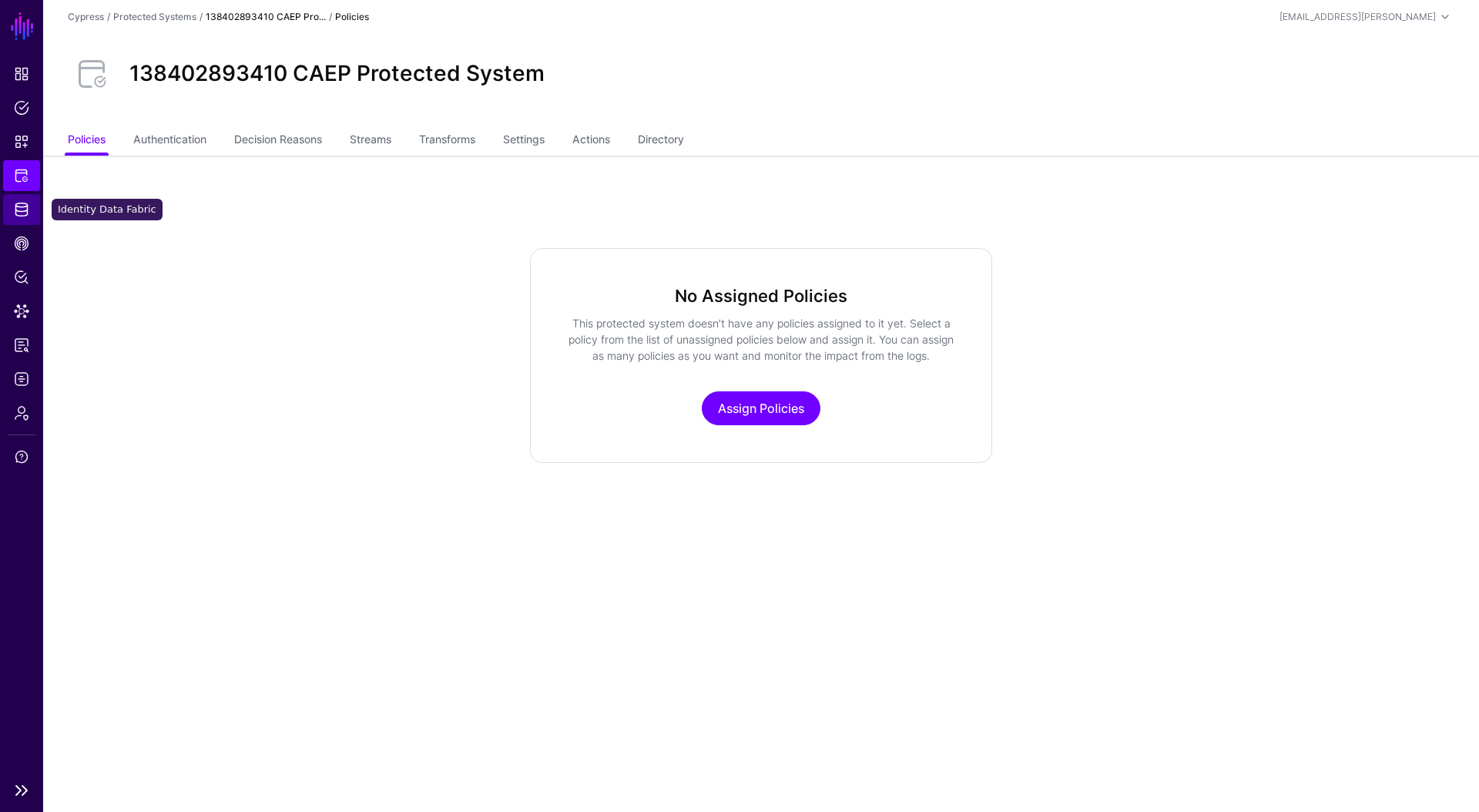
click at [28, 213] on span "Identity Data Fabric" at bounding box center [21, 209] width 16 height 16
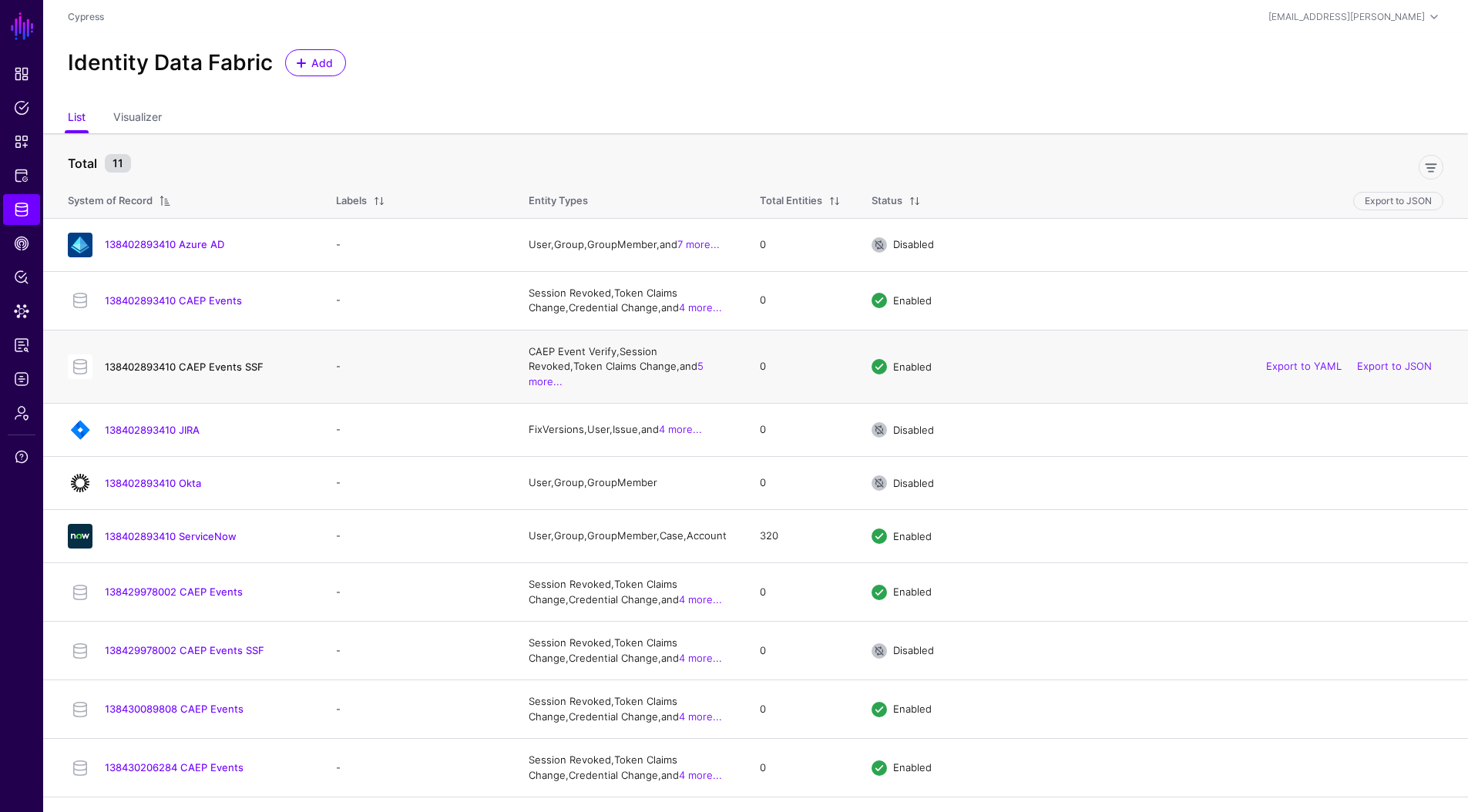
click at [227, 360] on link "138402893410 CAEP Events SSF" at bounding box center [183, 366] width 159 height 12
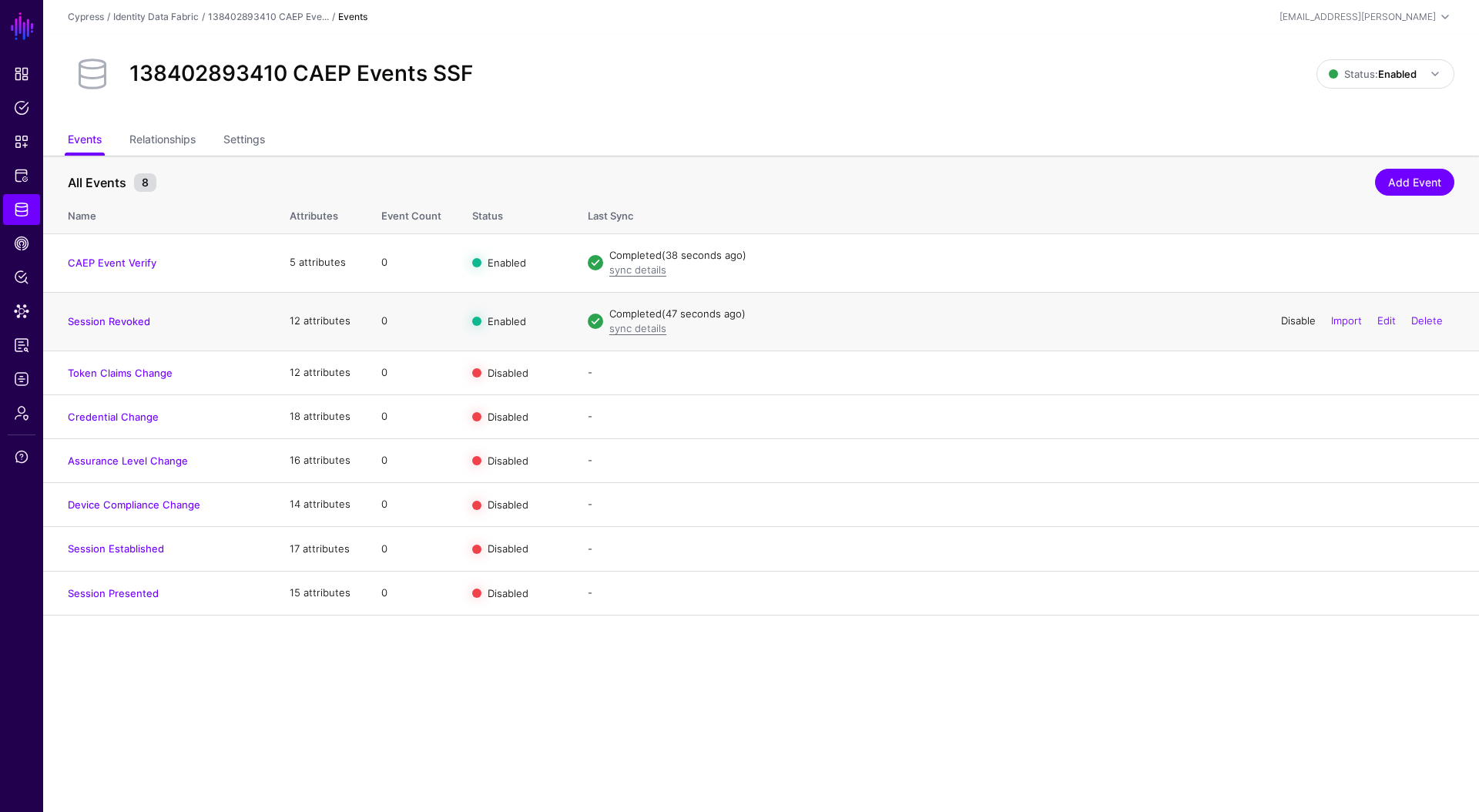
click at [1293, 323] on link "Disable" at bounding box center [1298, 320] width 35 height 12
click at [1284, 264] on link "Disable" at bounding box center [1298, 261] width 35 height 12
click at [28, 242] on span "CAEP Hub" at bounding box center [21, 243] width 16 height 16
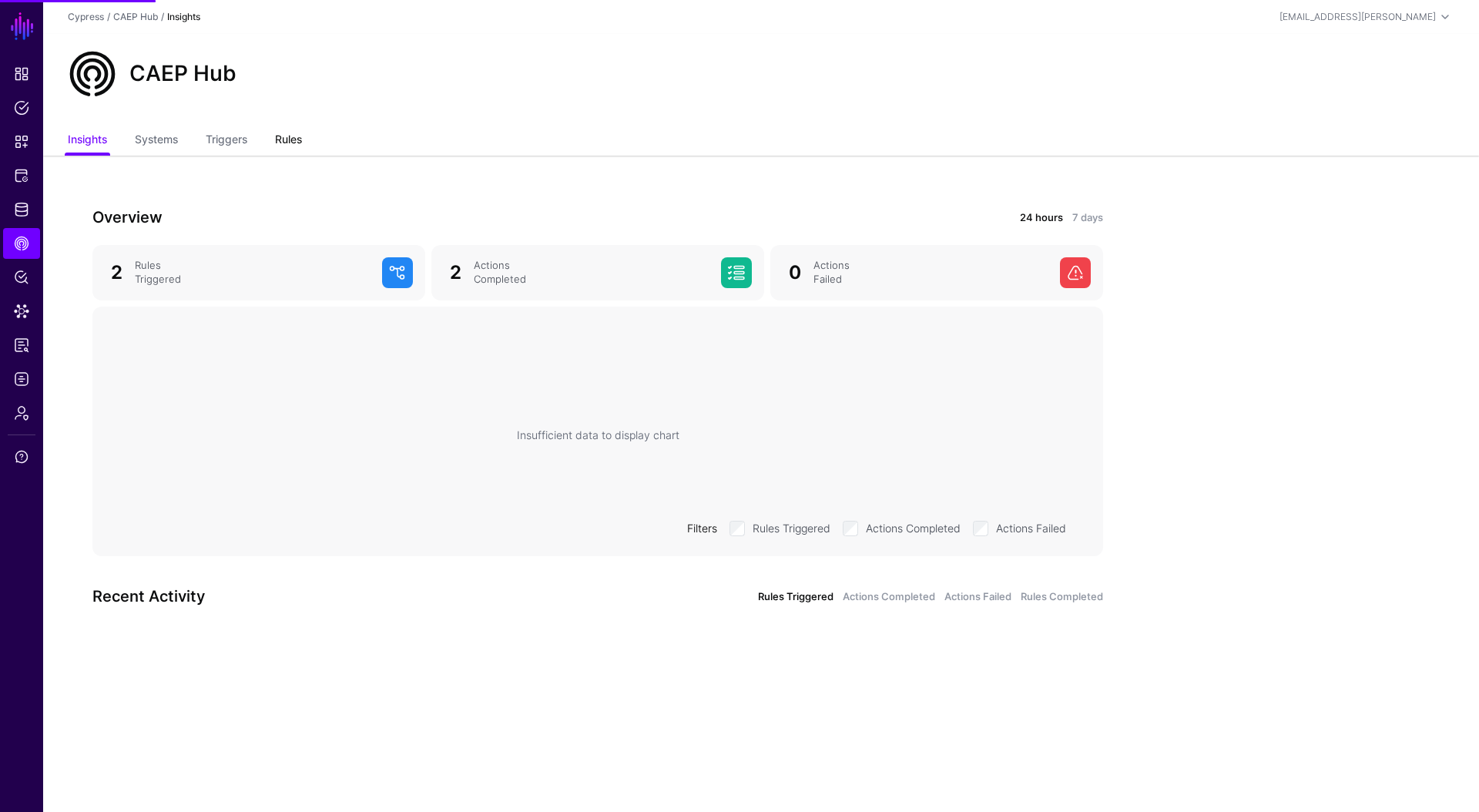
click at [302, 143] on link "Rules" at bounding box center [288, 141] width 27 height 29
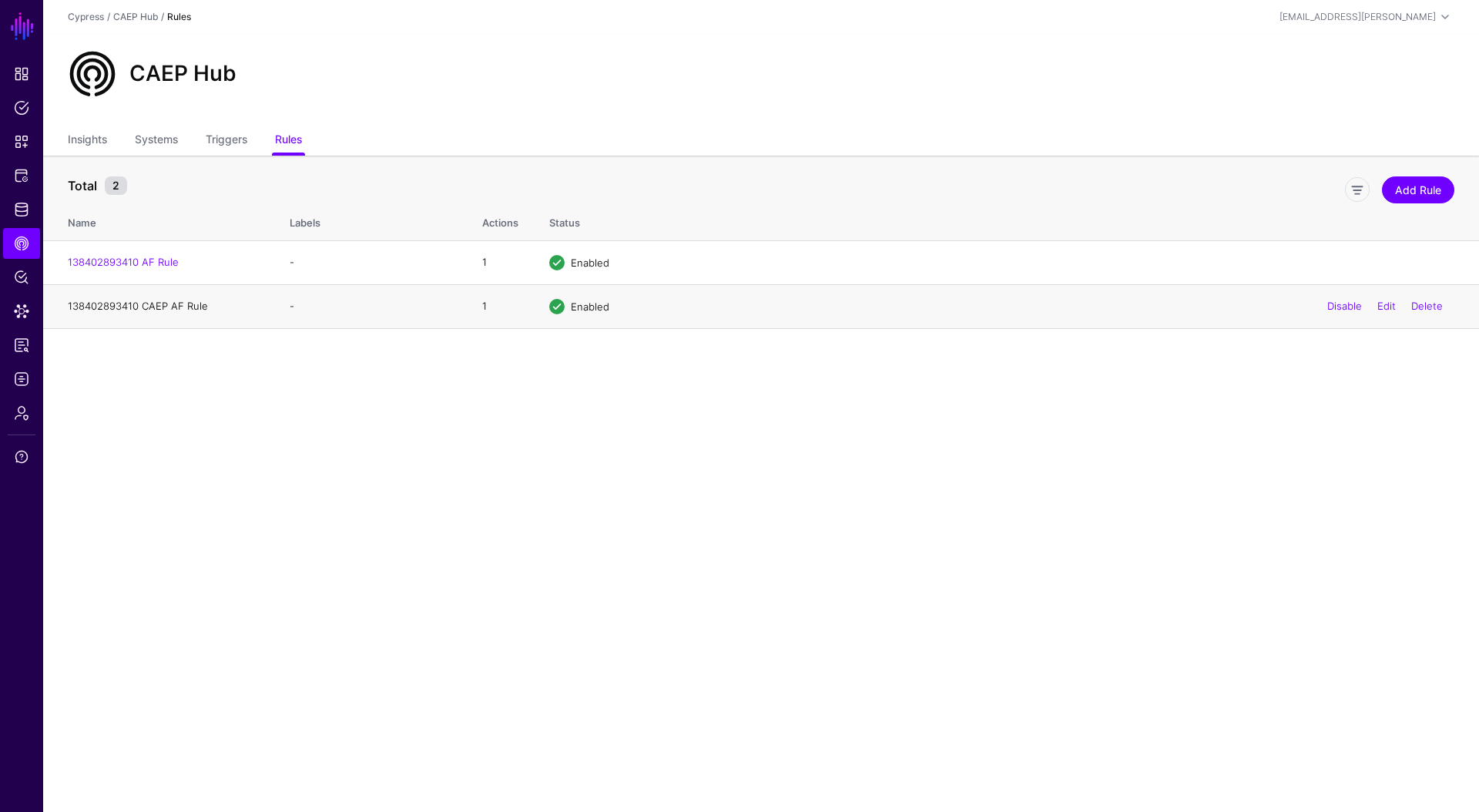
click at [151, 308] on link "138402893410 CAEP AF Rule" at bounding box center [138, 305] width 140 height 12
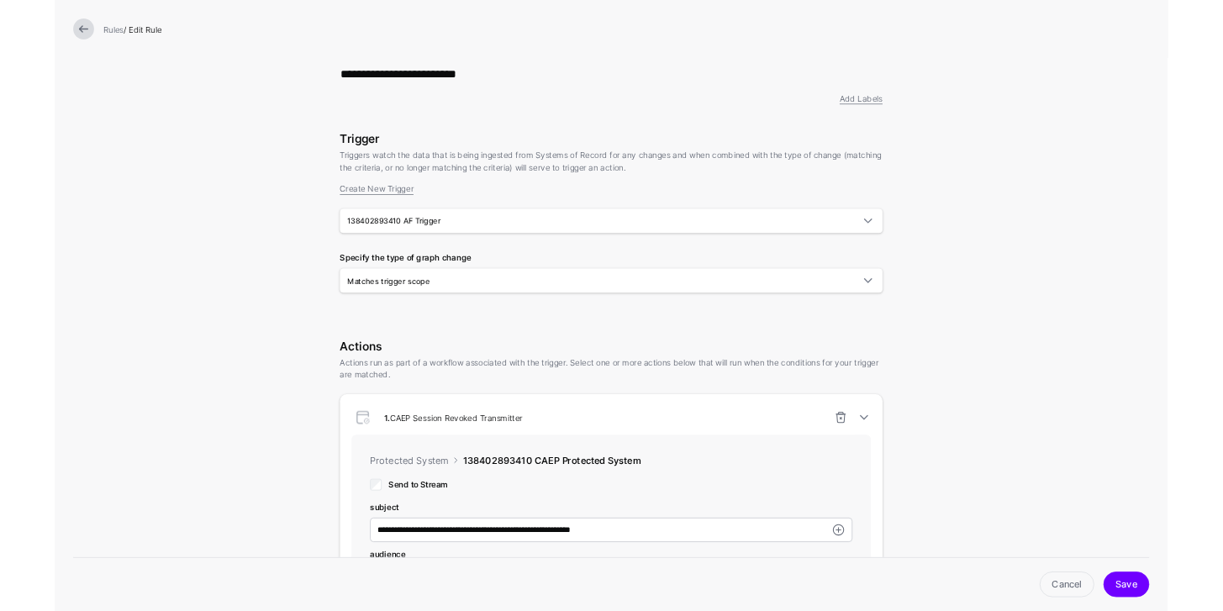
scroll to position [530, 0]
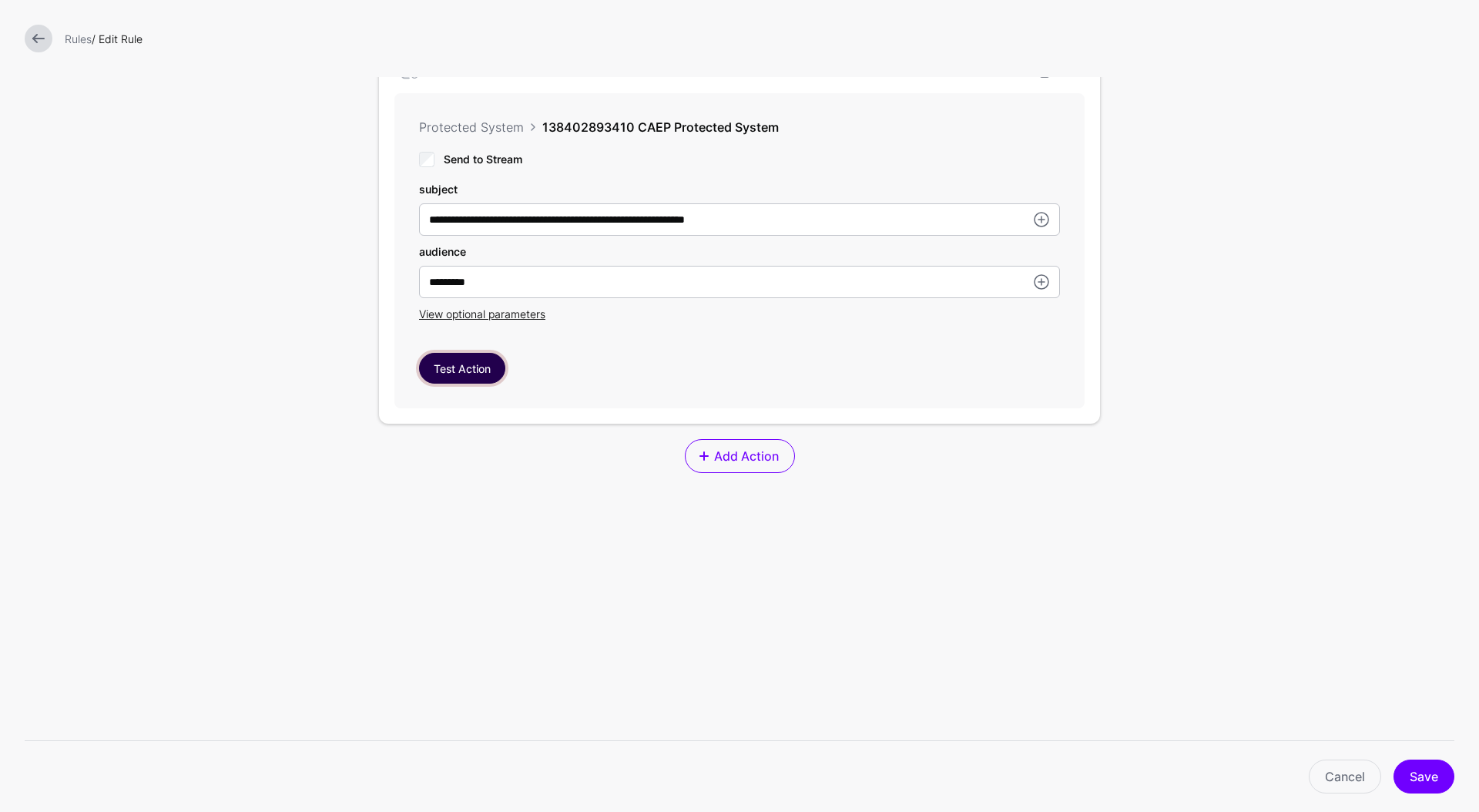
click at [450, 362] on button "Test Action" at bounding box center [462, 368] width 86 height 31
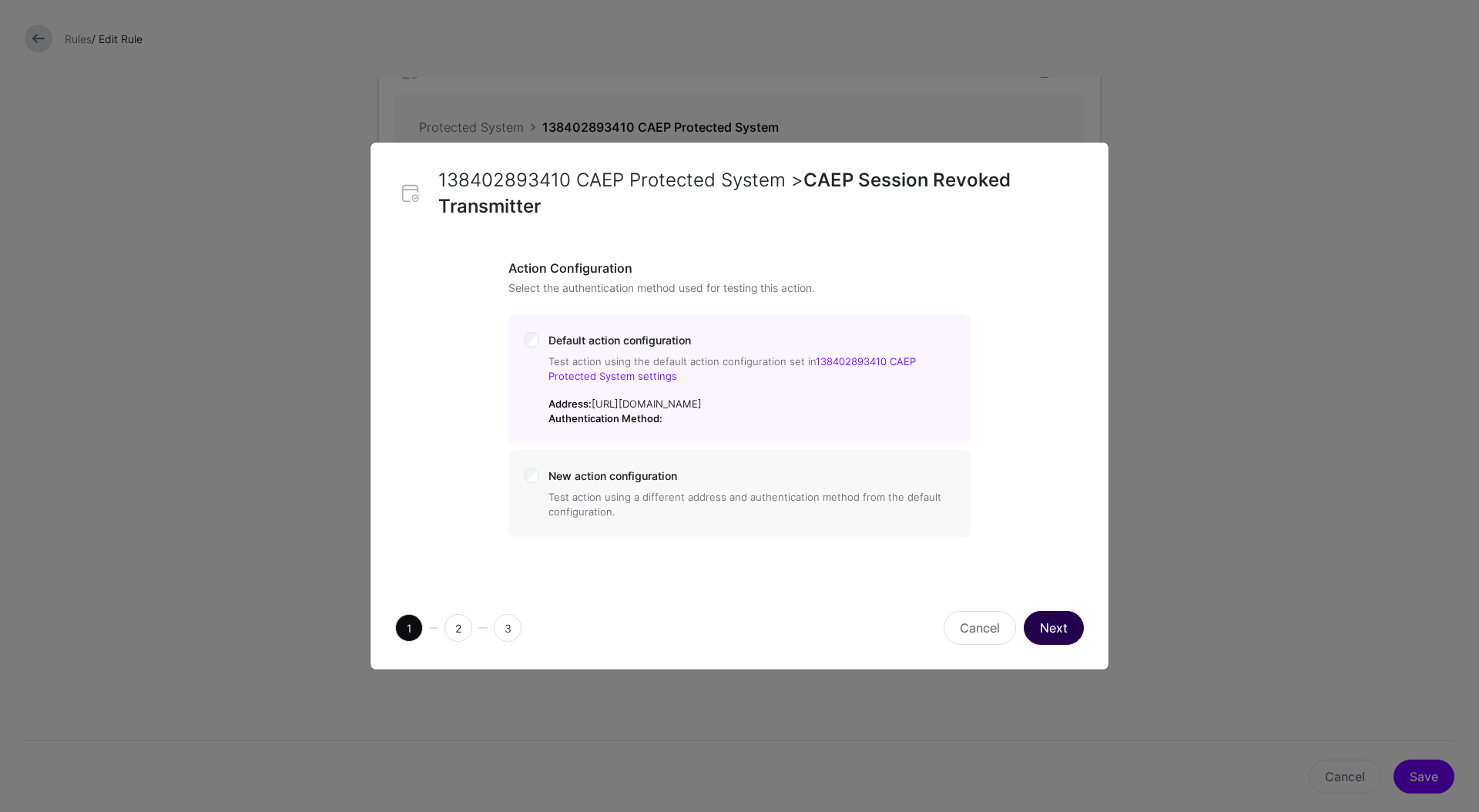
click at [1050, 622] on button "Next" at bounding box center [1054, 627] width 61 height 34
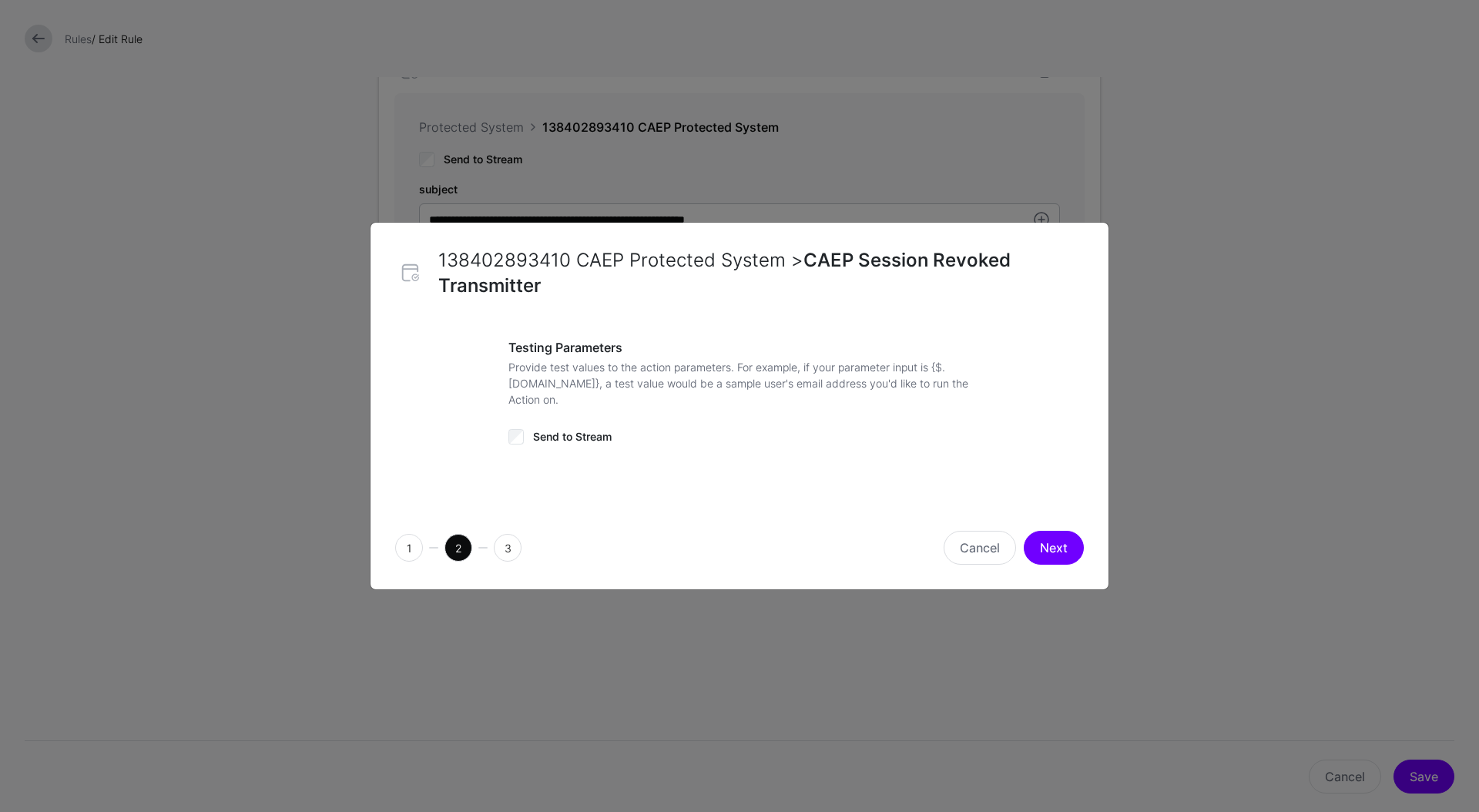
click at [1054, 529] on div "1 2 3 Cancel Next" at bounding box center [739, 547] width 738 height 83
click at [1058, 536] on button "Next" at bounding box center [1054, 547] width 61 height 34
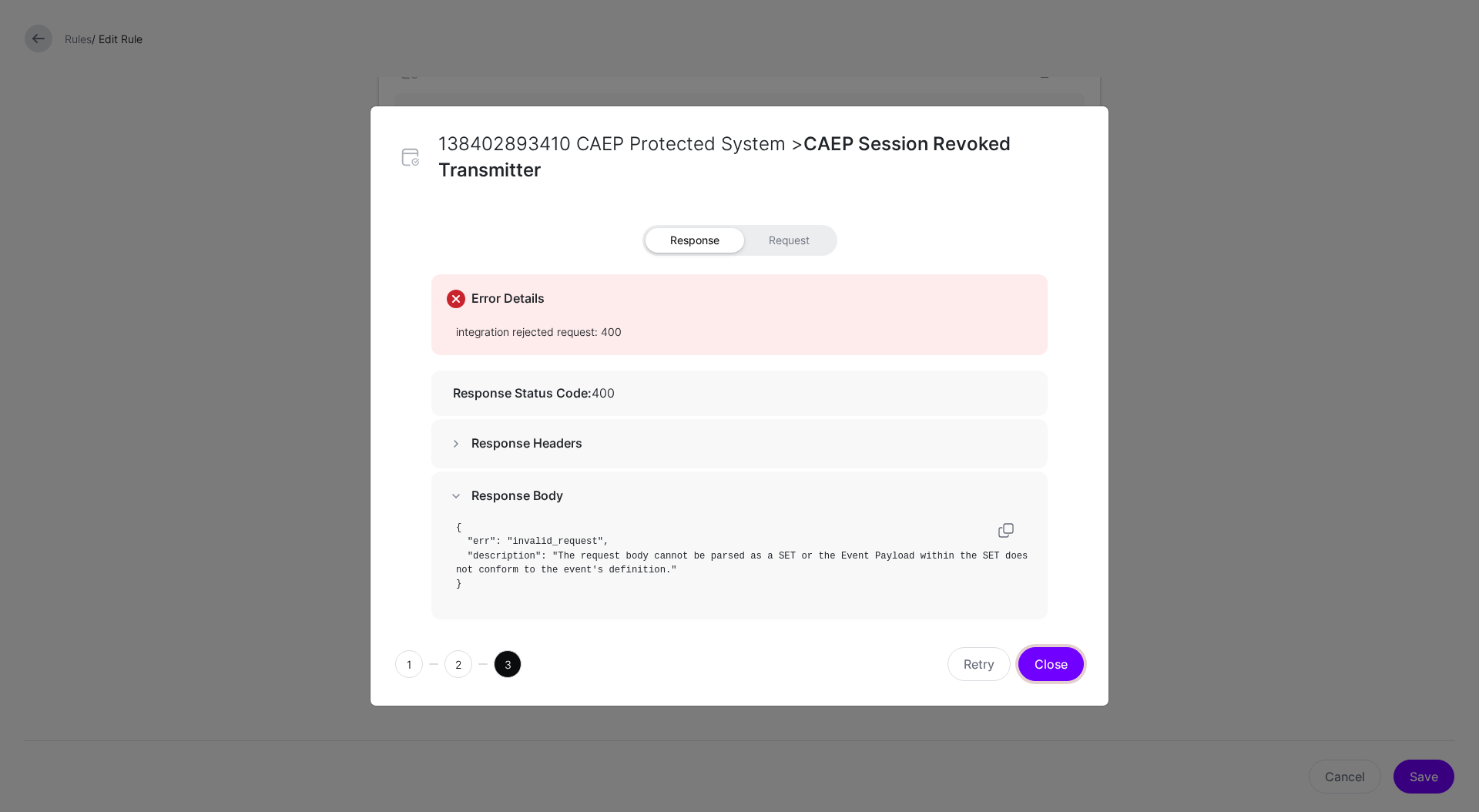
click at [1072, 664] on button "Close" at bounding box center [1051, 664] width 65 height 34
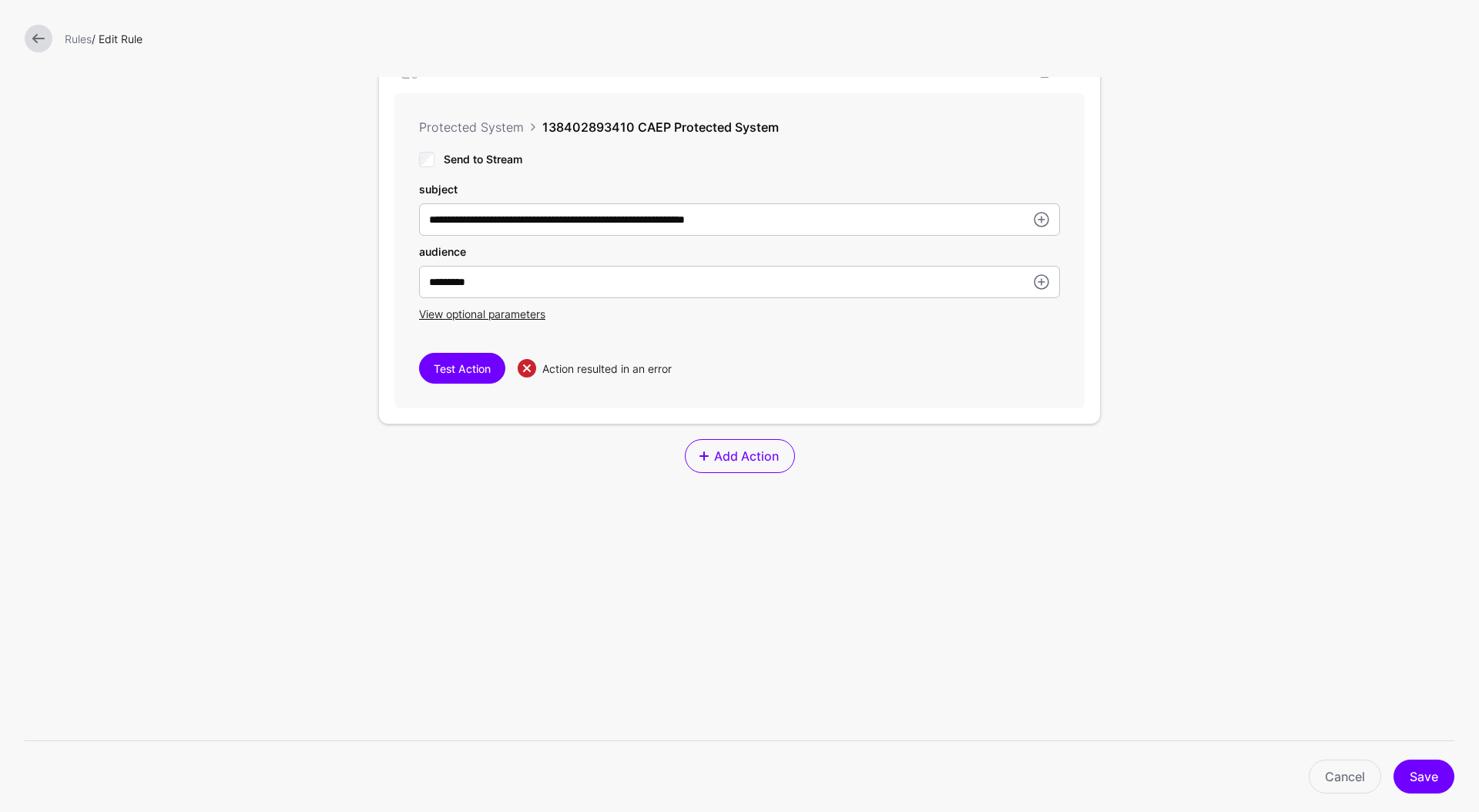
click at [22, 32] on div at bounding box center [39, 38] width 40 height 27
click at [48, 41] on link at bounding box center [39, 38] width 28 height 27
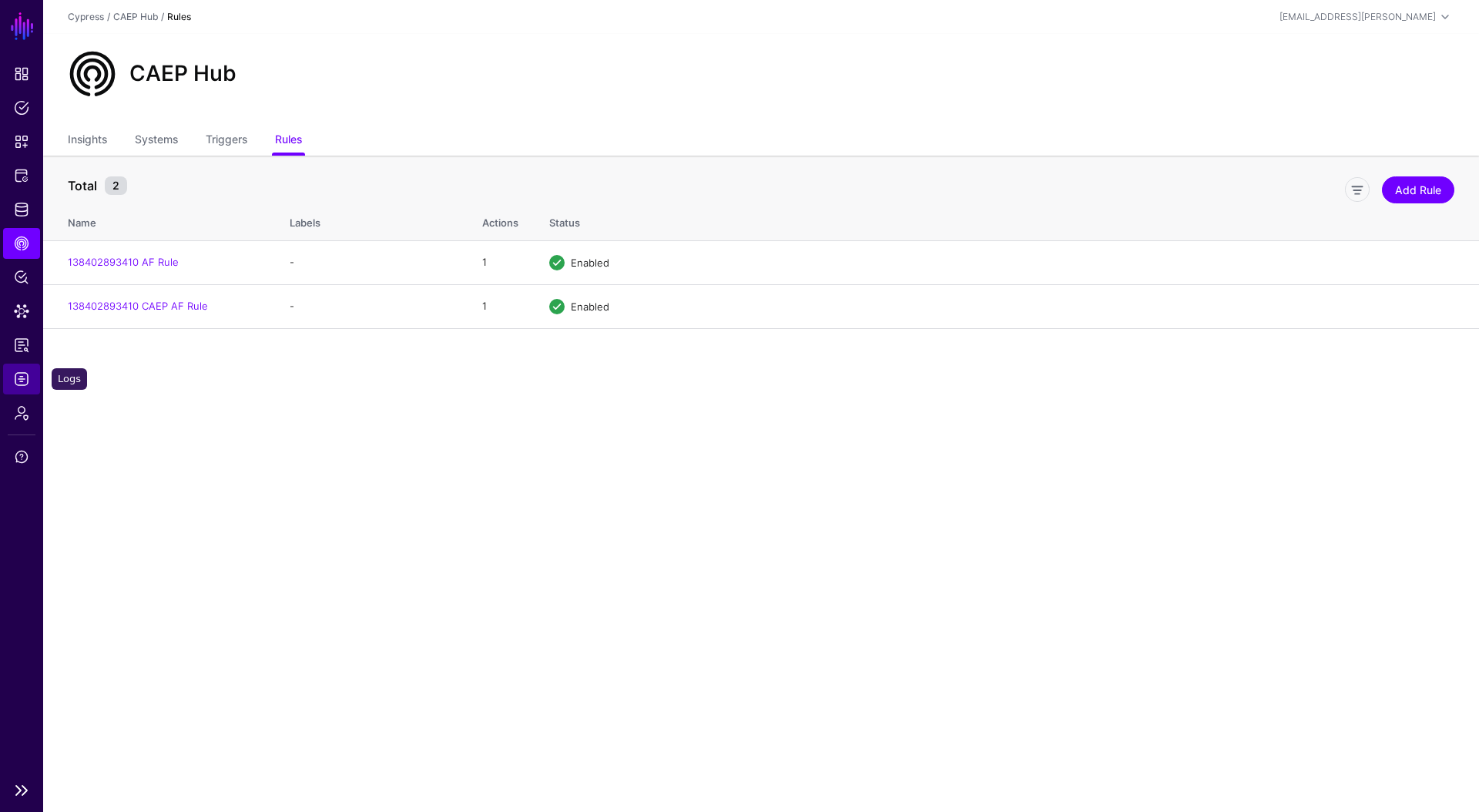
click at [27, 374] on span "Logs" at bounding box center [21, 379] width 16 height 16
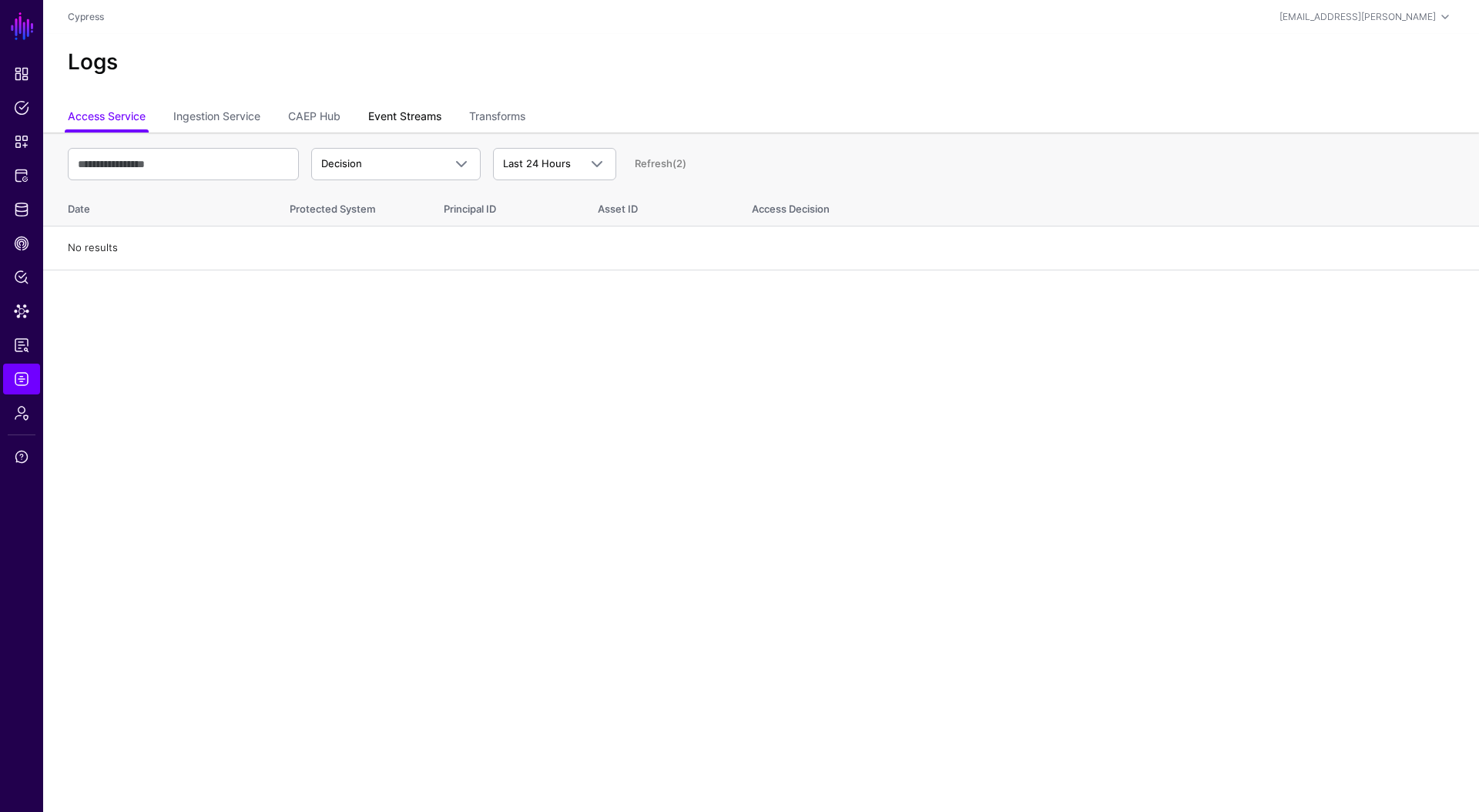
click at [384, 127] on link "Event Streams" at bounding box center [405, 118] width 73 height 29
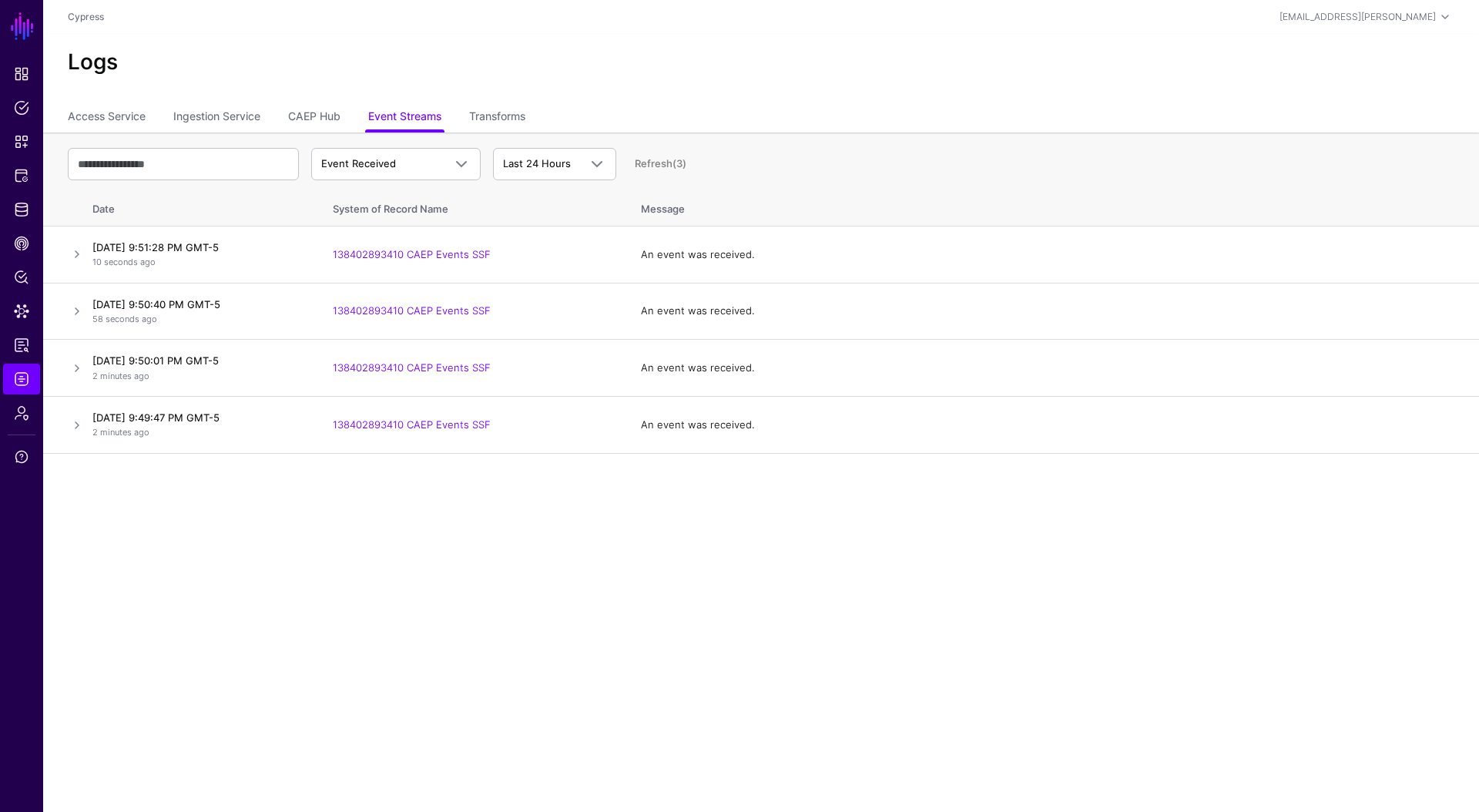
click at [390, 143] on div "Event Received Event Event Received Event Failed Event Stored Event Sync Failed…" at bounding box center [761, 164] width 1386 height 45
click at [390, 159] on span "Event Received" at bounding box center [359, 162] width 75 height 12
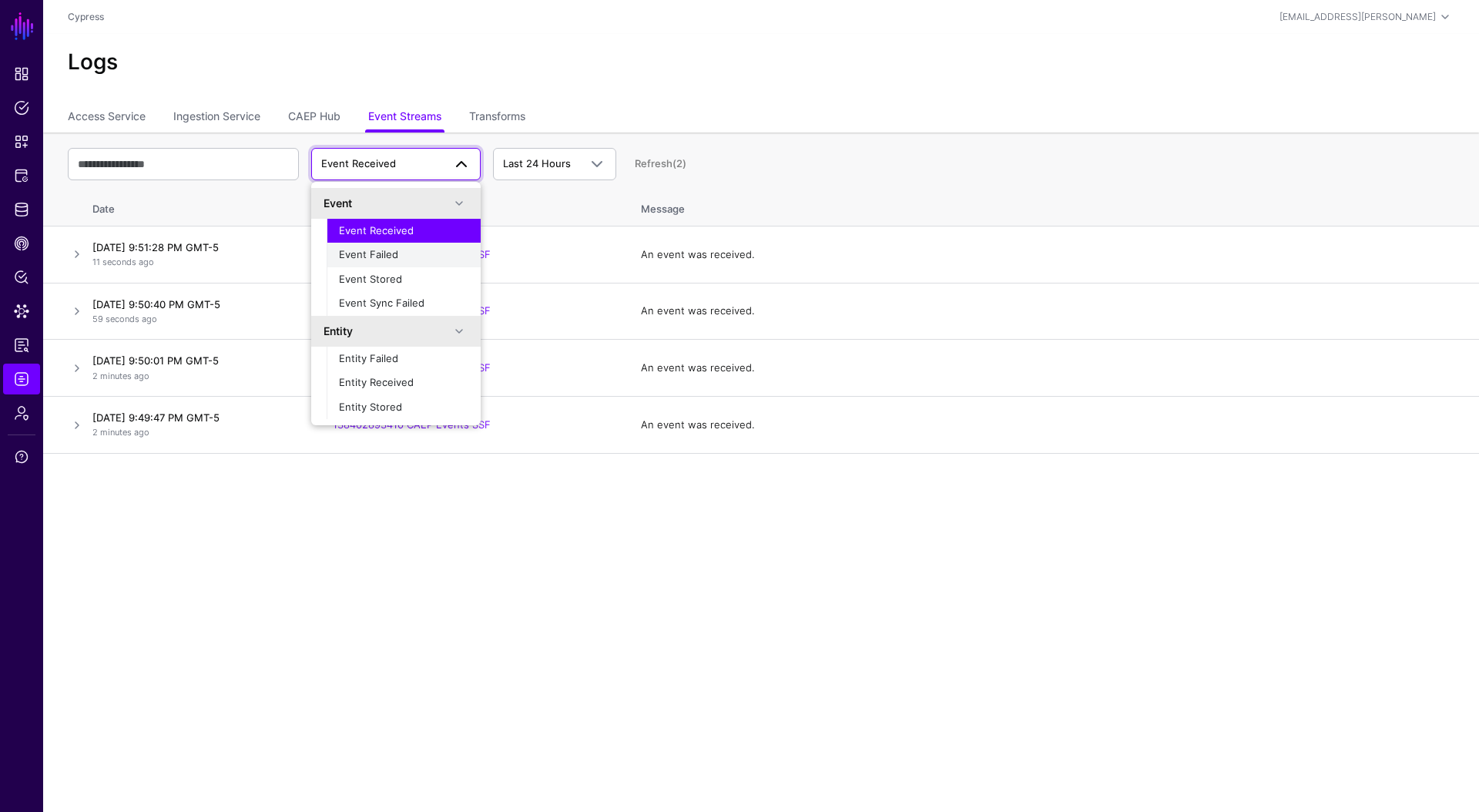
click at [381, 259] on span "Event Failed" at bounding box center [369, 254] width 60 height 12
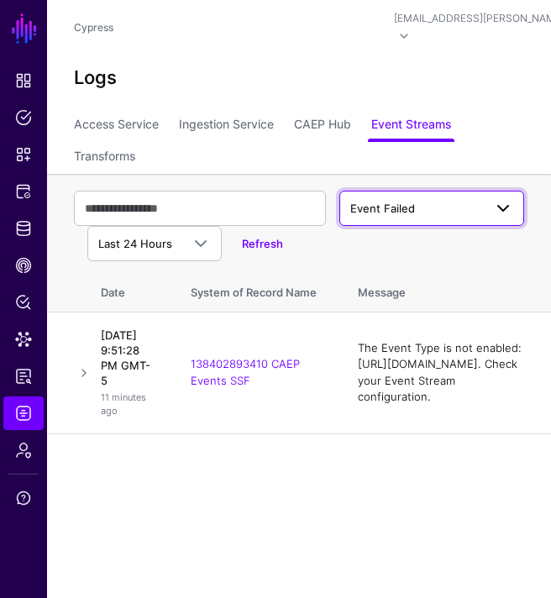
click at [431, 213] on span "Event Failed" at bounding box center [416, 209] width 133 height 17
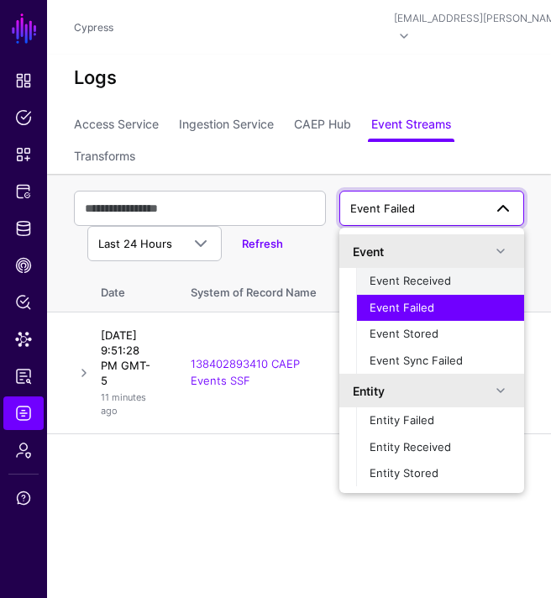
click at [410, 277] on span "Event Received" at bounding box center [411, 280] width 82 height 13
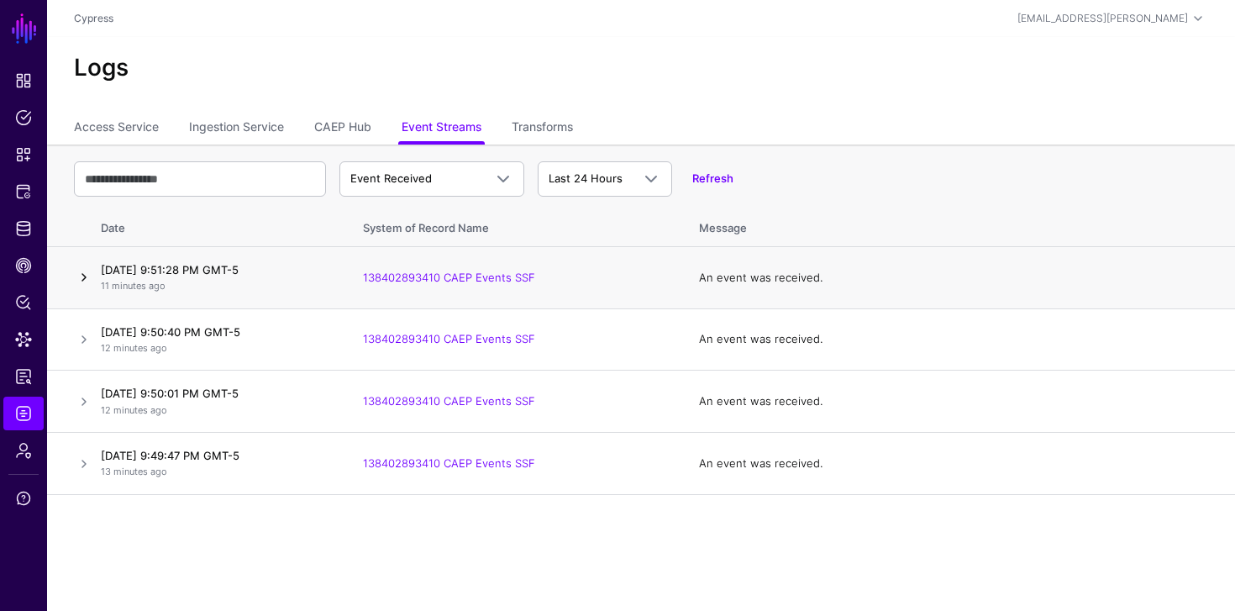
click at [87, 278] on link at bounding box center [84, 277] width 20 height 20
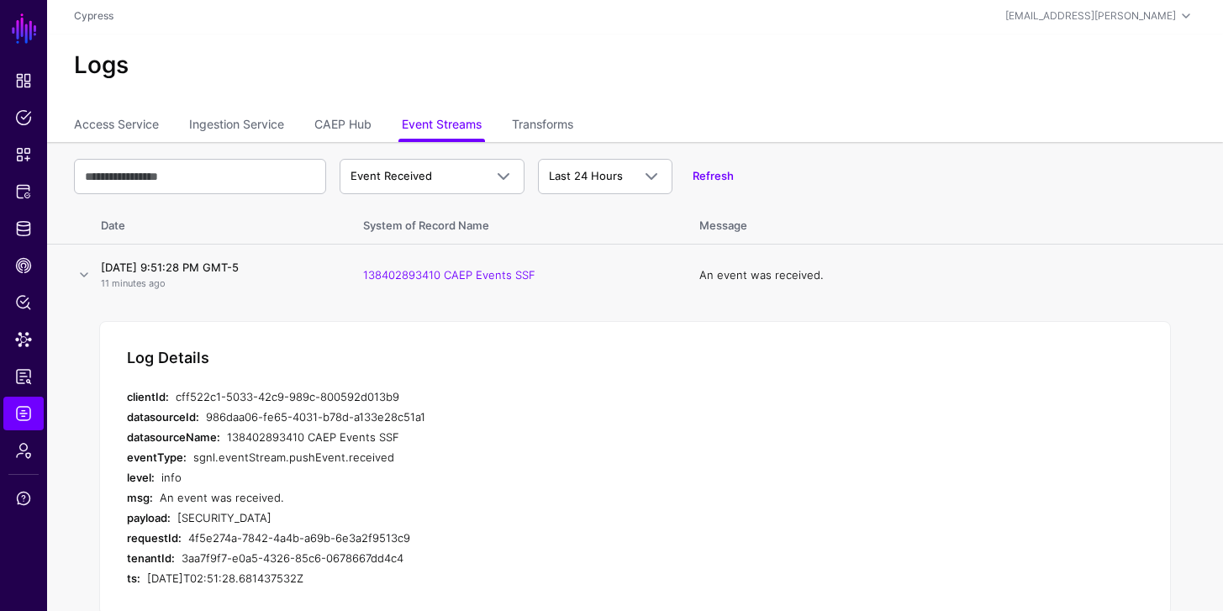
scroll to position [3, 0]
click at [81, 276] on link at bounding box center [84, 274] width 20 height 20
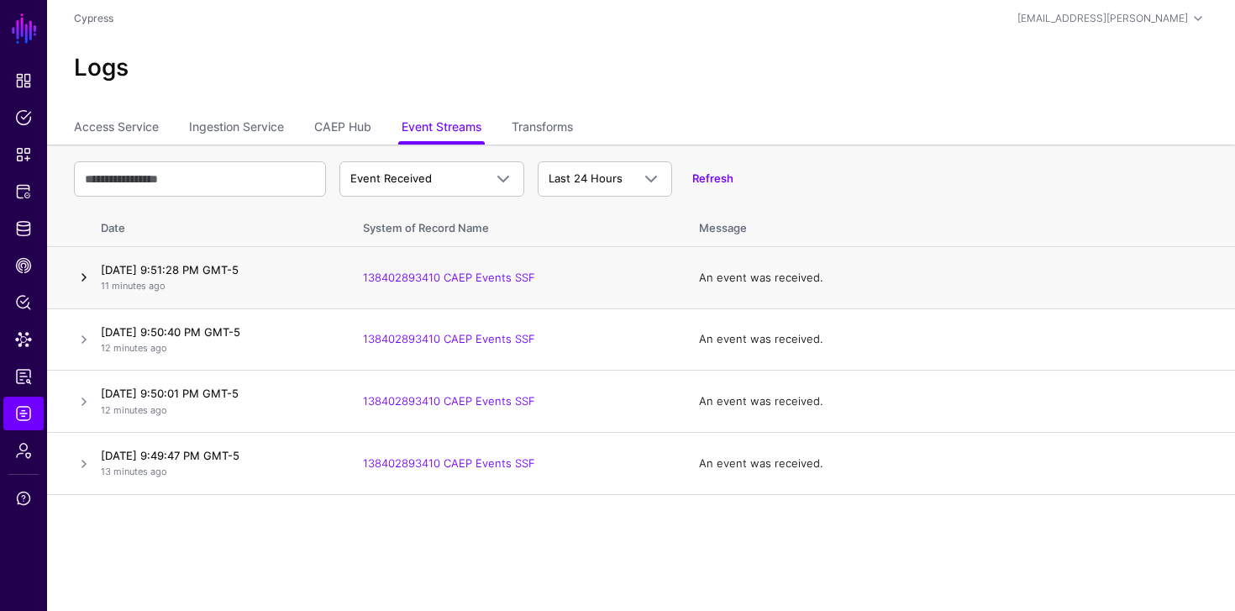
click at [80, 279] on link at bounding box center [84, 277] width 20 height 20
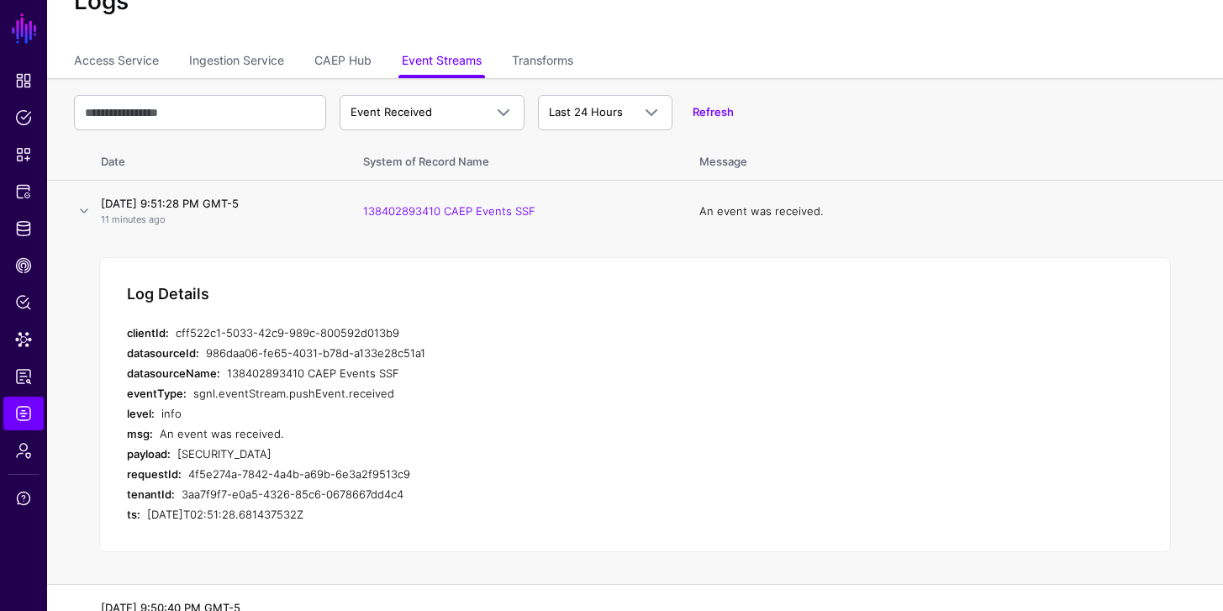
scroll to position [71, 0]
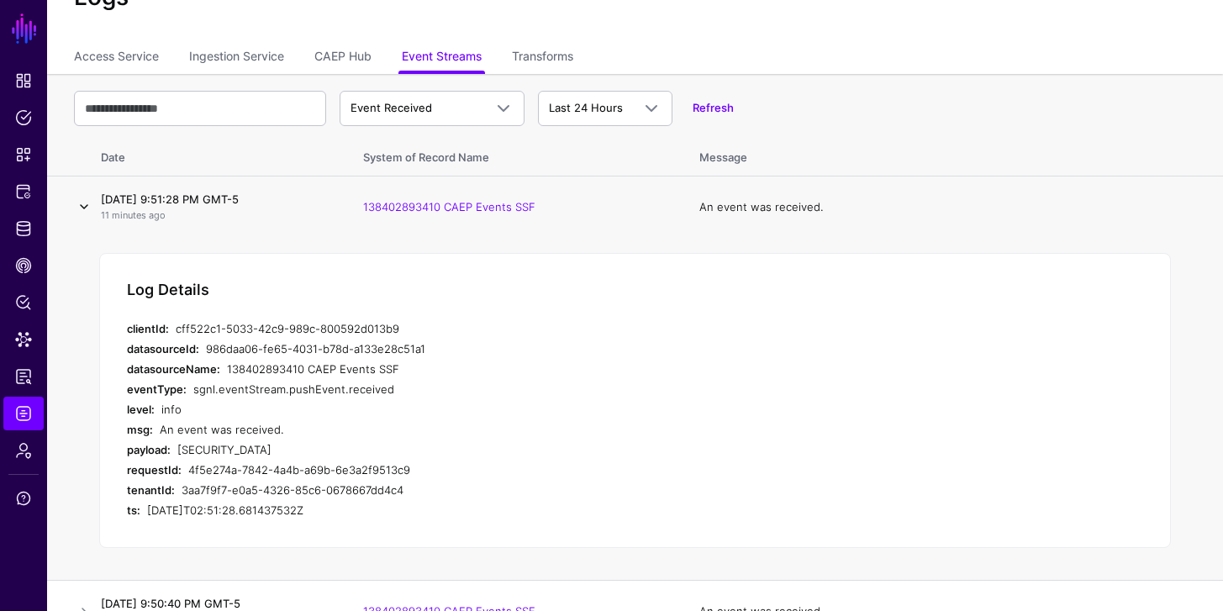
click at [87, 208] on link at bounding box center [84, 207] width 20 height 20
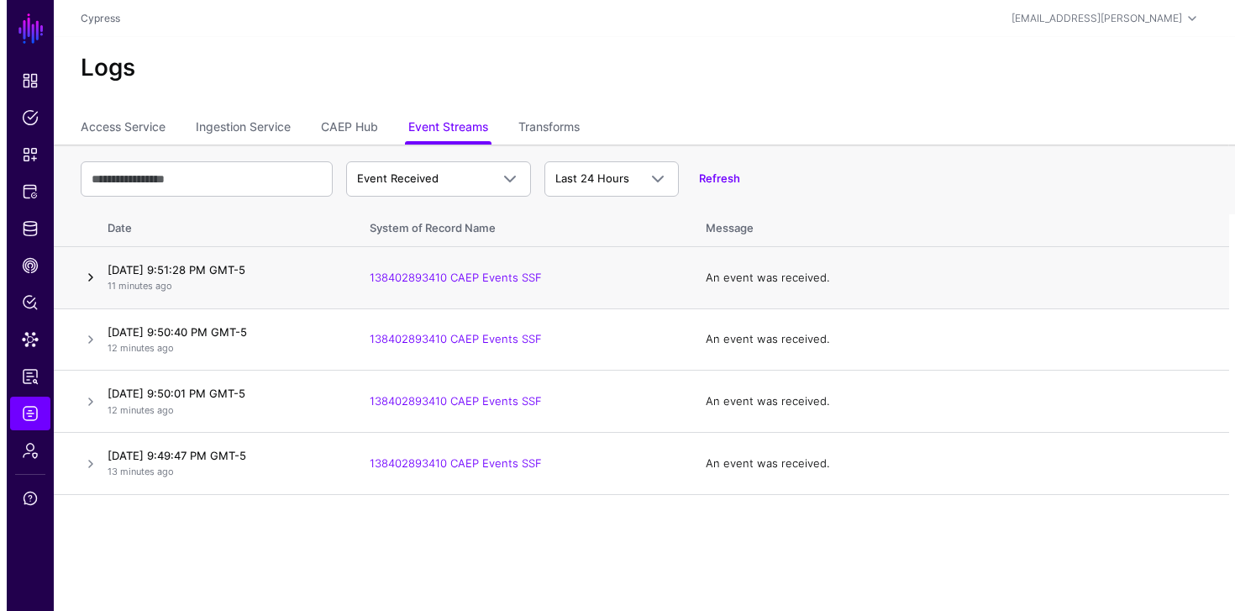
scroll to position [0, 0]
